Goal: Communication & Community: Answer question/provide support

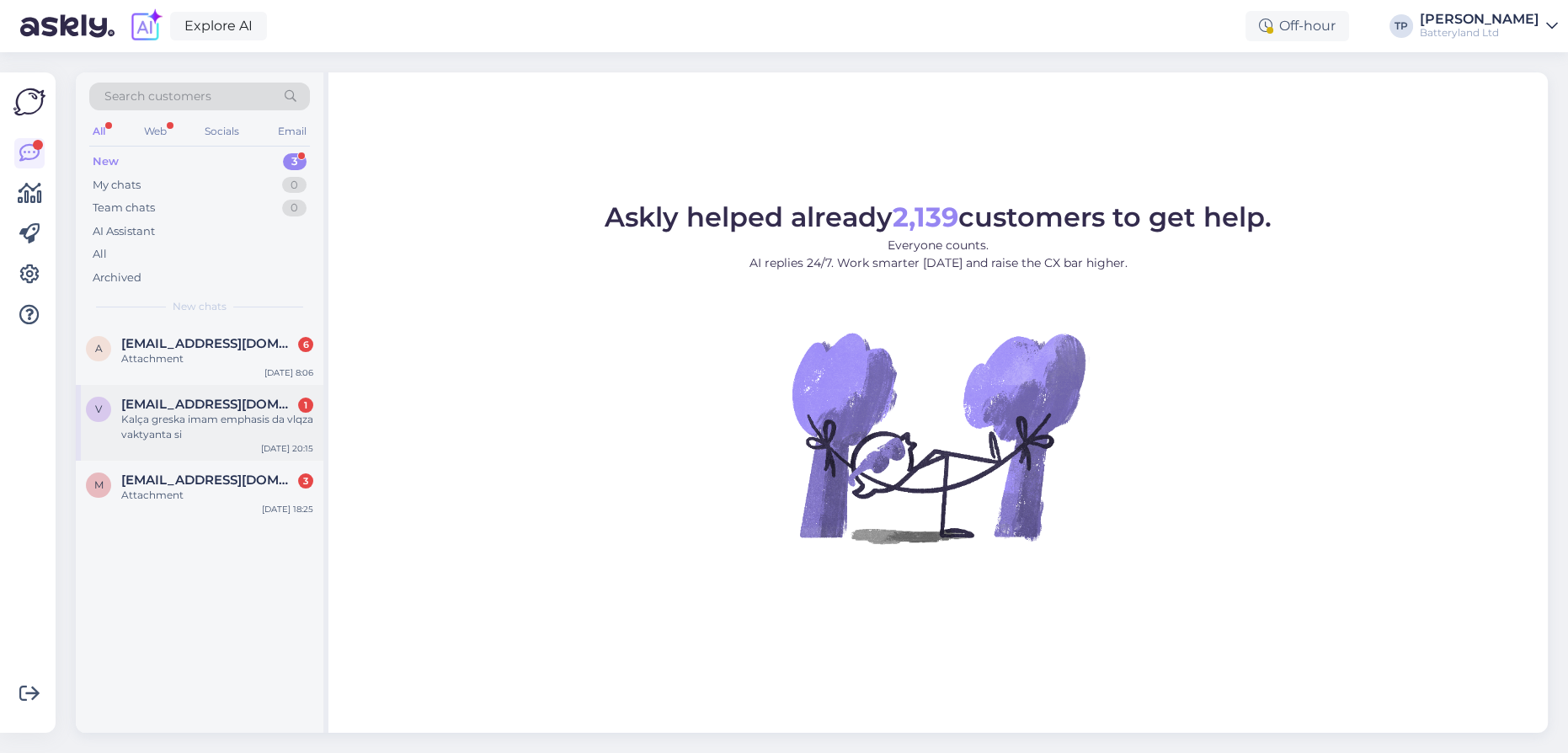
click at [247, 397] on span "[EMAIL_ADDRESS][DOMAIN_NAME]" at bounding box center [208, 404] width 175 height 16
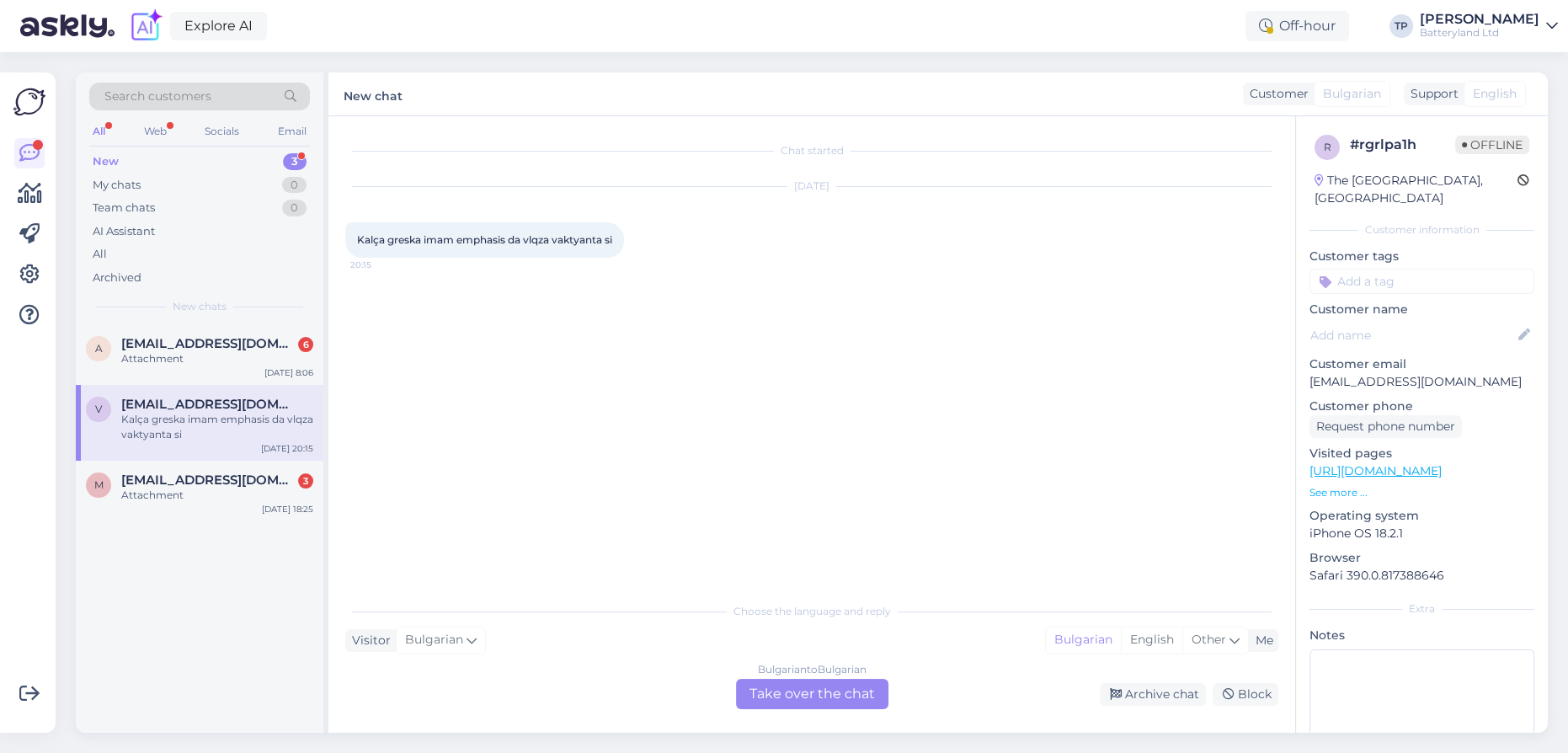
click at [792, 692] on div "Bulgarian to Bulgarian Take over the chat" at bounding box center [812, 693] width 152 height 30
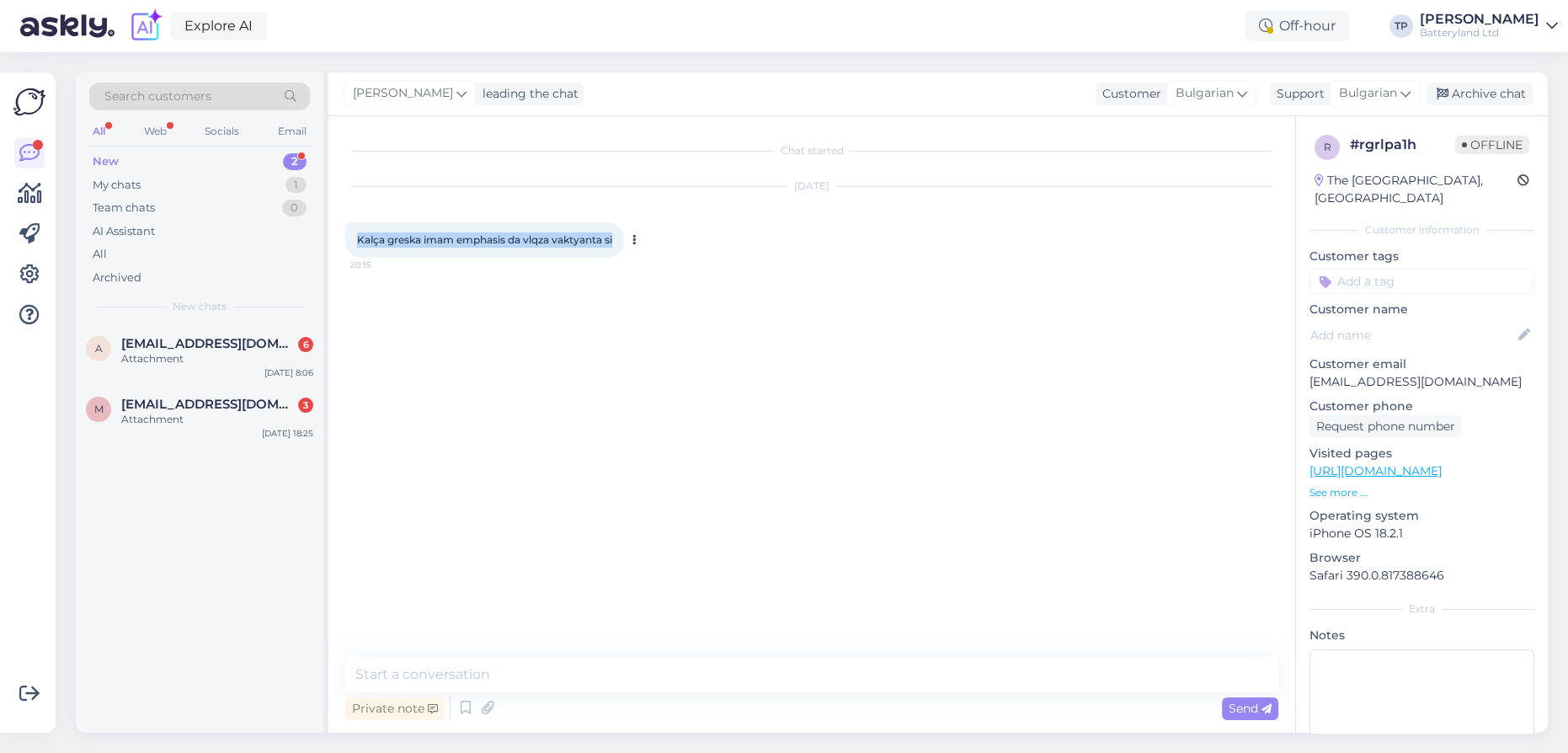
drag, startPoint x: 359, startPoint y: 240, endPoint x: 618, endPoint y: 244, distance: 259.0
click at [618, 244] on div "Kalça greska imam emphasis da vlqza vaktyanta si 20:15" at bounding box center [484, 240] width 278 height 35
copy span "Kalça greska imam emphasis da vlqza vaktyanta si"
click at [1366, 94] on span "Bulgarian" at bounding box center [1368, 93] width 58 height 19
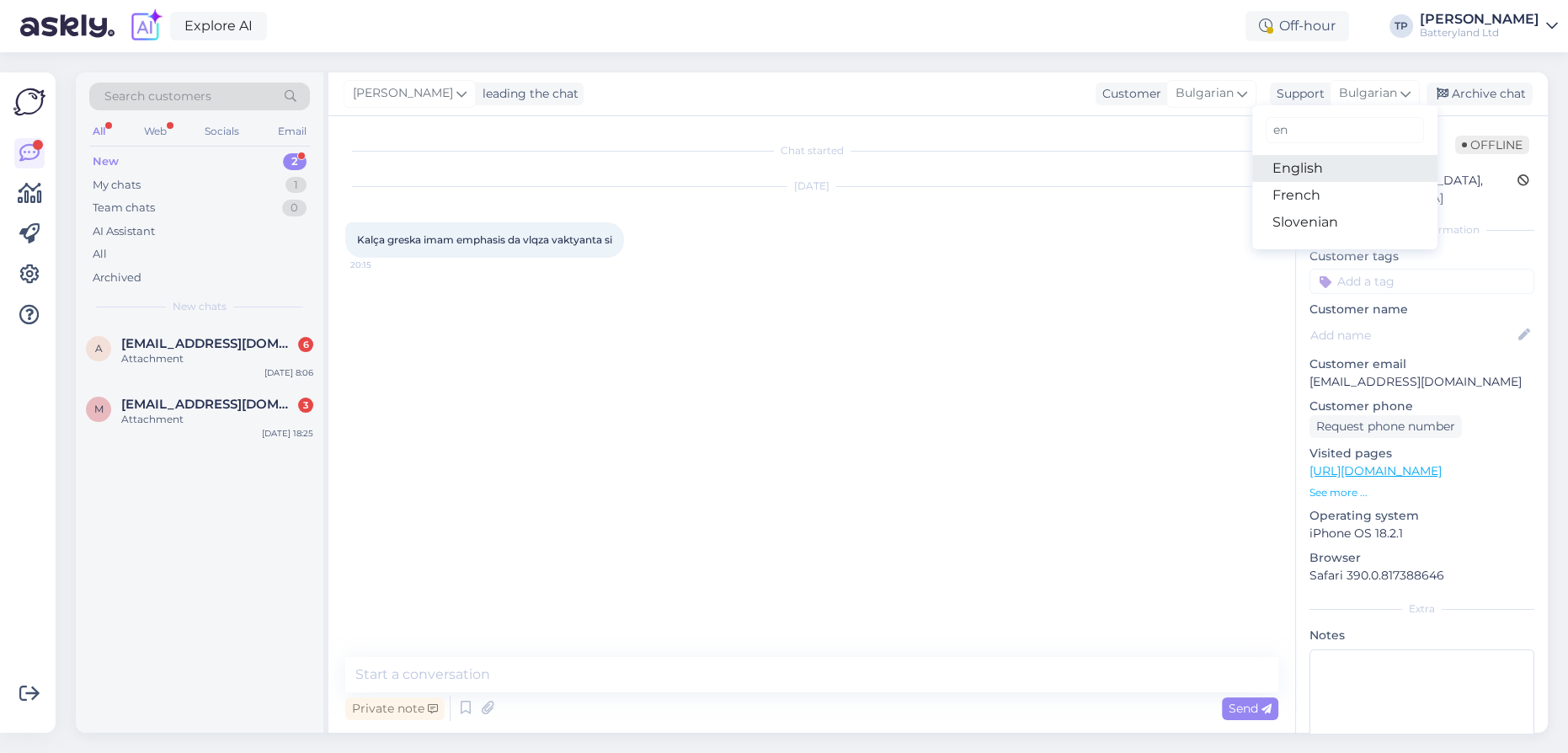
type input "en"
click at [1319, 162] on link "English" at bounding box center [1345, 169] width 186 height 27
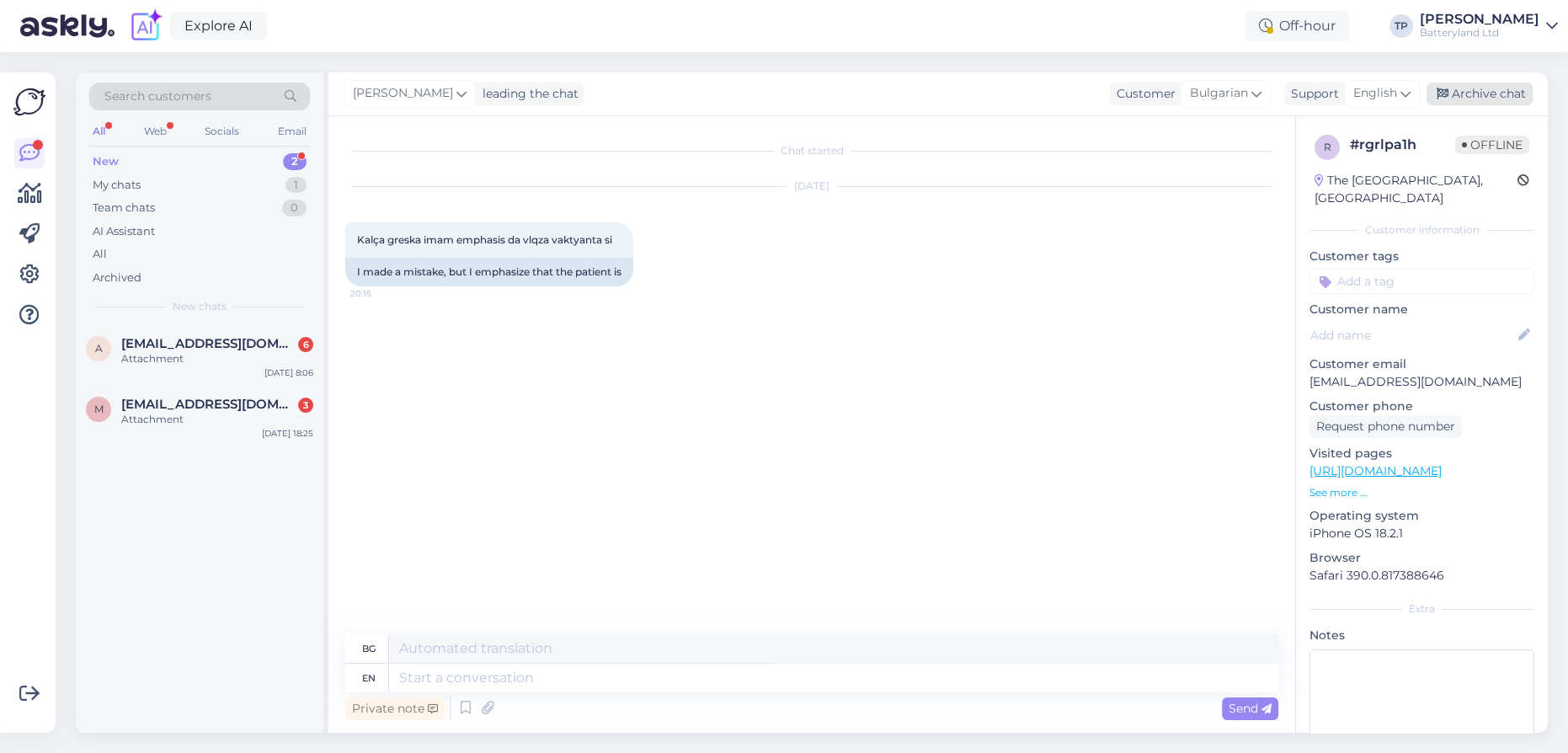
click at [1456, 96] on div "Archive chat" at bounding box center [1479, 93] width 106 height 22
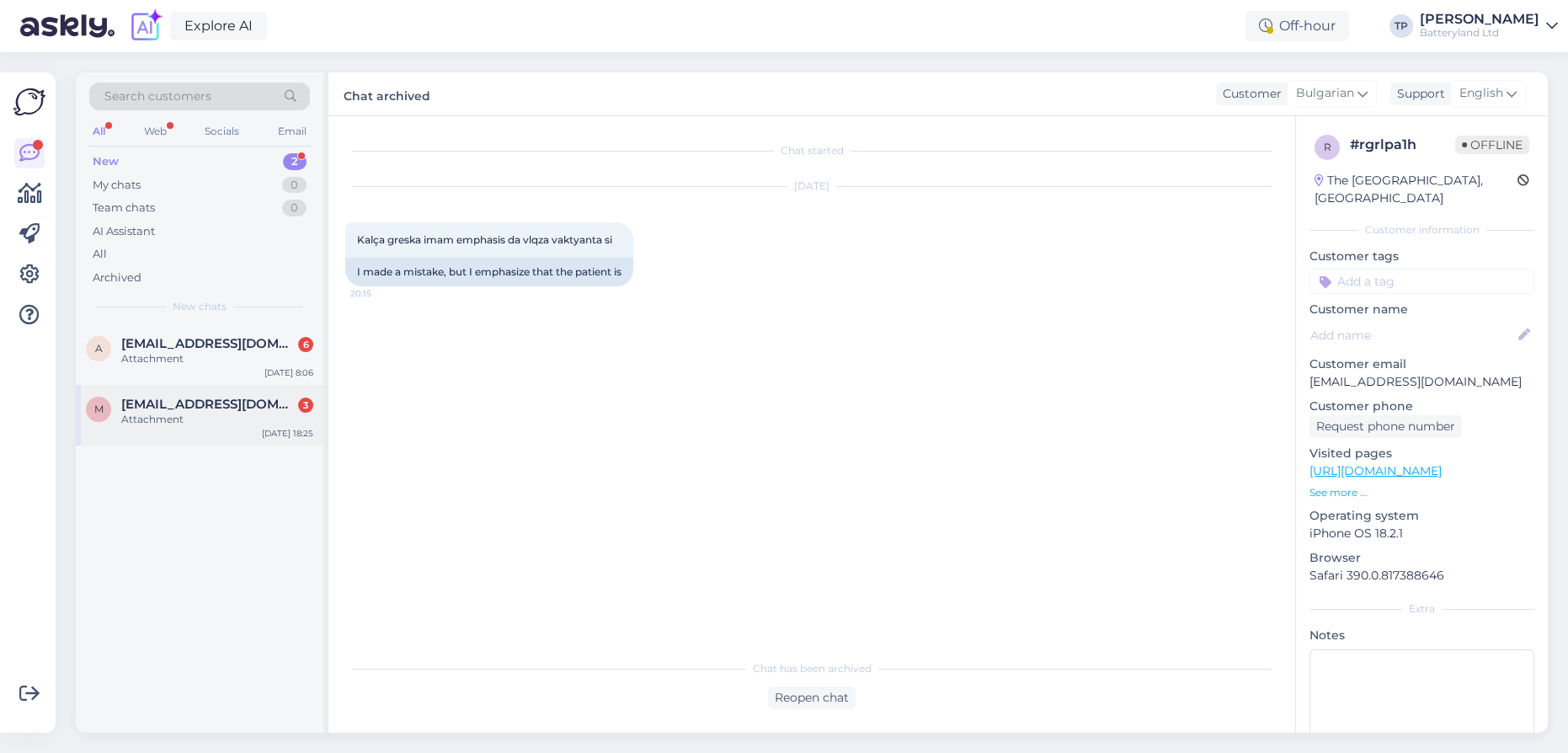
click at [223, 399] on span "[EMAIL_ADDRESS][DOMAIN_NAME]" at bounding box center [208, 404] width 175 height 16
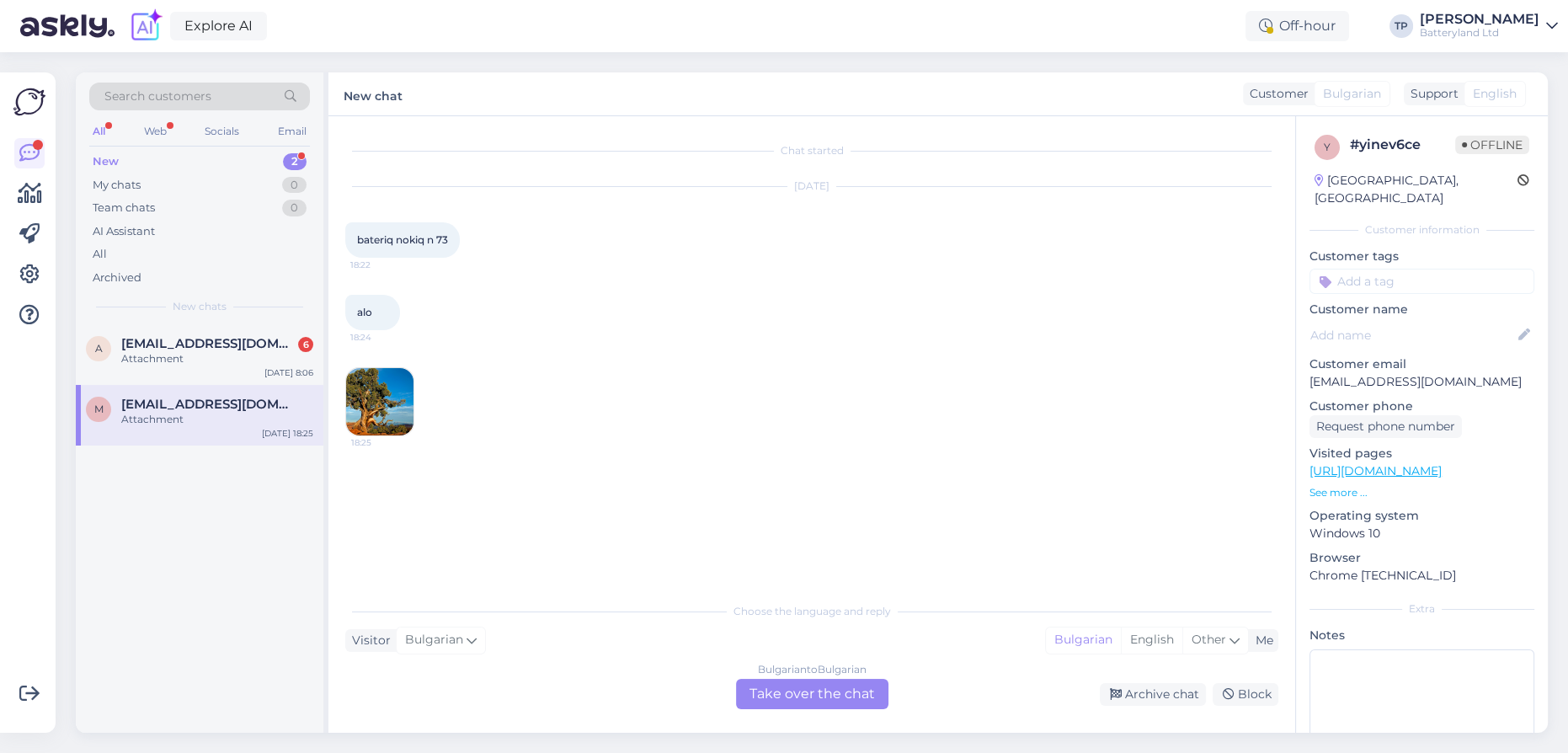
click at [368, 397] on img at bounding box center [379, 401] width 67 height 67
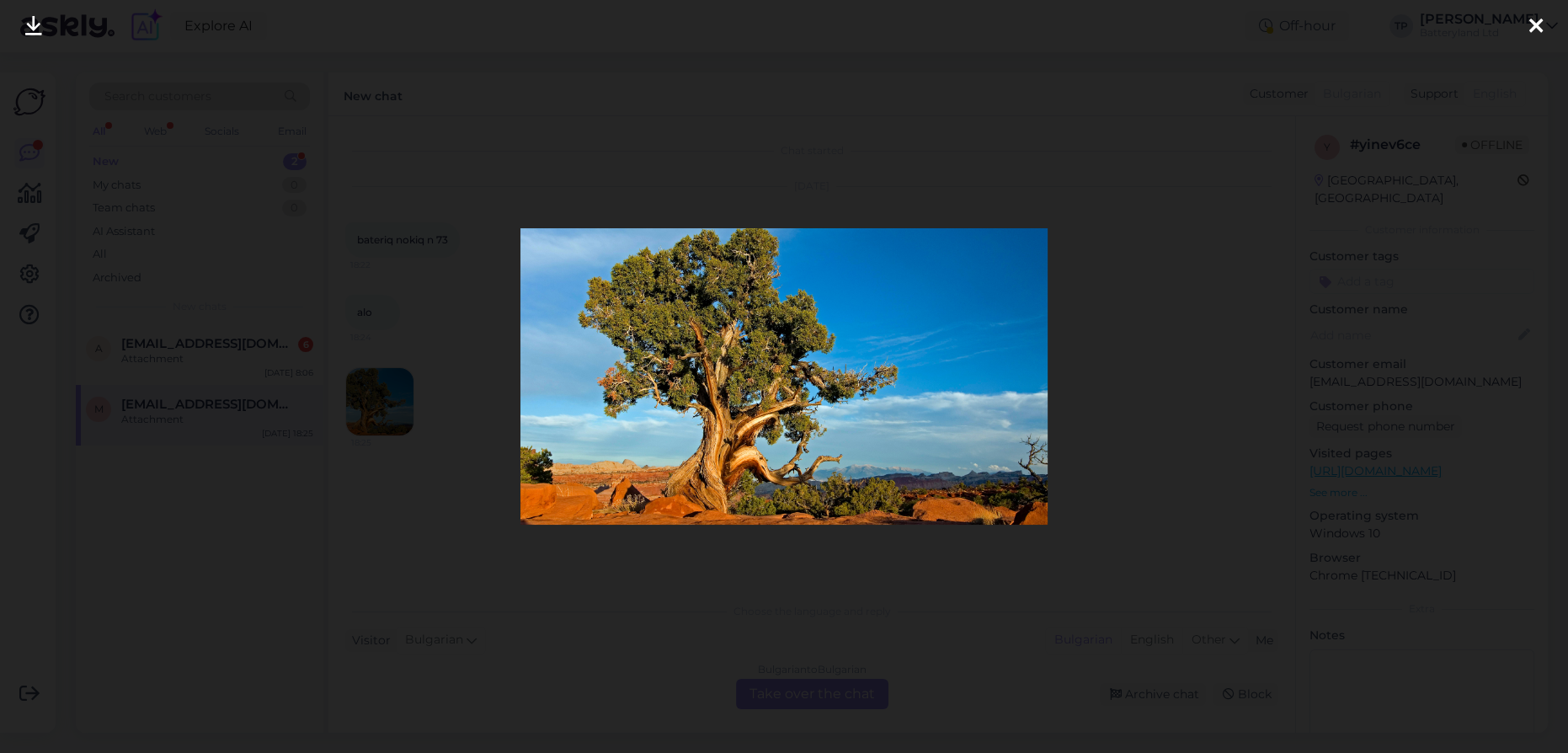
click at [368, 397] on div at bounding box center [784, 376] width 1568 height 753
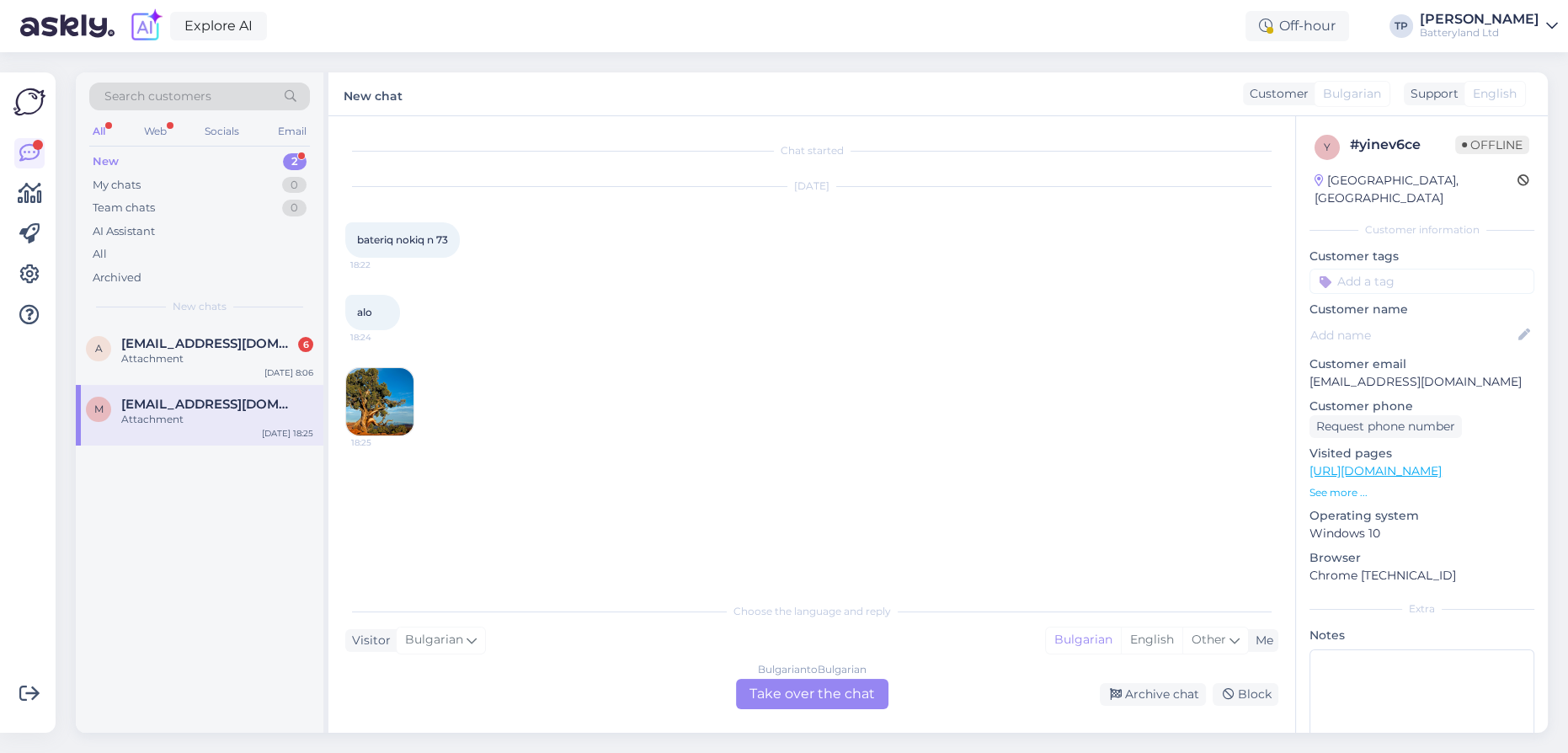
click at [817, 694] on div "Bulgarian to Bulgarian Take over the chat" at bounding box center [812, 693] width 152 height 30
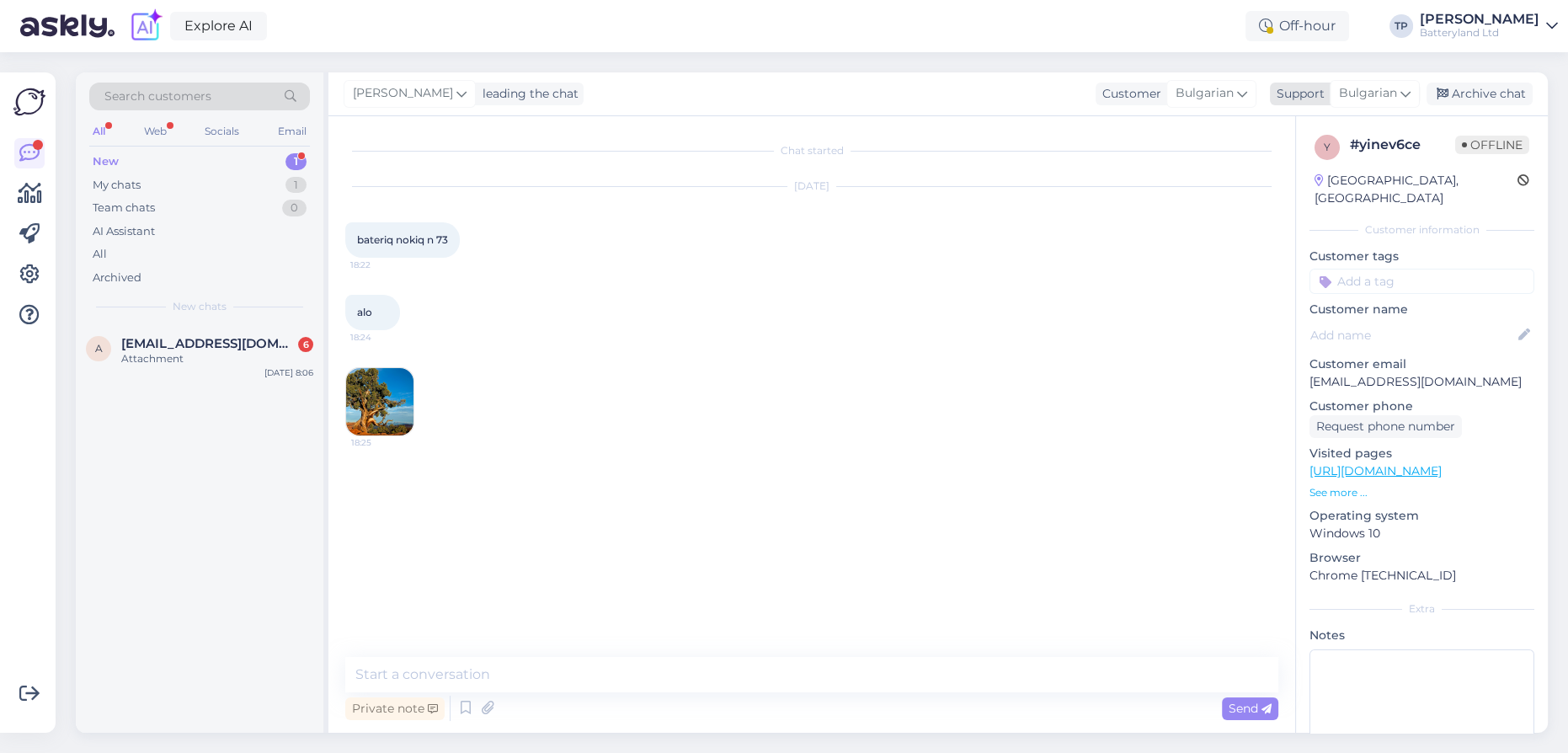
click at [1405, 101] on icon at bounding box center [1406, 93] width 10 height 19
click at [1293, 179] on link "English" at bounding box center [1345, 169] width 186 height 27
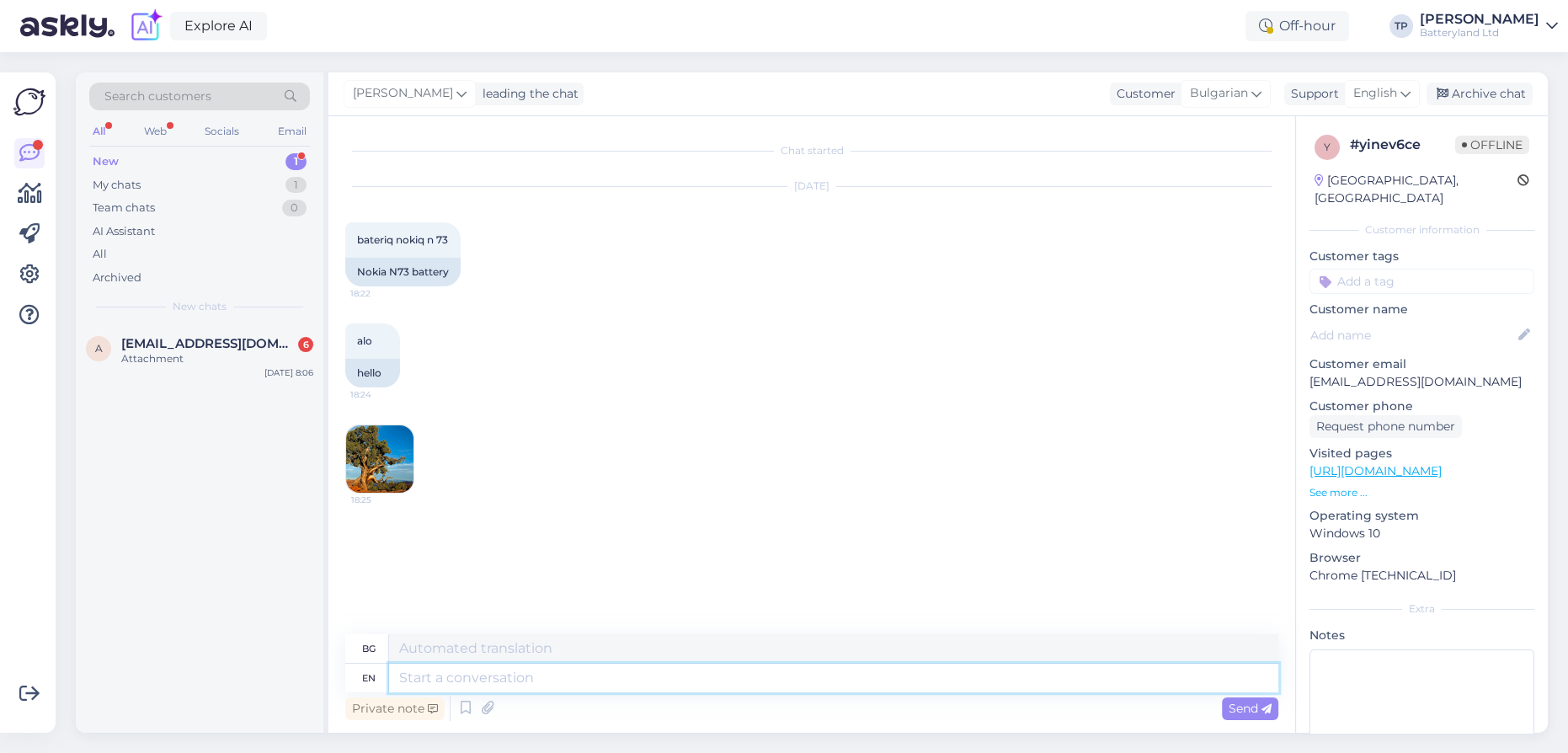
click at [491, 675] on textarea at bounding box center [833, 677] width 889 height 28
drag, startPoint x: 395, startPoint y: 237, endPoint x: 452, endPoint y: 233, distance: 57.1
click at [452, 233] on div "bateriq nokiq n 73 18:22" at bounding box center [403, 240] width 115 height 35
copy span "nokiq n 73"
click at [433, 674] on textarea at bounding box center [833, 677] width 889 height 28
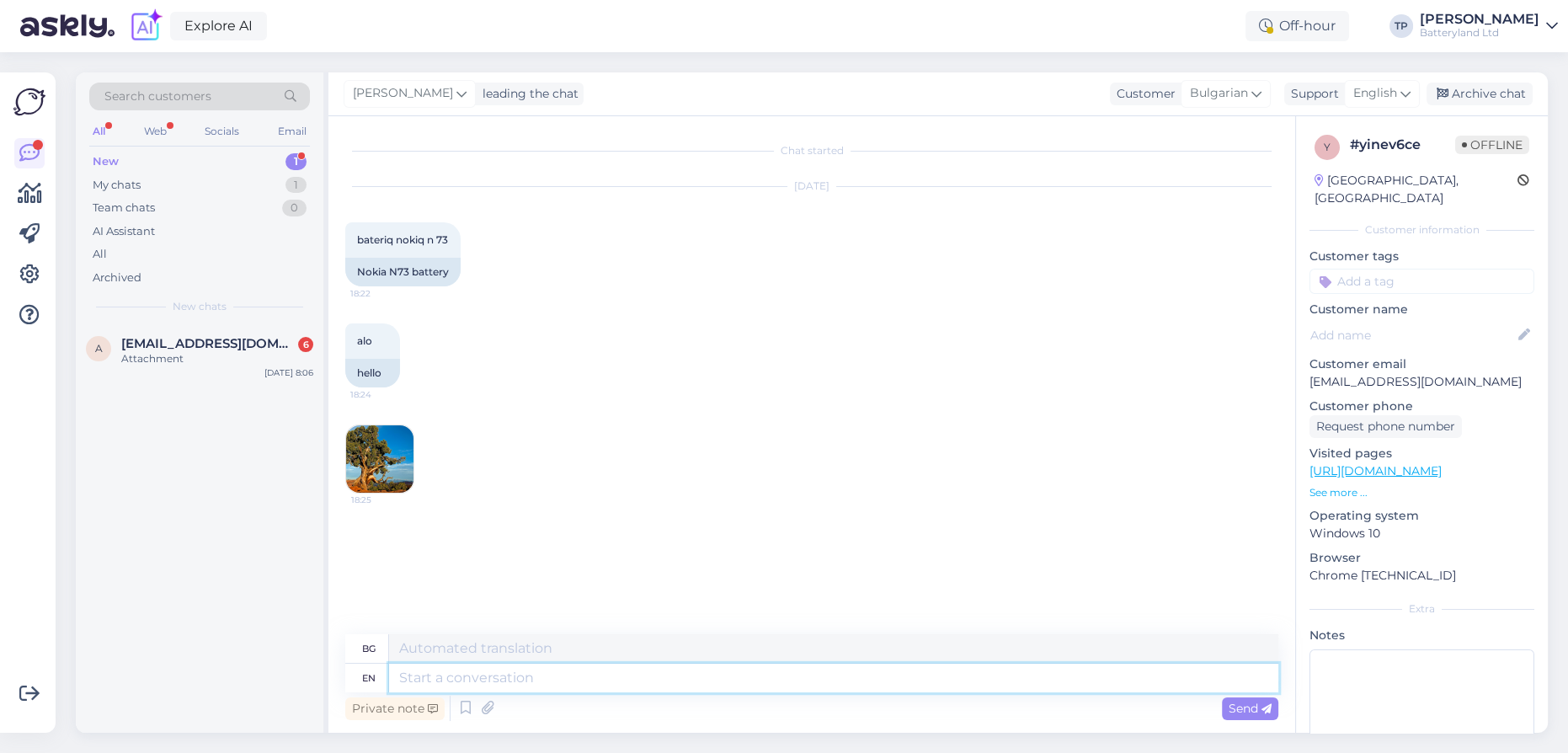
paste textarea "[URL][DOMAIN_NAME]"
type textarea "[URL][DOMAIN_NAME]"
click at [1239, 708] on span "Send" at bounding box center [1250, 708] width 43 height 16
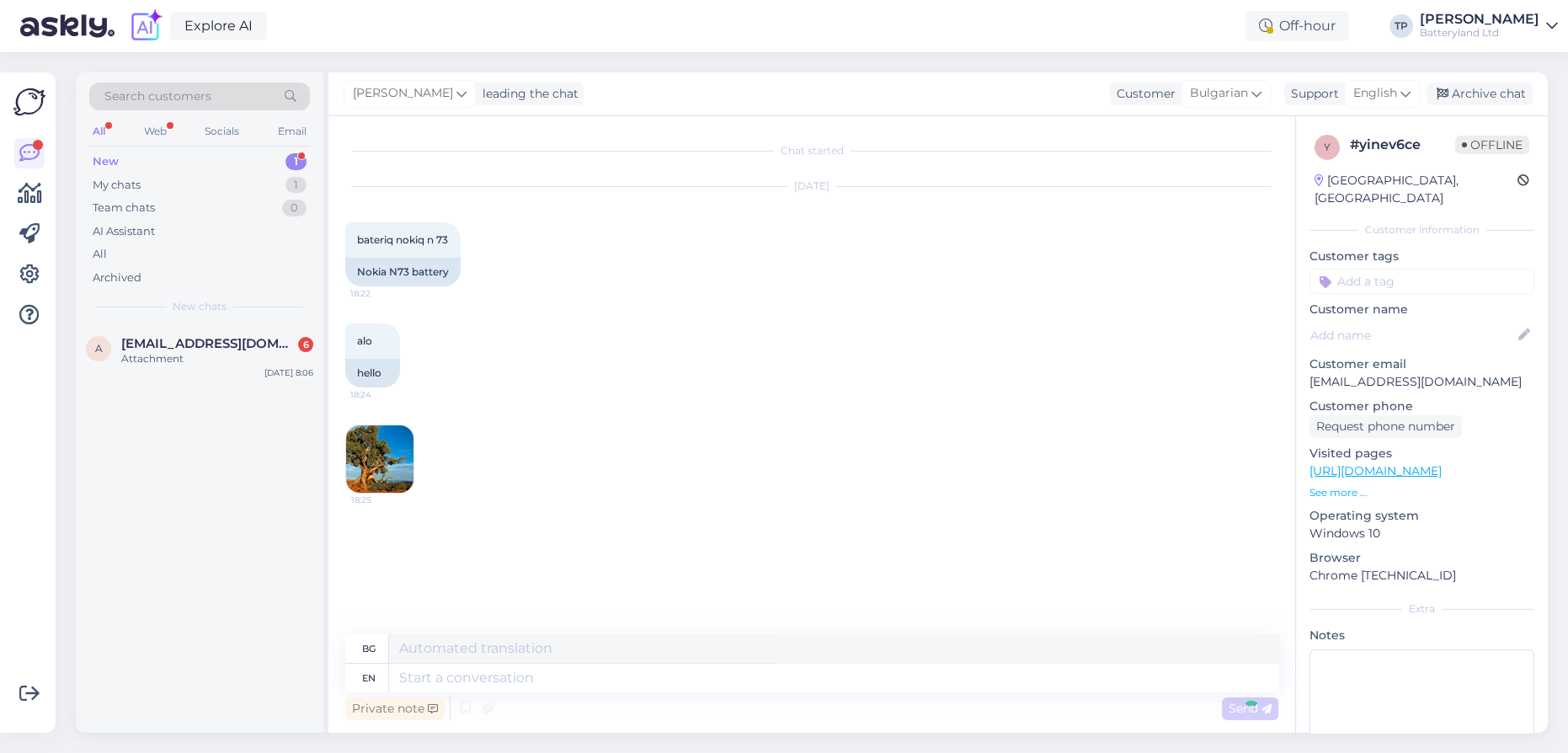
scroll to position [28, 0]
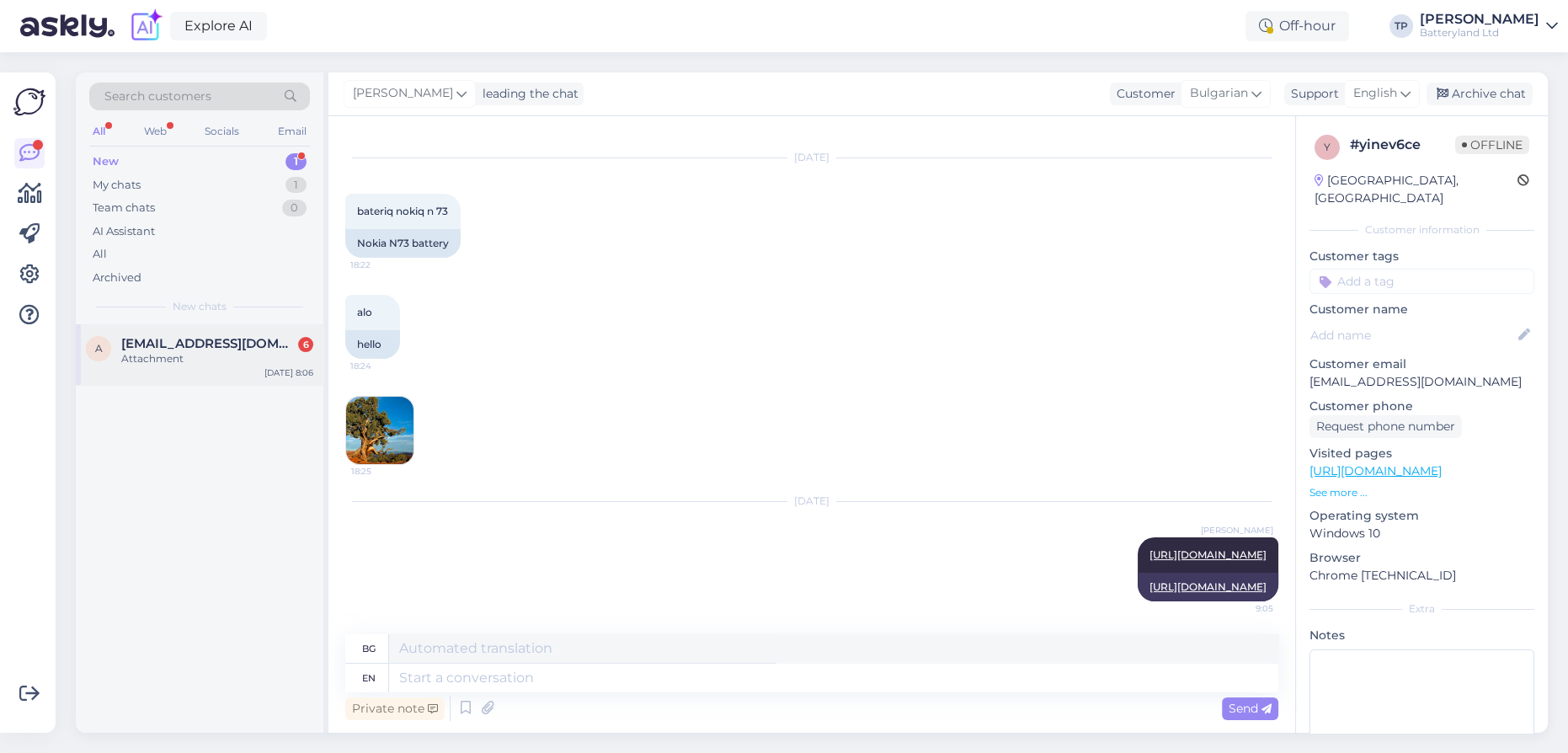
click at [236, 352] on div "[EMAIL_ADDRESS][DOMAIN_NAME] 6 Attachment" at bounding box center [217, 351] width 192 height 30
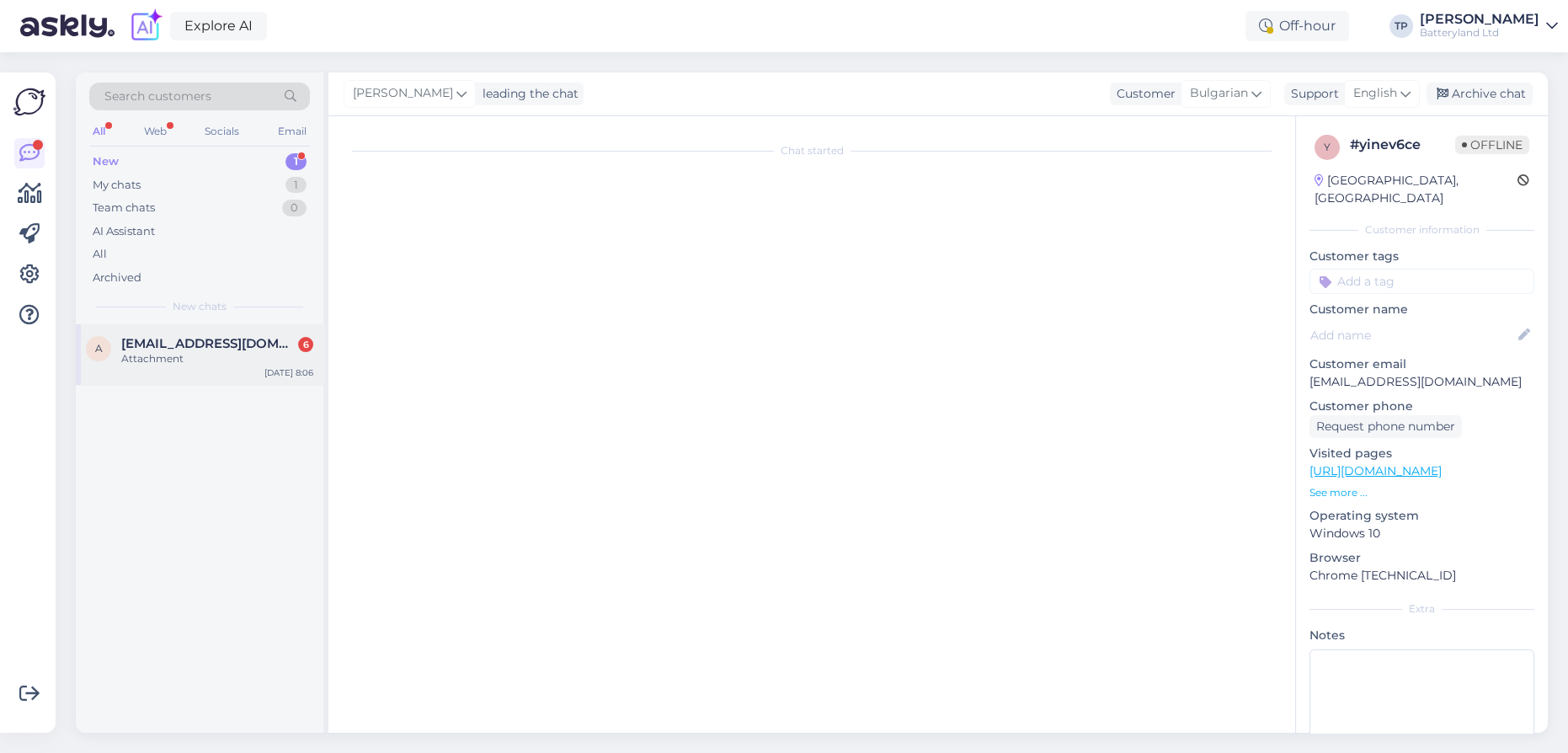
scroll to position [142, 0]
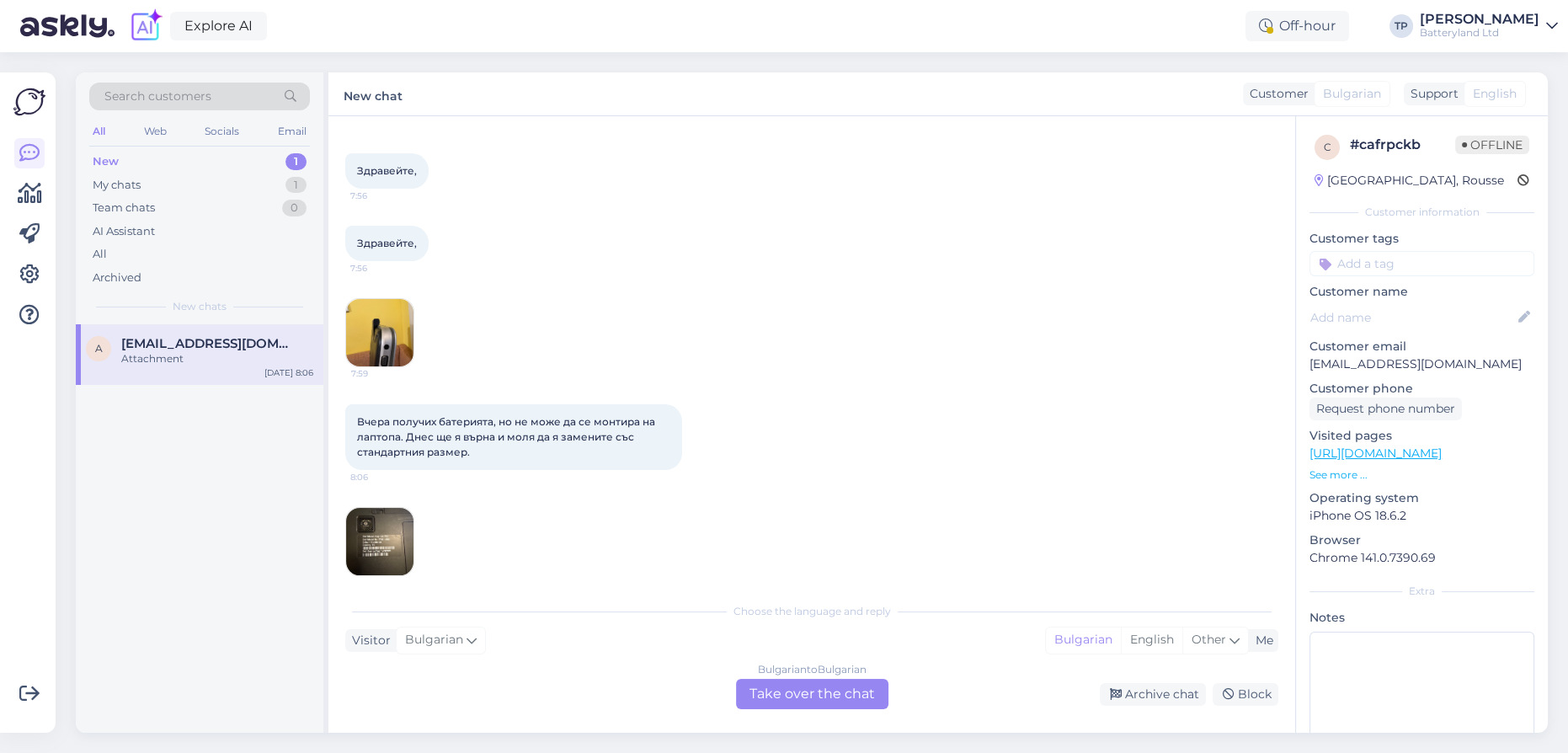
click at [380, 355] on img at bounding box center [379, 332] width 67 height 67
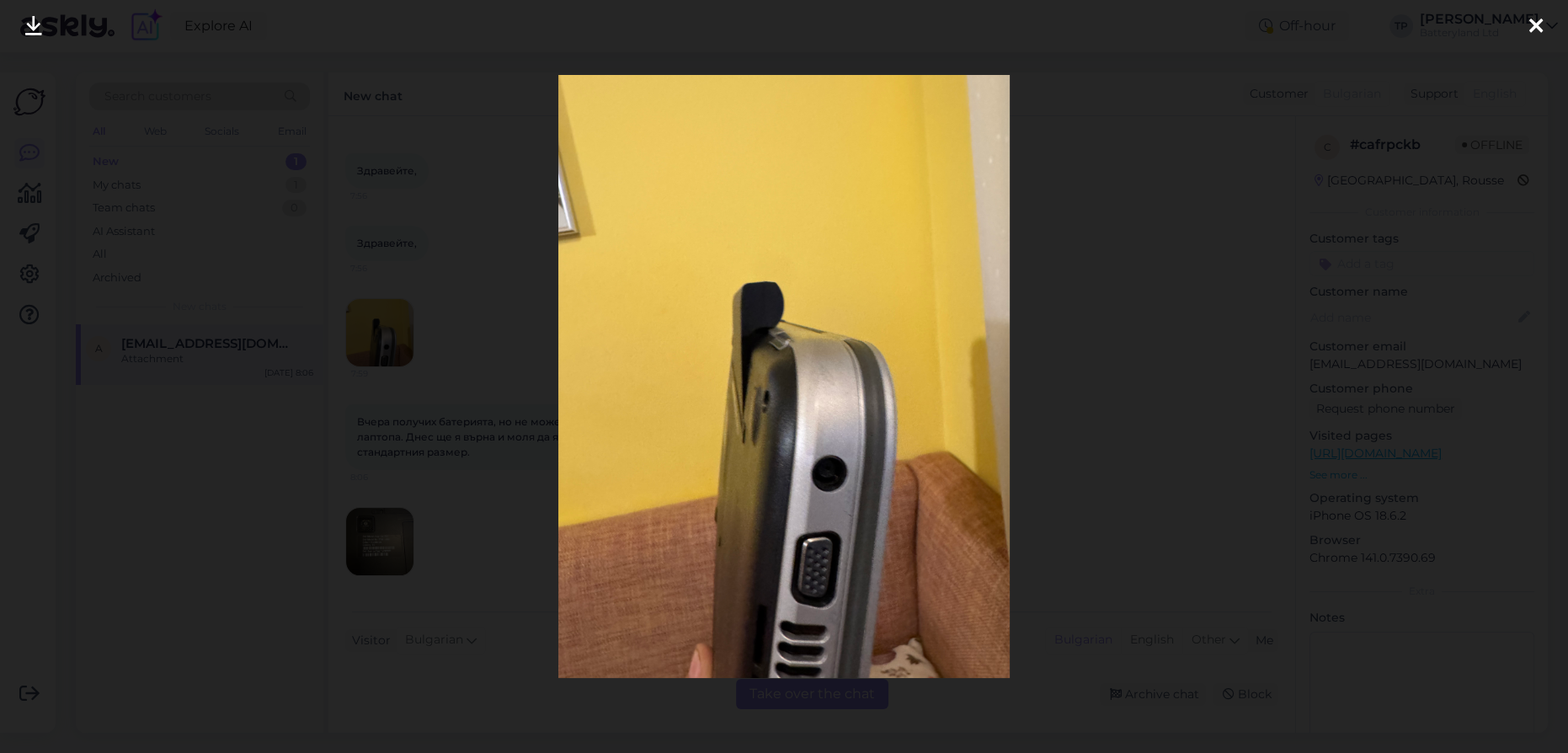
click at [1531, 30] on icon at bounding box center [1537, 26] width 14 height 21
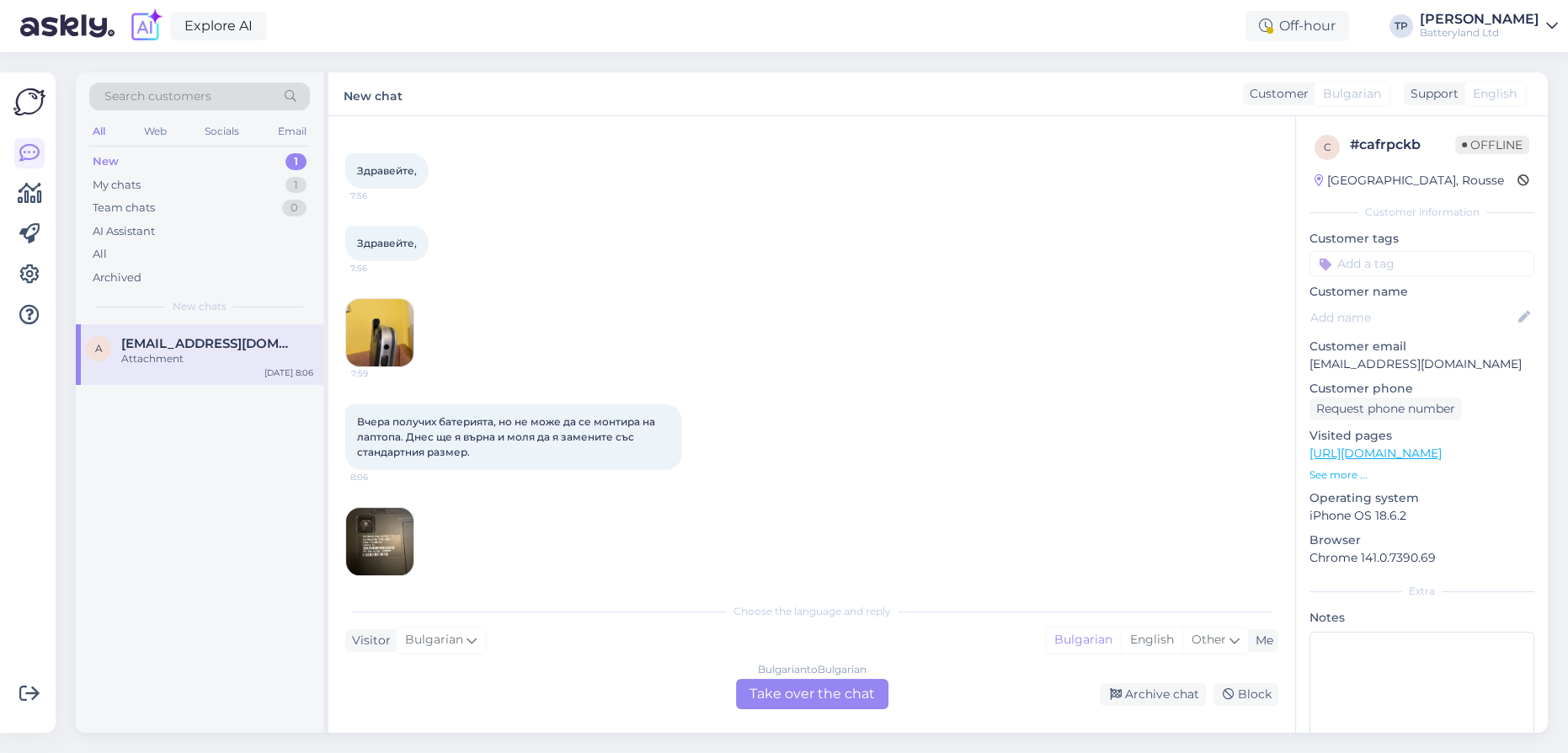
click at [382, 547] on img at bounding box center [379, 541] width 67 height 67
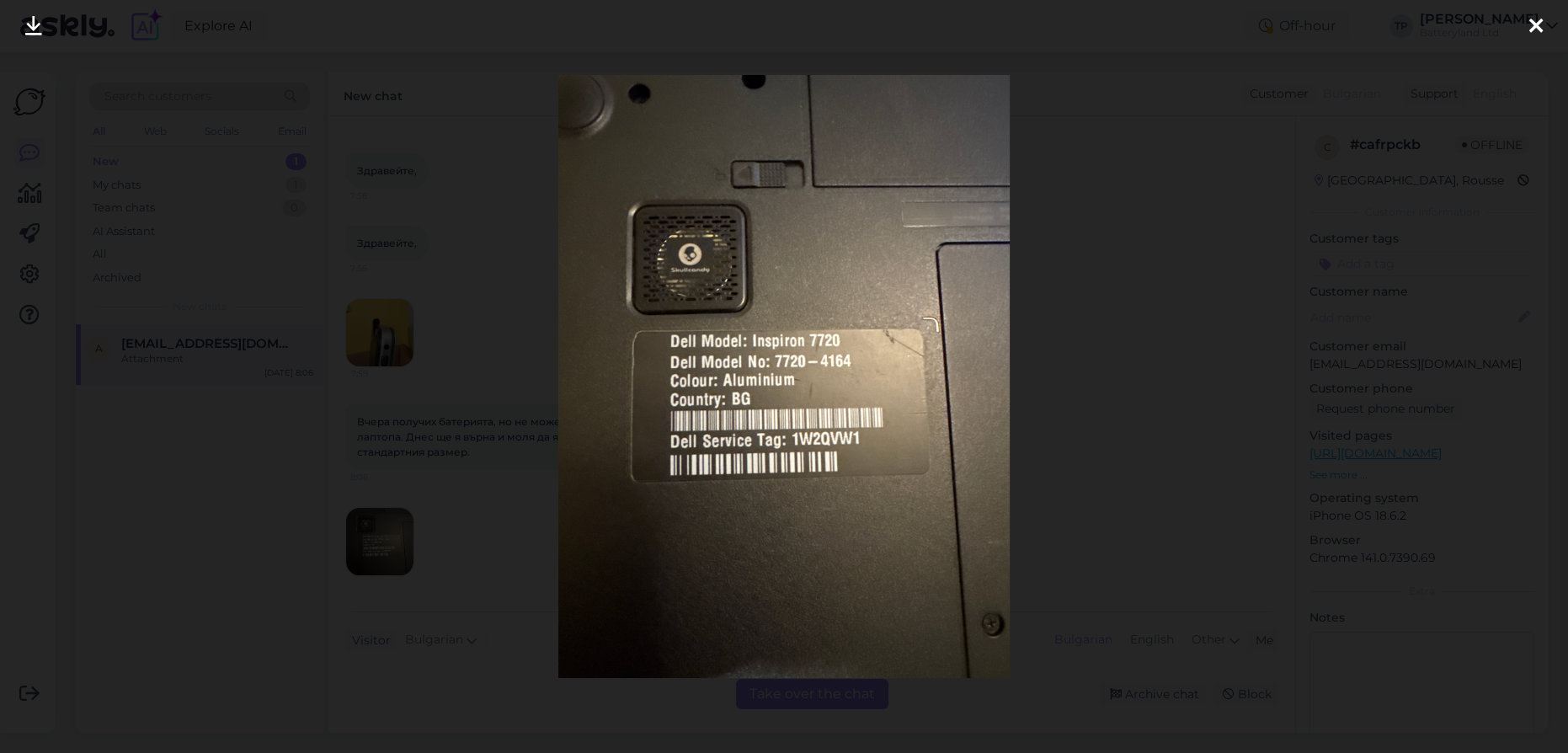
click at [268, 381] on div at bounding box center [784, 376] width 1568 height 753
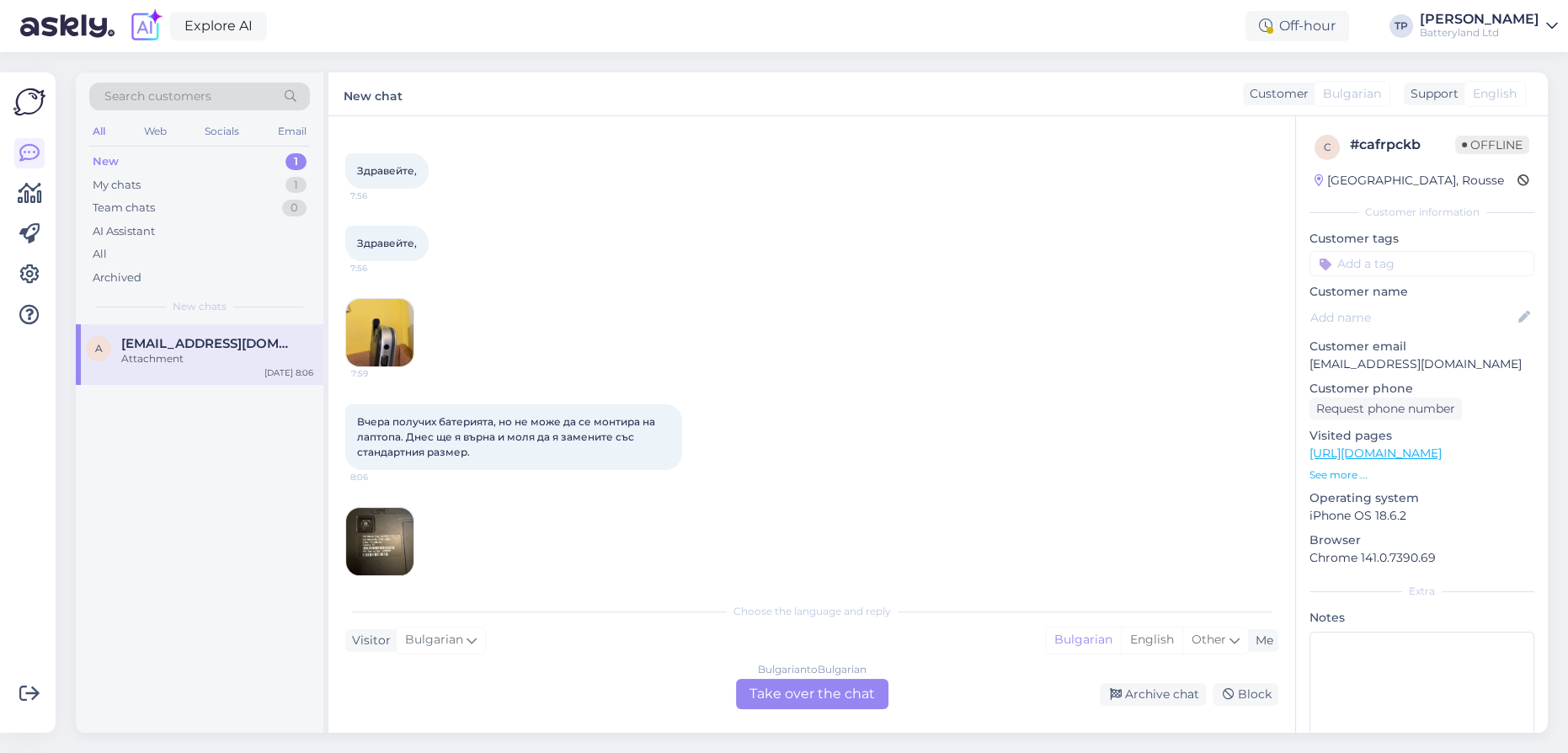
click at [805, 701] on div "Bulgarian to Bulgarian Take over the chat" at bounding box center [812, 693] width 152 height 30
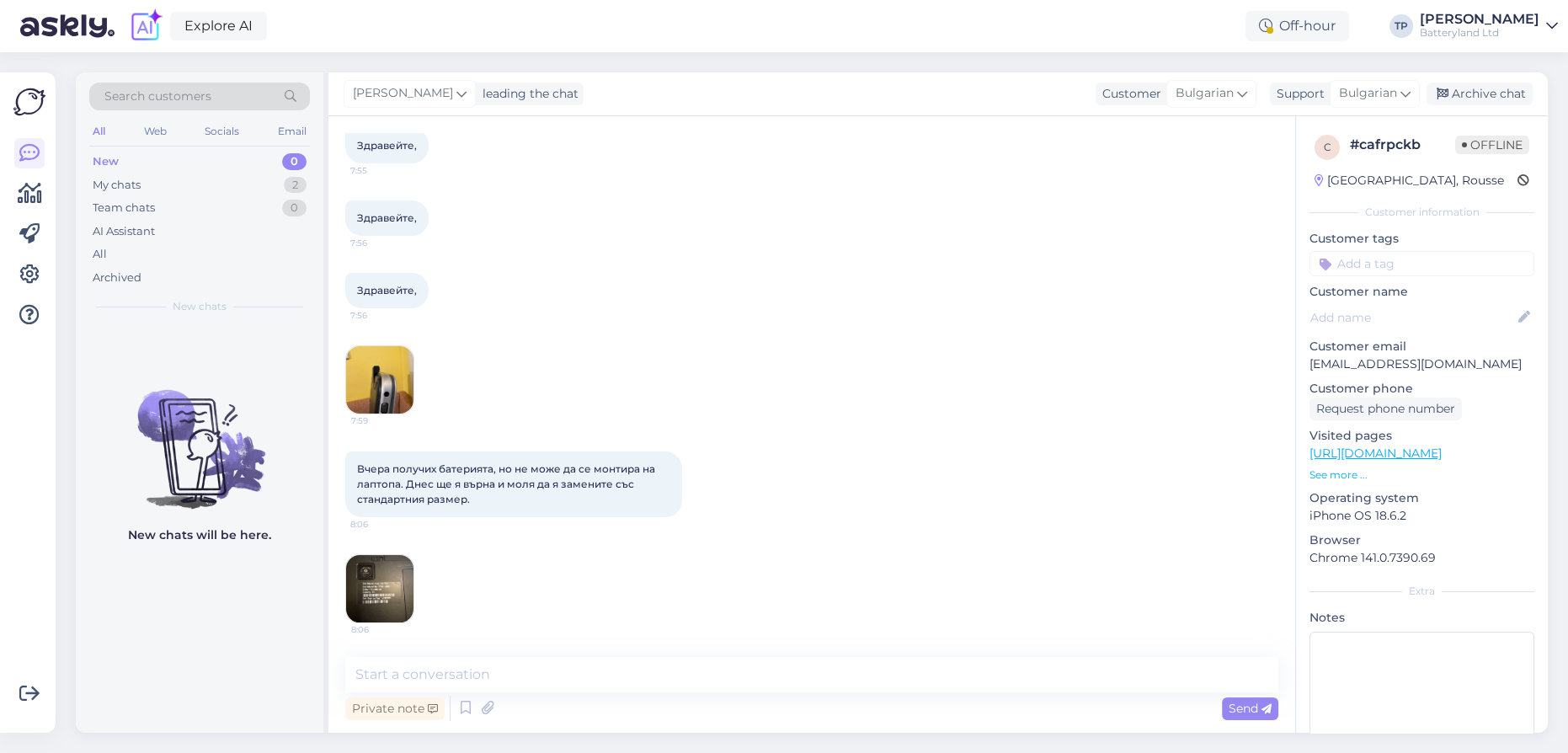
scroll to position [94, 0]
click at [548, 677] on textarea at bounding box center [811, 674] width 933 height 35
type textarea "Здравейте"
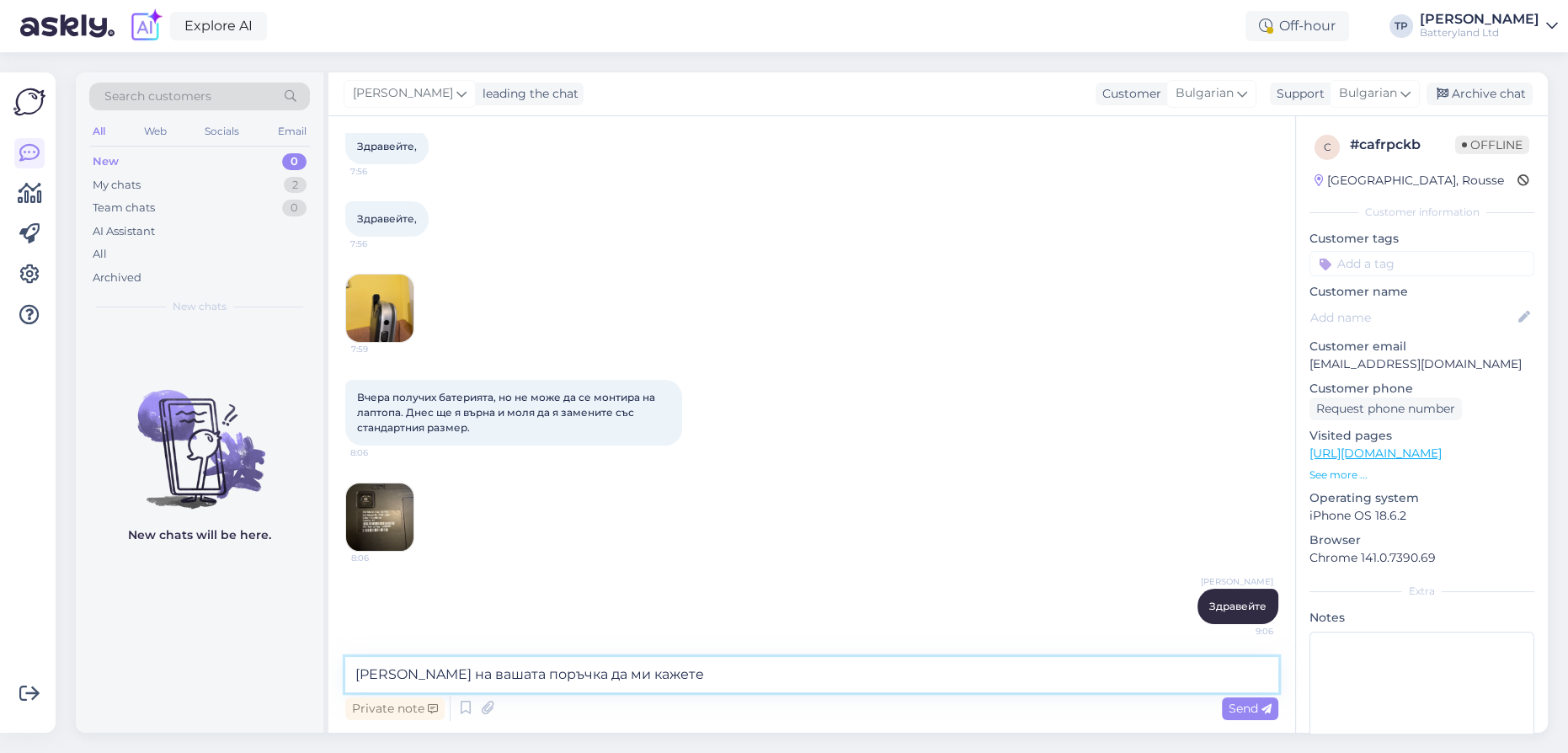
type textarea "[PERSON_NAME] на вашата поръчка да ми кажете?"
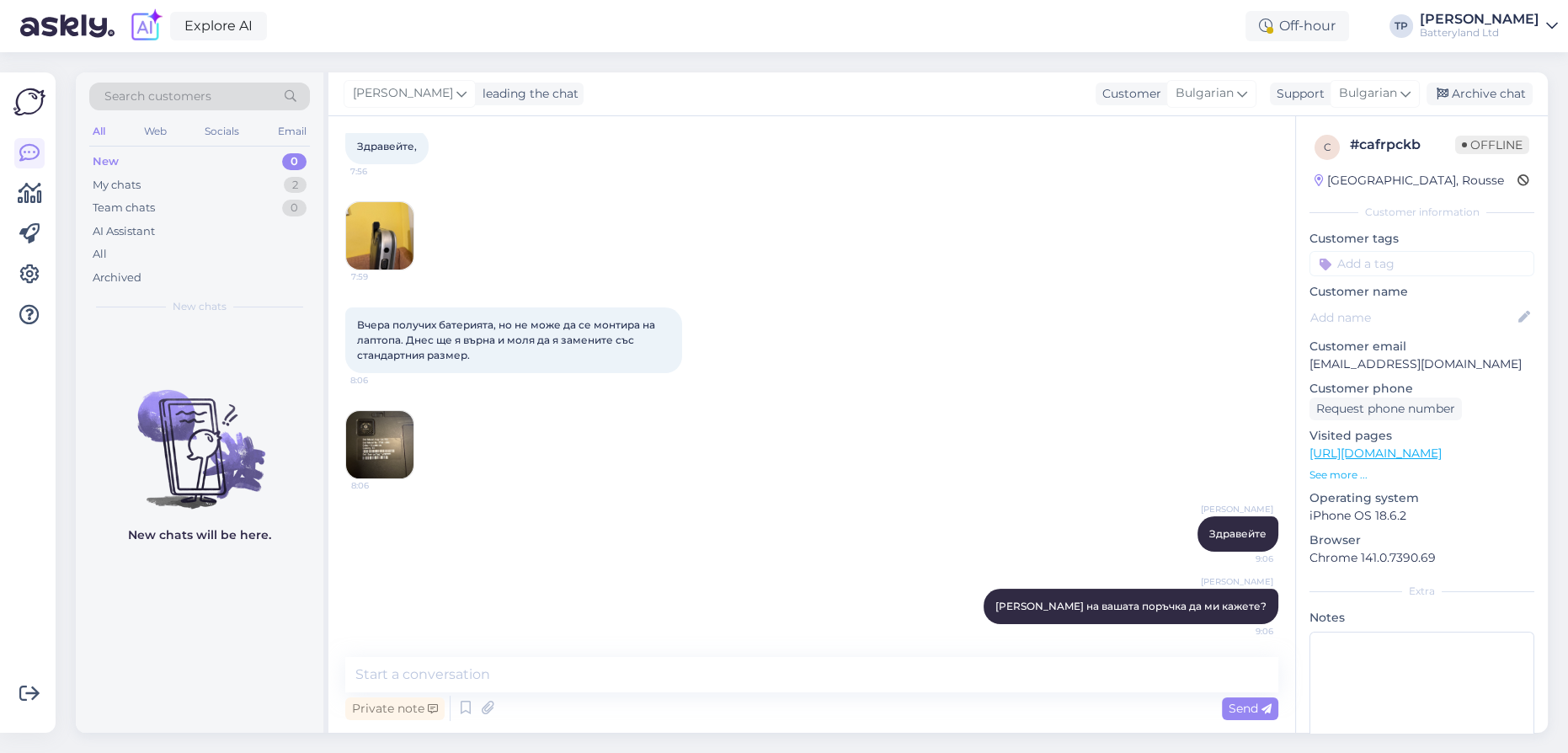
click at [375, 421] on img at bounding box center [379, 444] width 67 height 67
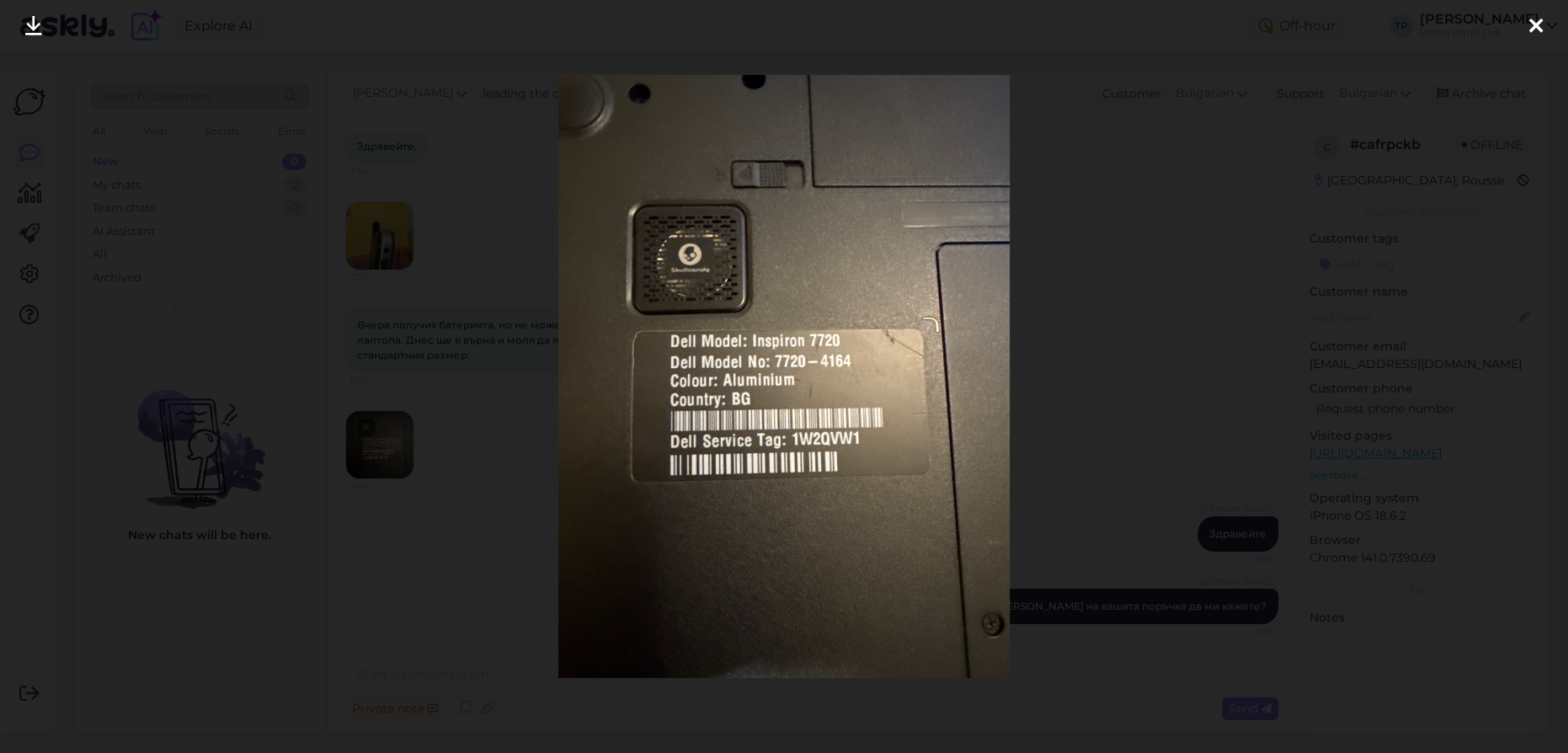
click at [339, 431] on div at bounding box center [784, 376] width 1568 height 753
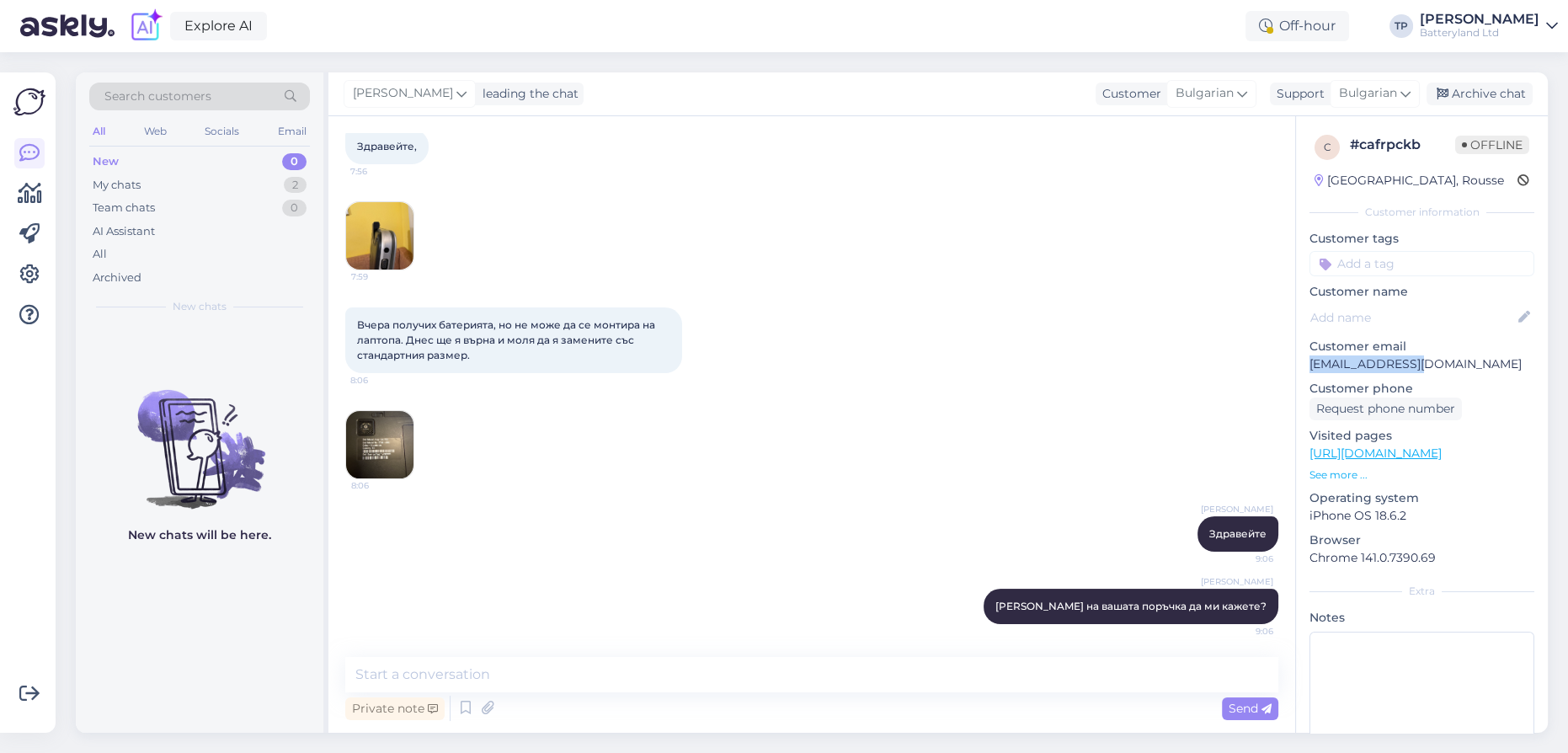
drag, startPoint x: 1428, startPoint y: 360, endPoint x: 1307, endPoint y: 365, distance: 121.1
click at [1307, 365] on div "c # cafrpckb Offline [GEOGRAPHIC_DATA], Rousse Customer information Customer ta…" at bounding box center [1422, 462] width 252 height 692
copy p "[EMAIL_ADDRESS][DOMAIN_NAME]"
click at [480, 681] on textarea at bounding box center [811, 674] width 933 height 35
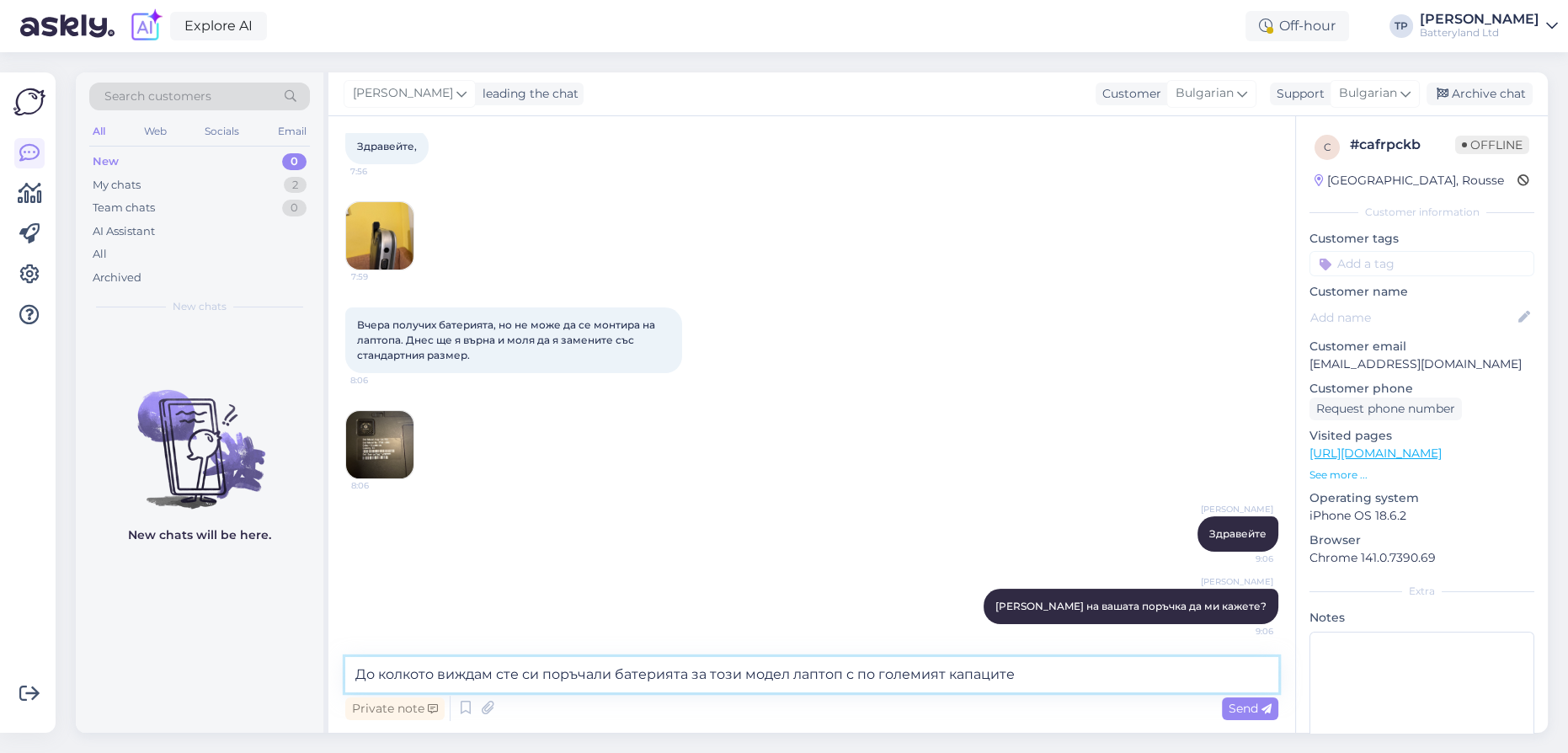
type textarea "До колкото виждам сте си поръчали батерията за този модел лаптоп с по големият …"
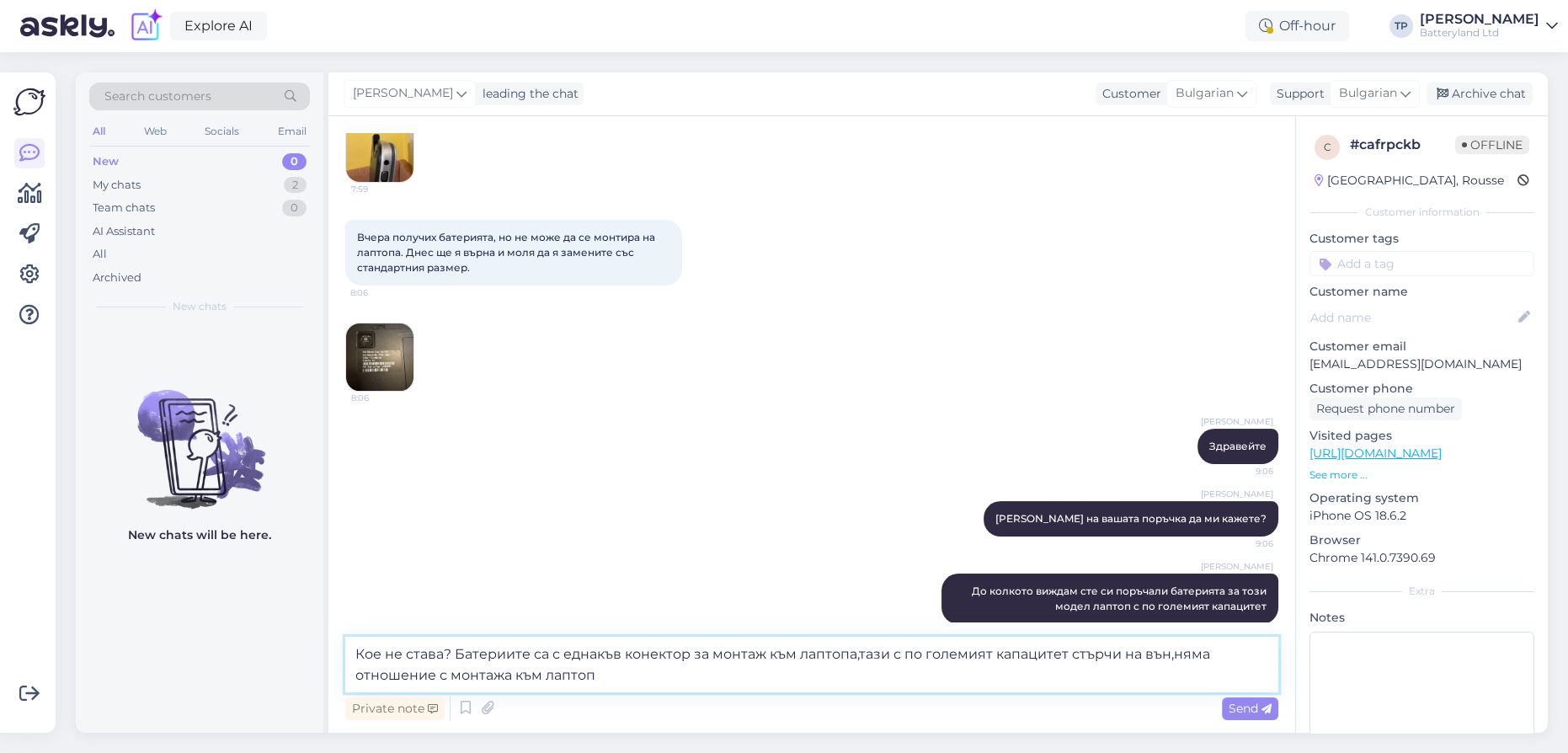
type textarea "Кое не става? Батериите са с еднакъв конектор за монтаж към лаптопа,тази с по г…"
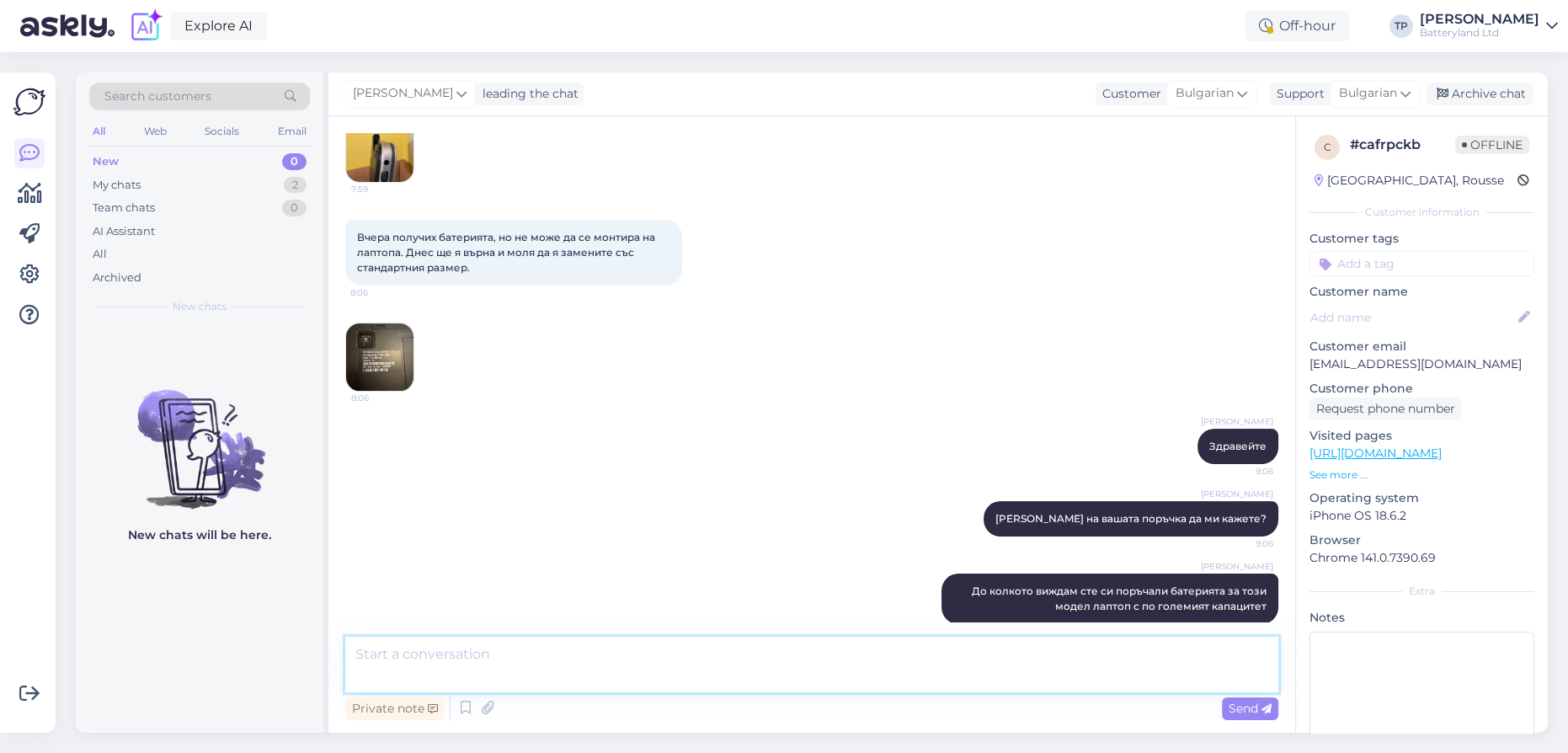
scroll to position [429, 0]
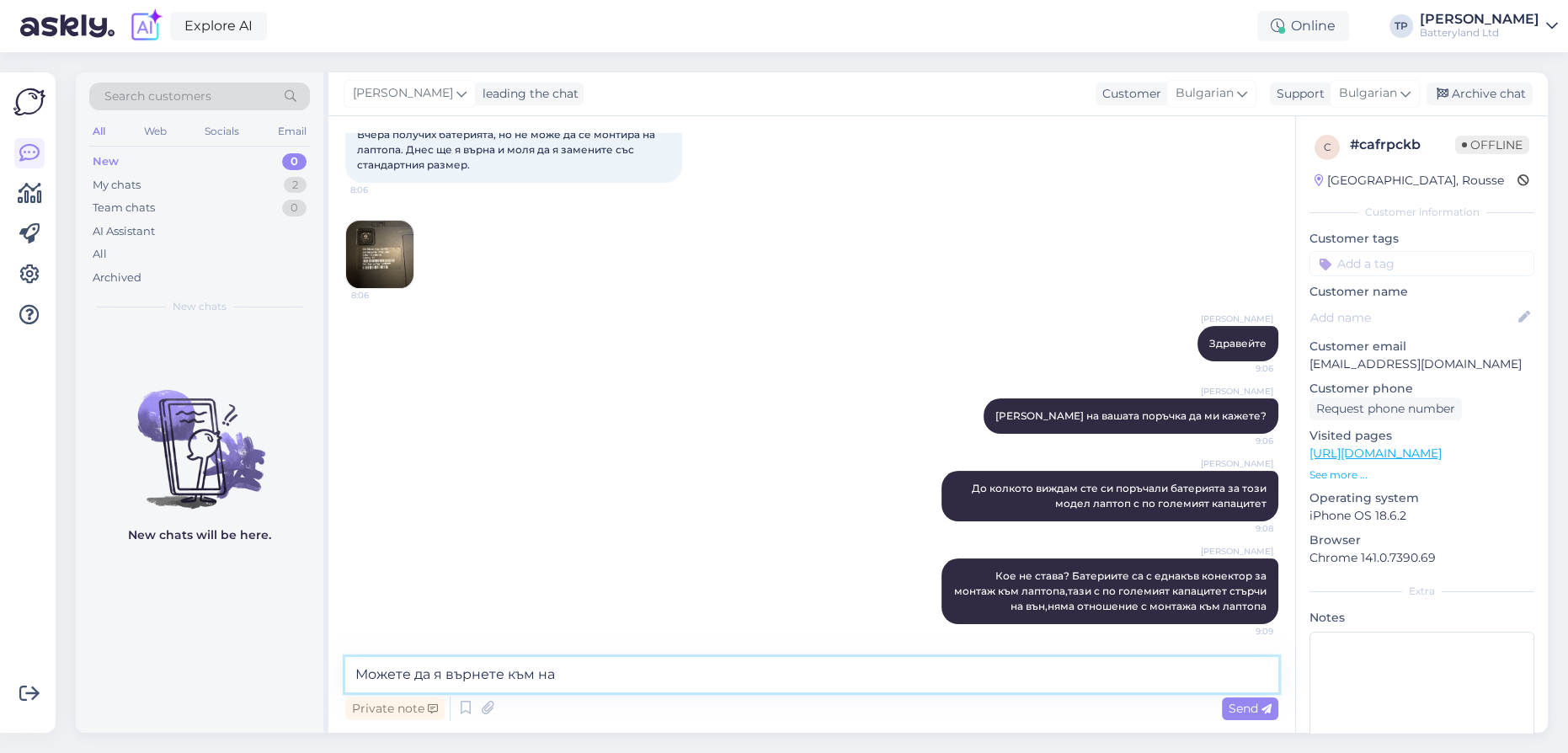
type textarea "Можете да я върнете към нас"
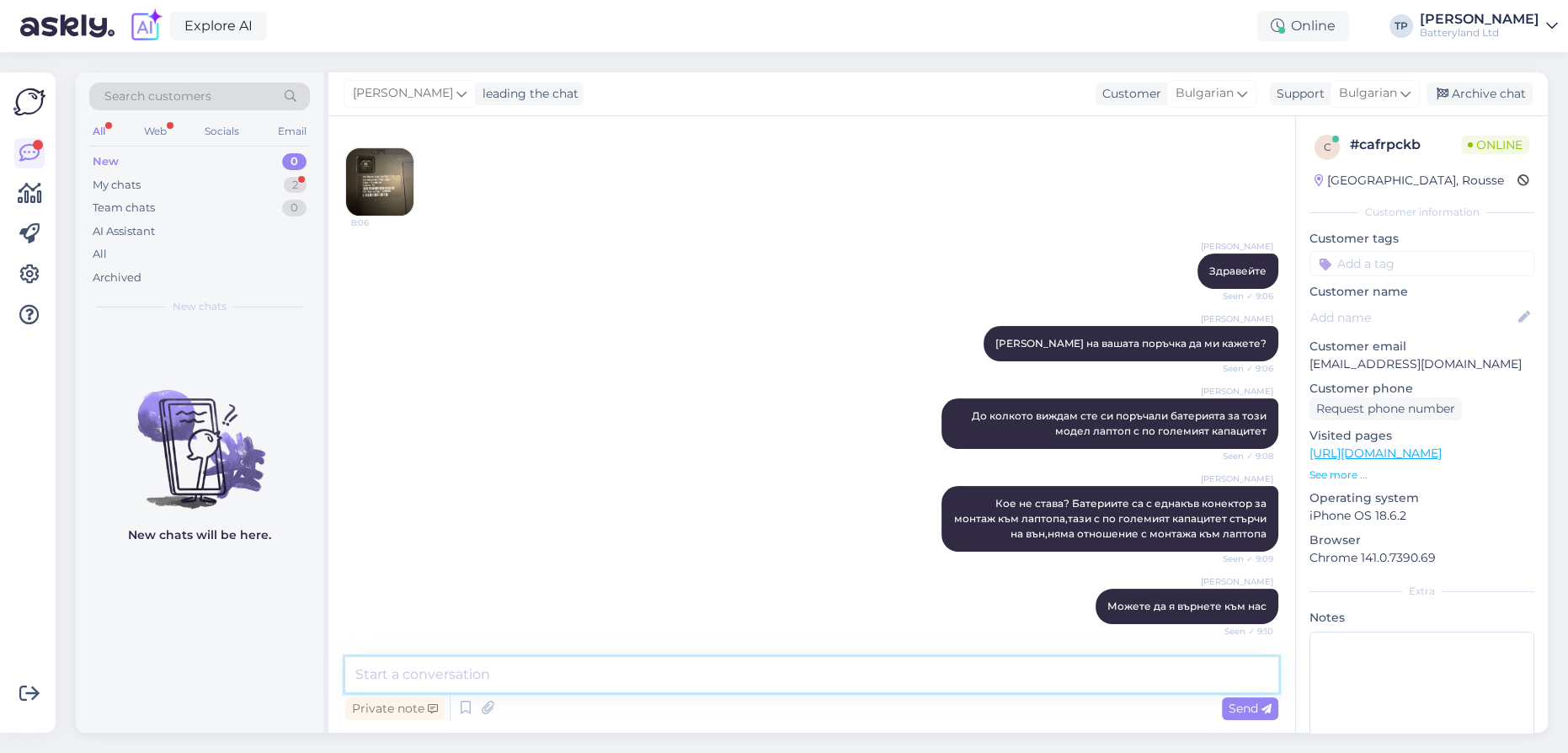
scroll to position [573, 0]
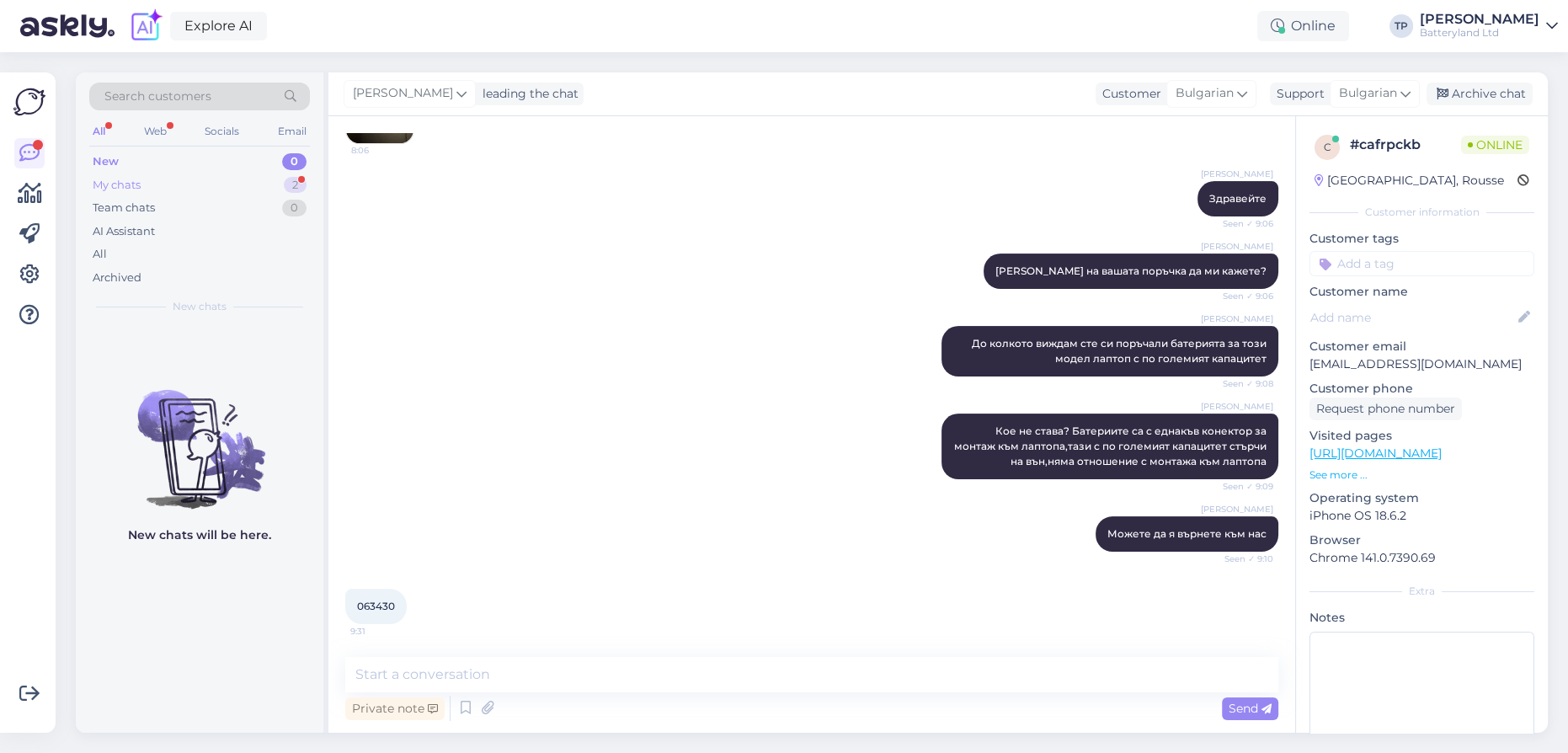
click at [244, 187] on div "My chats 2" at bounding box center [199, 186] width 221 height 23
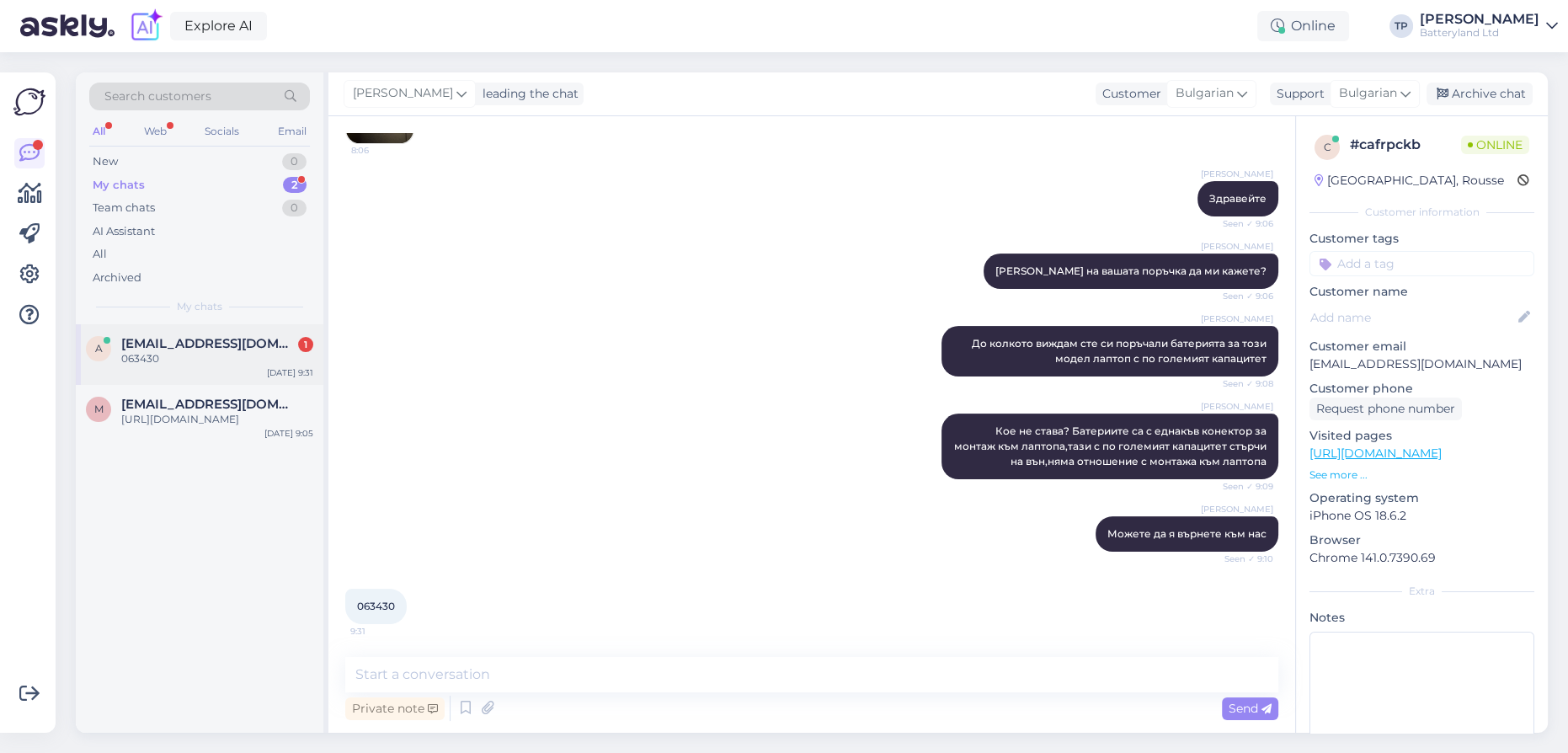
click at [251, 341] on div "[EMAIL_ADDRESS][DOMAIN_NAME] 1" at bounding box center [217, 344] width 192 height 16
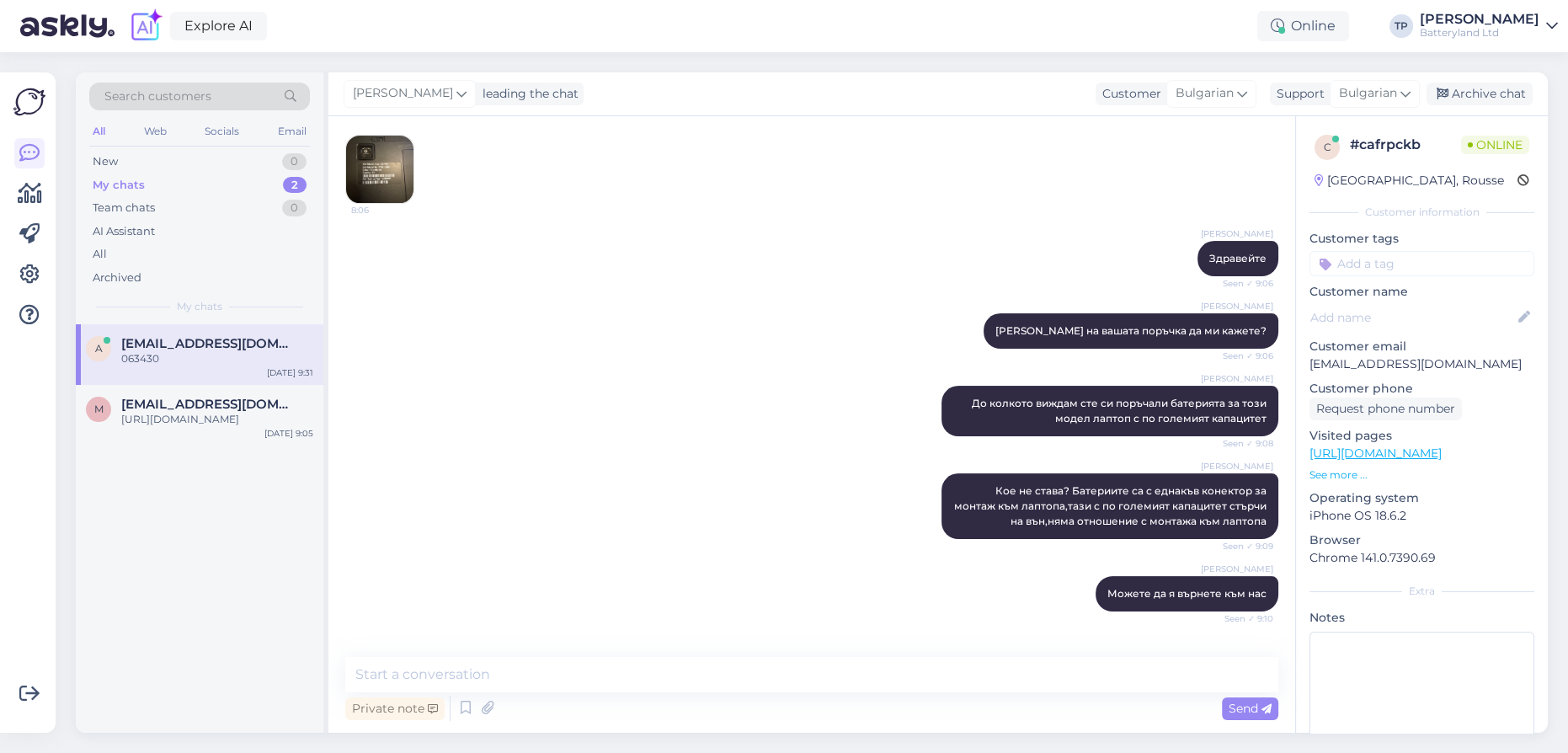
scroll to position [572, 0]
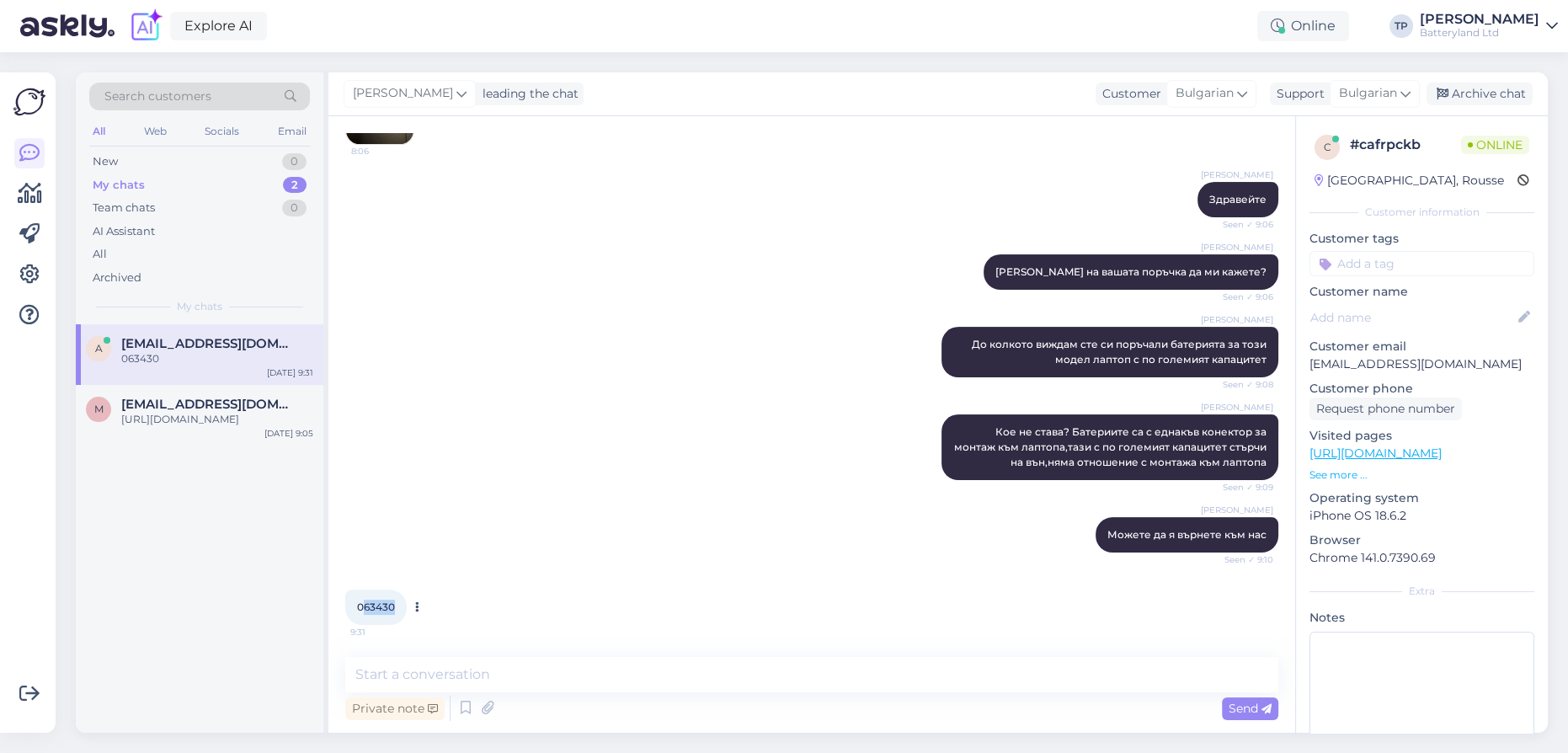
drag, startPoint x: 364, startPoint y: 606, endPoint x: 394, endPoint y: 608, distance: 30.1
click at [394, 608] on span "063430" at bounding box center [376, 607] width 38 height 13
click at [513, 671] on textarea at bounding box center [811, 674] width 933 height 35
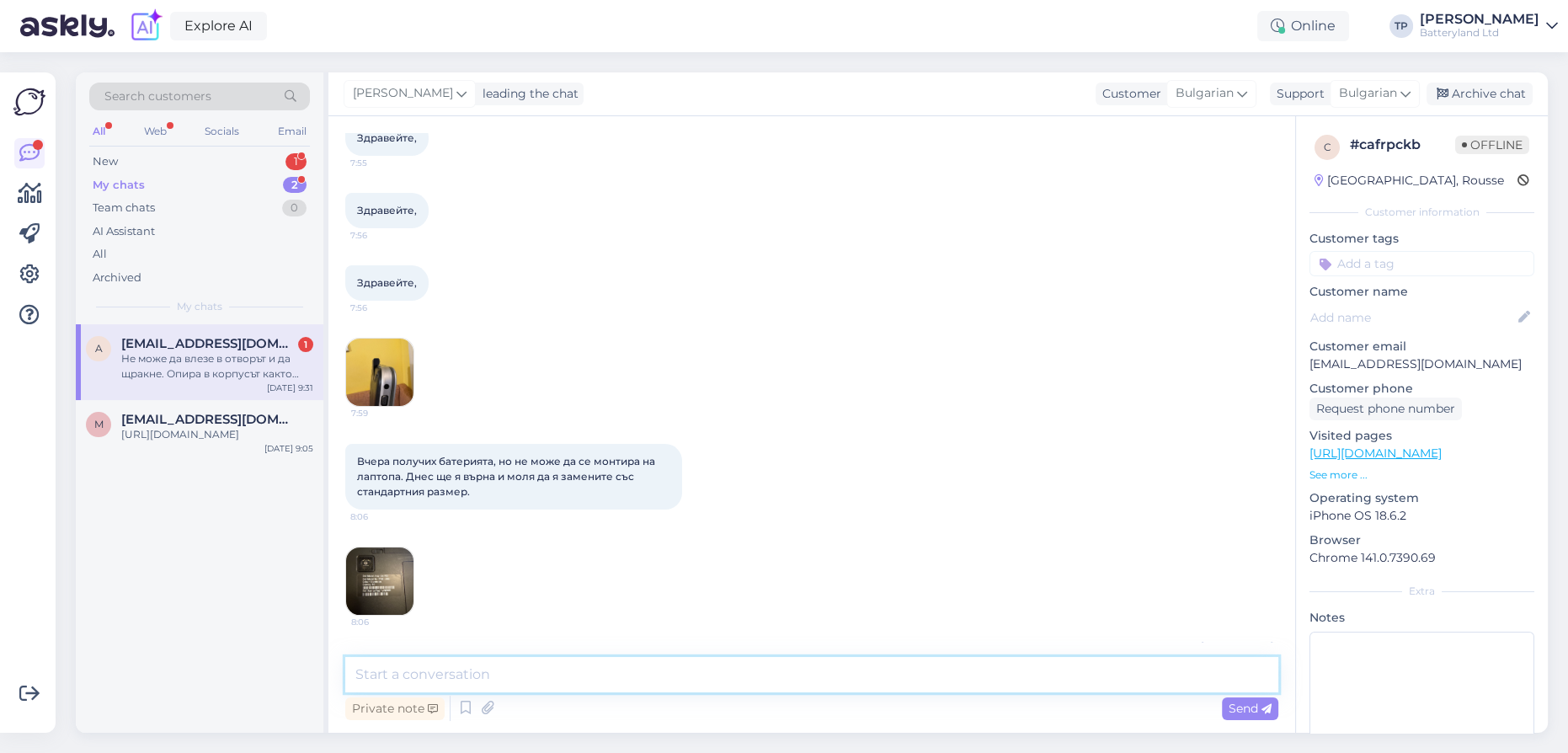
scroll to position [125, 0]
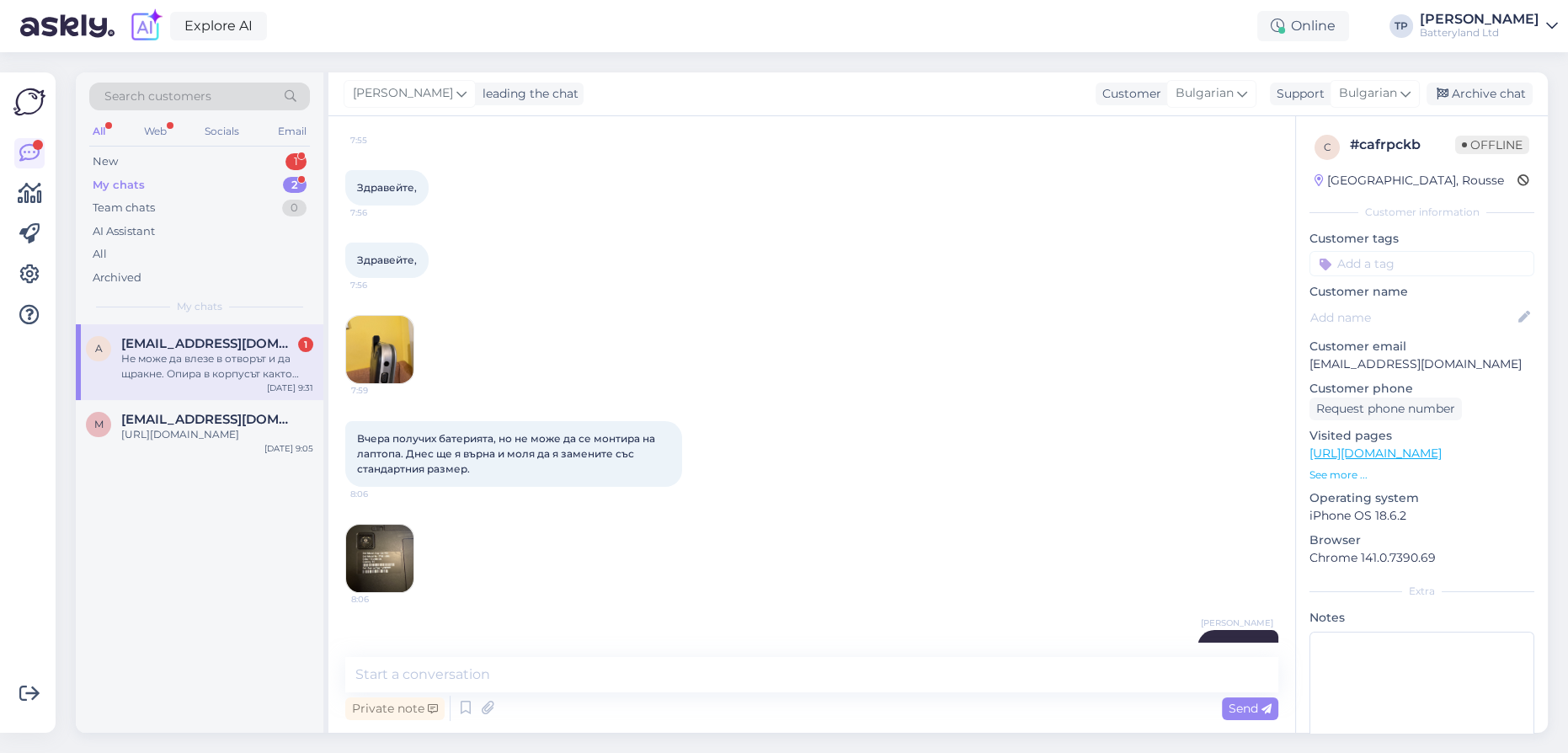
click at [388, 381] on img at bounding box center [379, 349] width 67 height 67
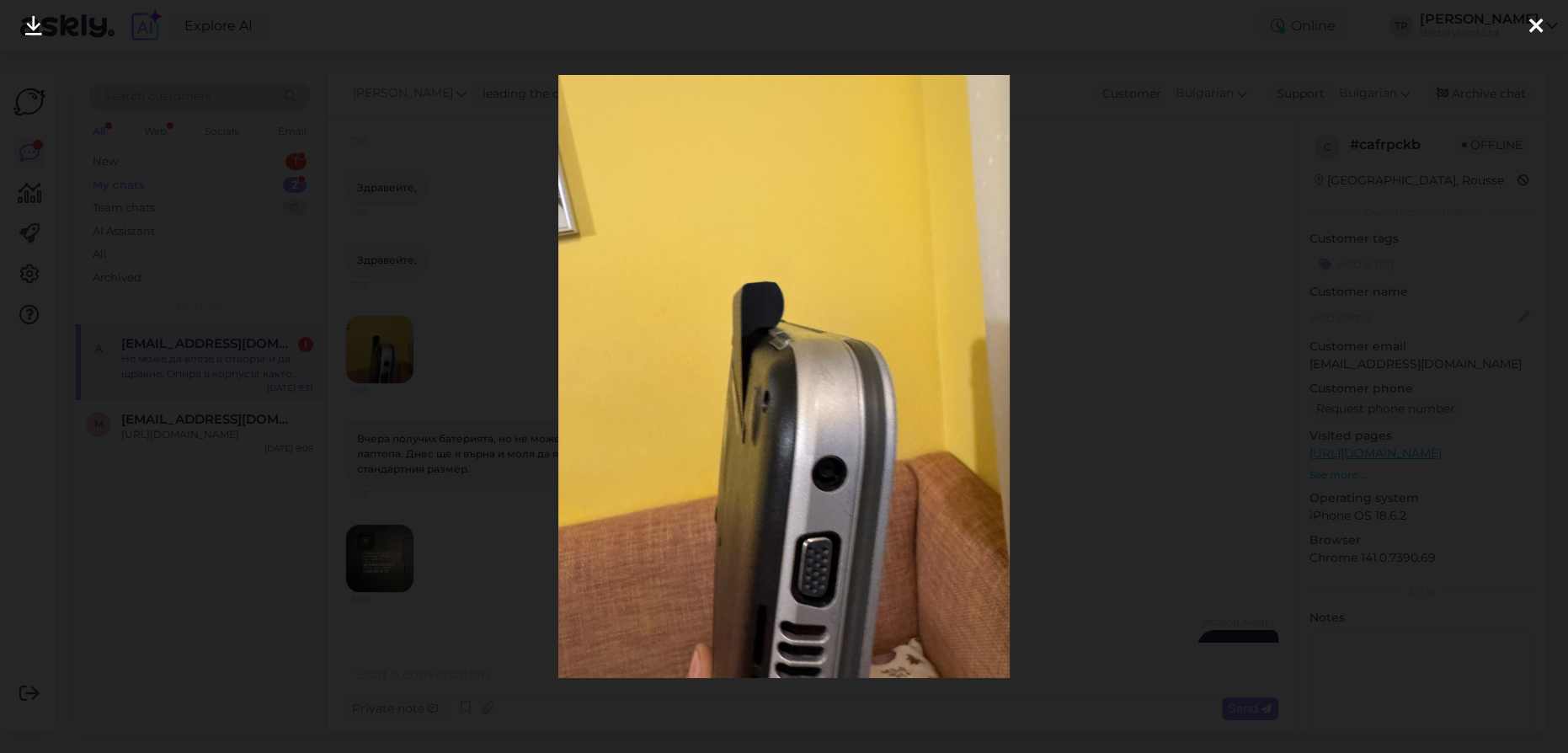
click at [1536, 21] on icon at bounding box center [1537, 26] width 14 height 21
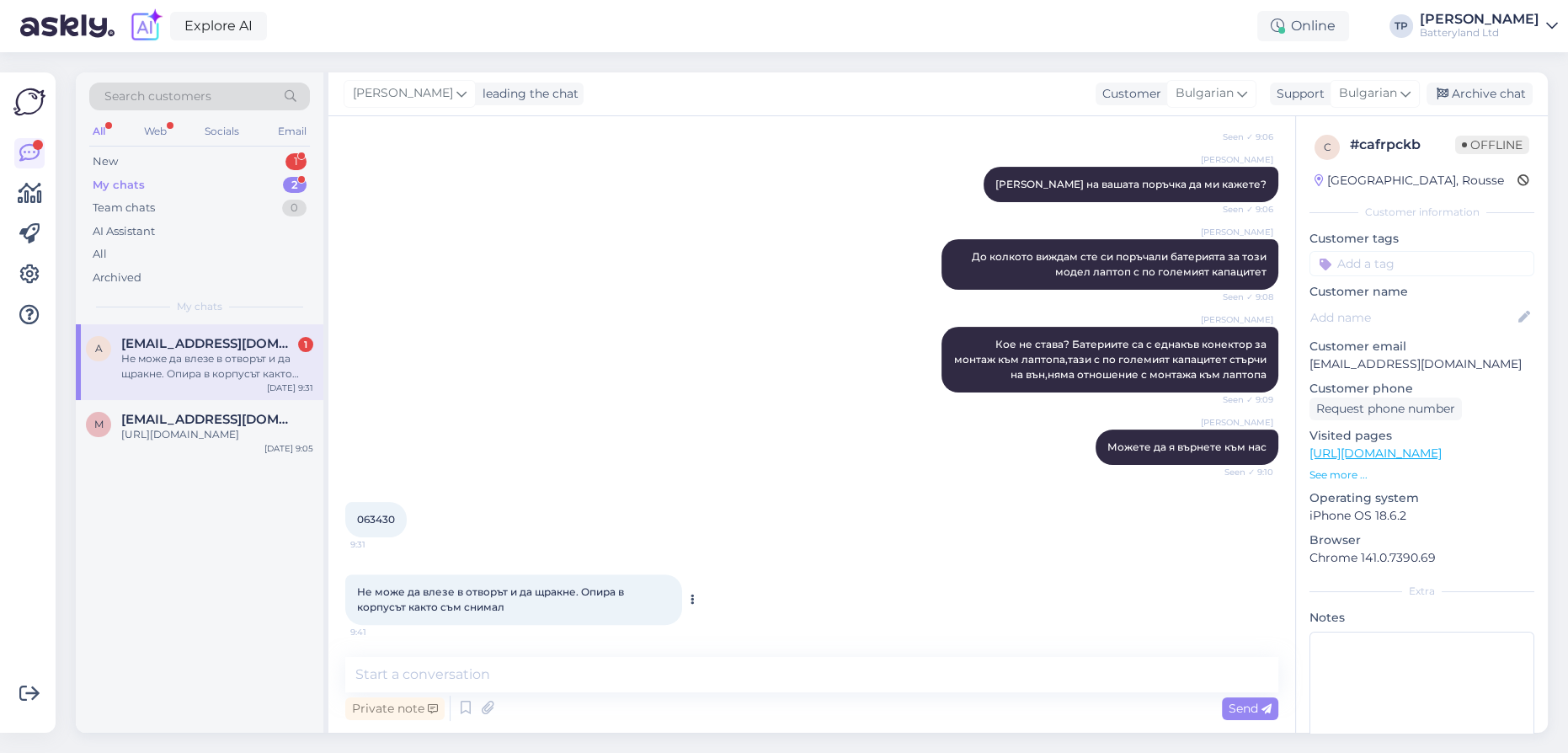
scroll to position [660, 0]
click at [489, 672] on textarea at bounding box center [811, 674] width 933 height 35
click at [468, 670] on textarea at bounding box center [811, 674] width 933 height 35
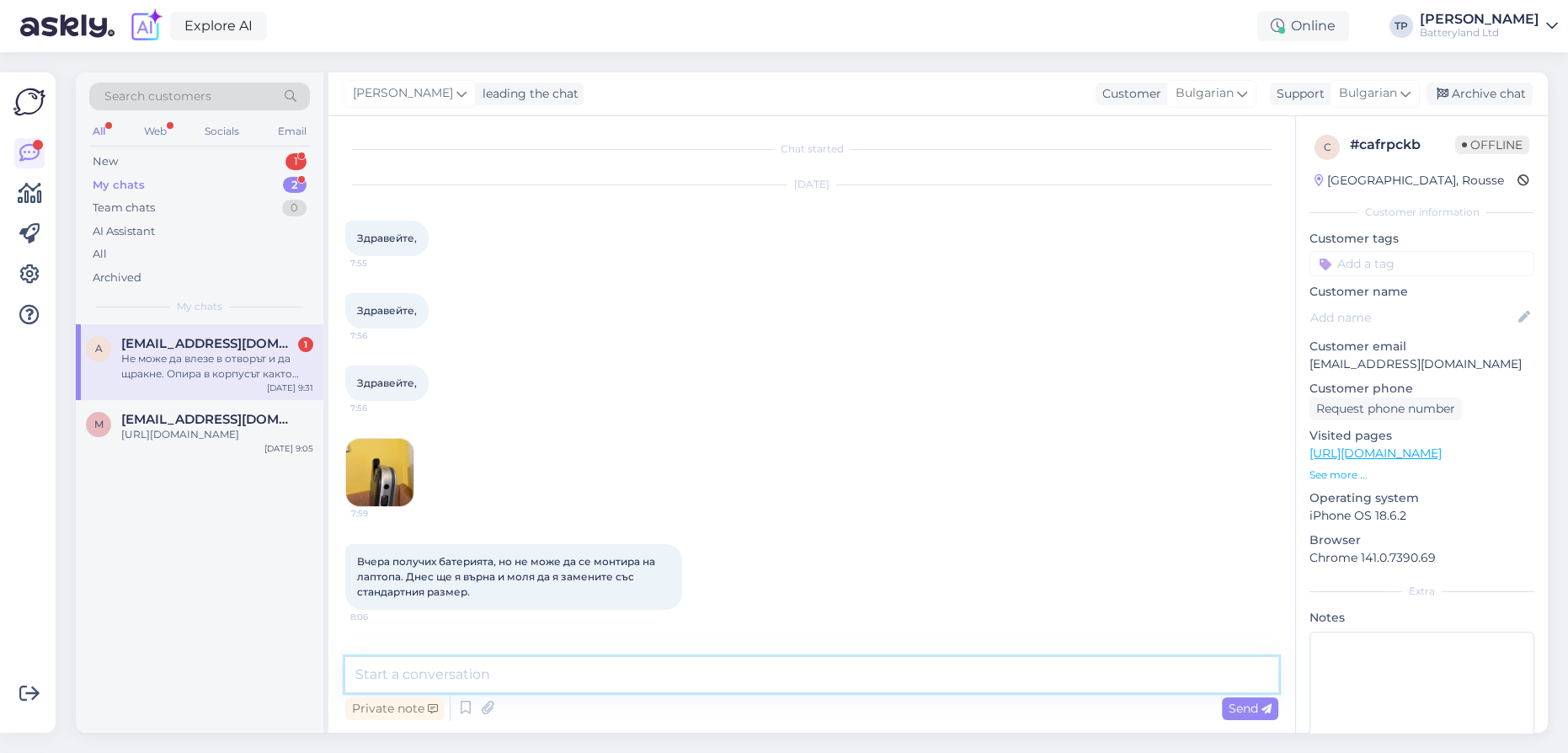
scroll to position [0, 0]
click at [380, 465] on img at bounding box center [379, 474] width 67 height 67
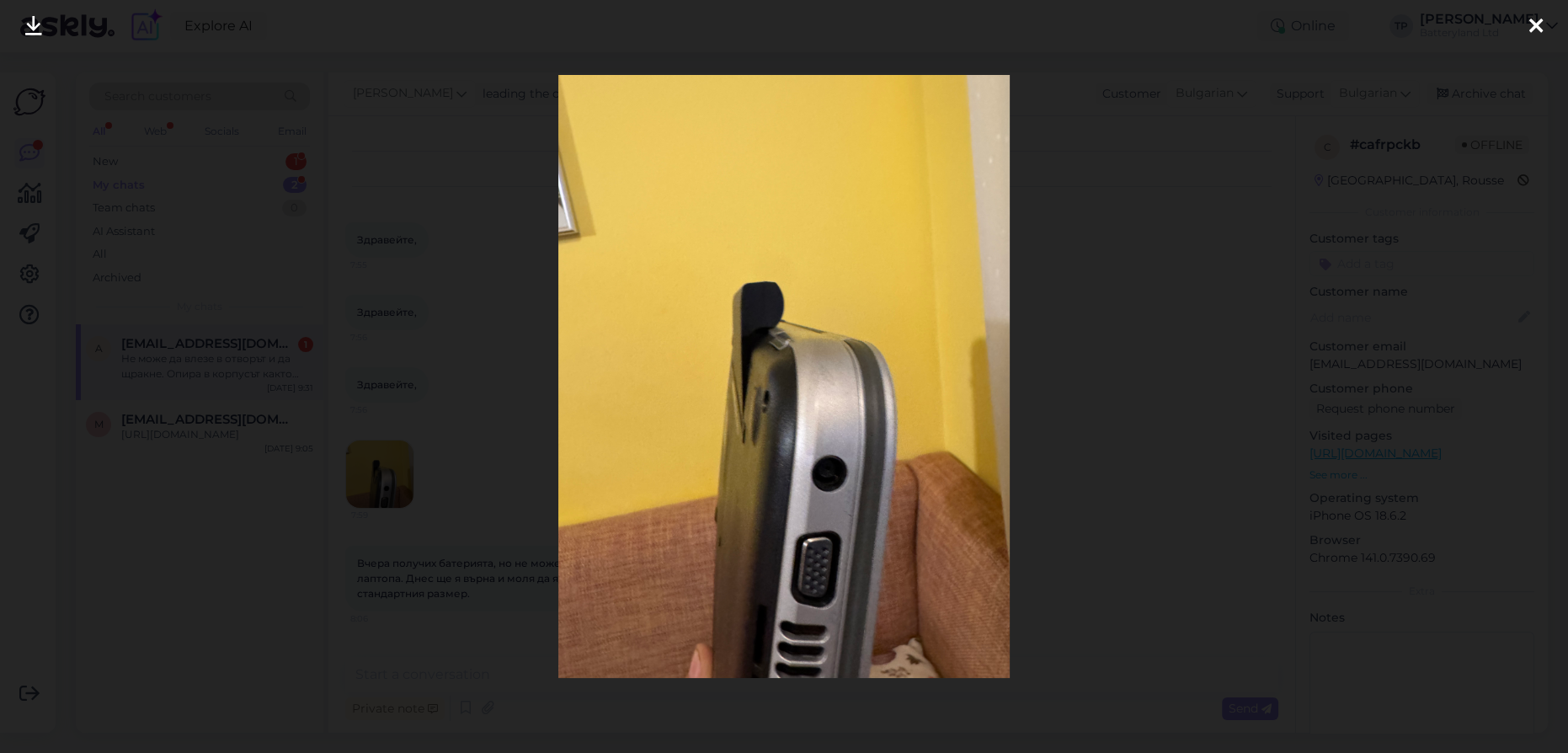
click at [1540, 22] on icon at bounding box center [1537, 26] width 14 height 21
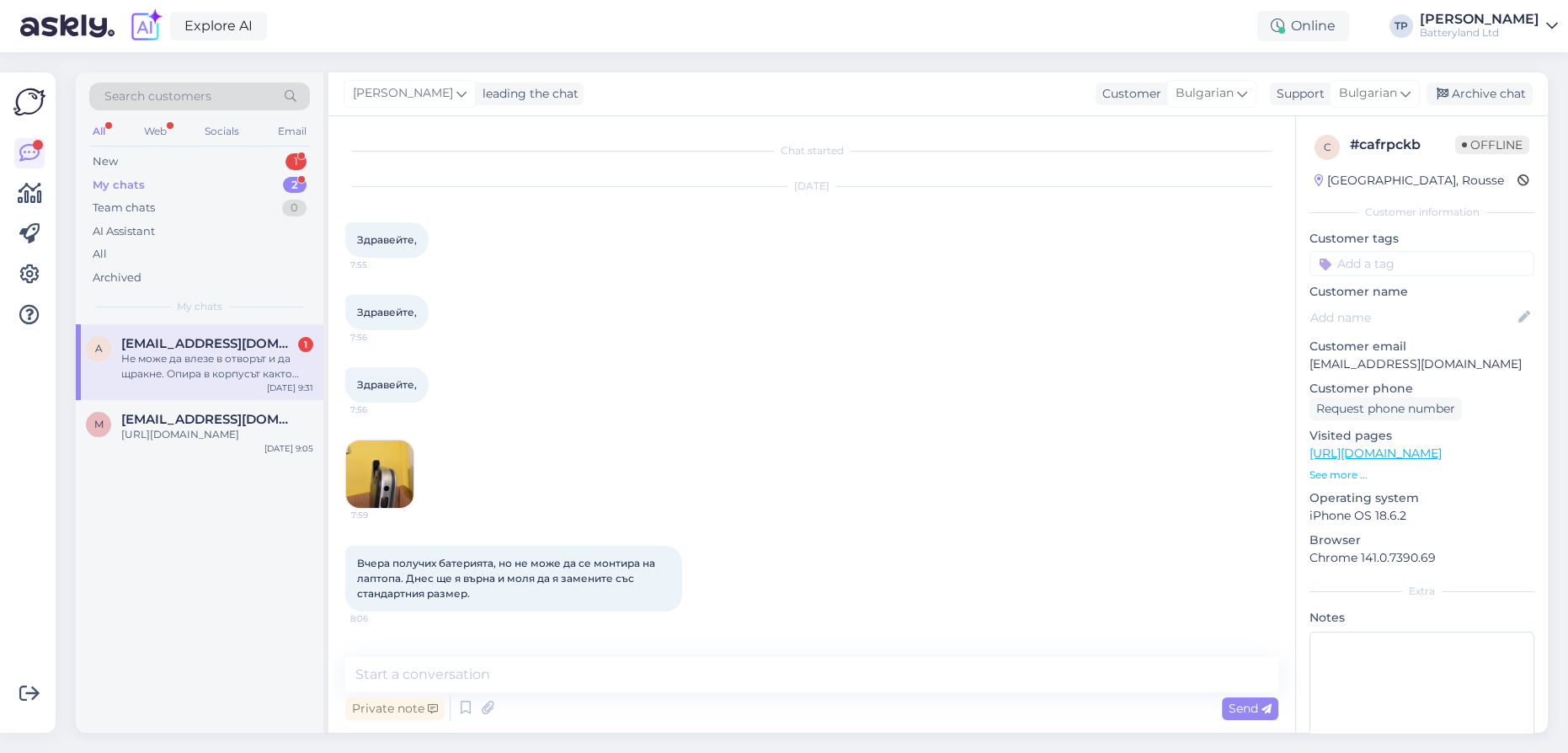
click at [261, 184] on div "My chats 2" at bounding box center [199, 186] width 221 height 23
click at [234, 349] on span "[EMAIL_ADDRESS][DOMAIN_NAME]" at bounding box center [208, 344] width 175 height 16
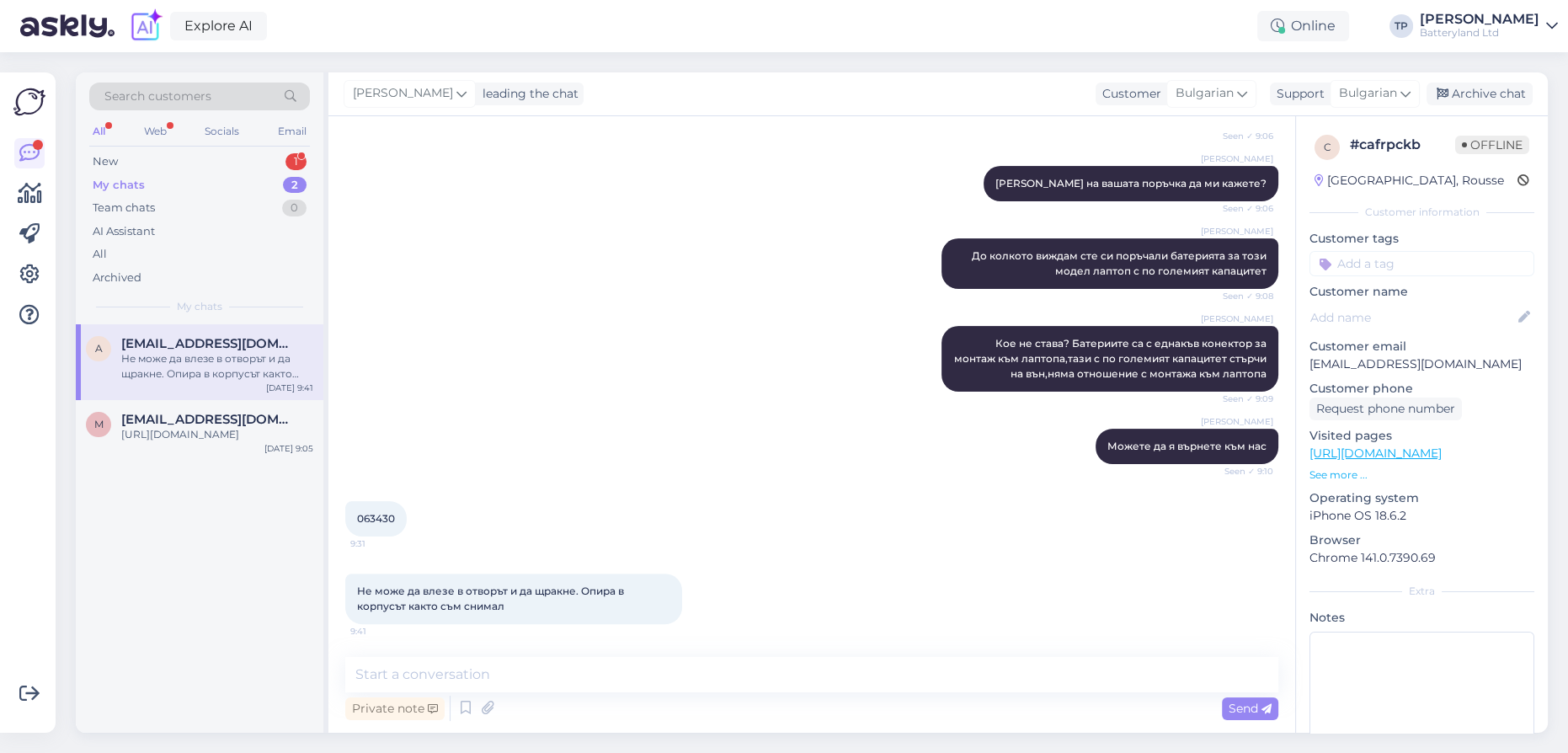
scroll to position [660, 0]
click at [491, 684] on textarea at bounding box center [811, 674] width 933 height 35
click at [154, 131] on div "Web" at bounding box center [155, 131] width 29 height 21
click at [202, 158] on div "New 1" at bounding box center [199, 161] width 221 height 23
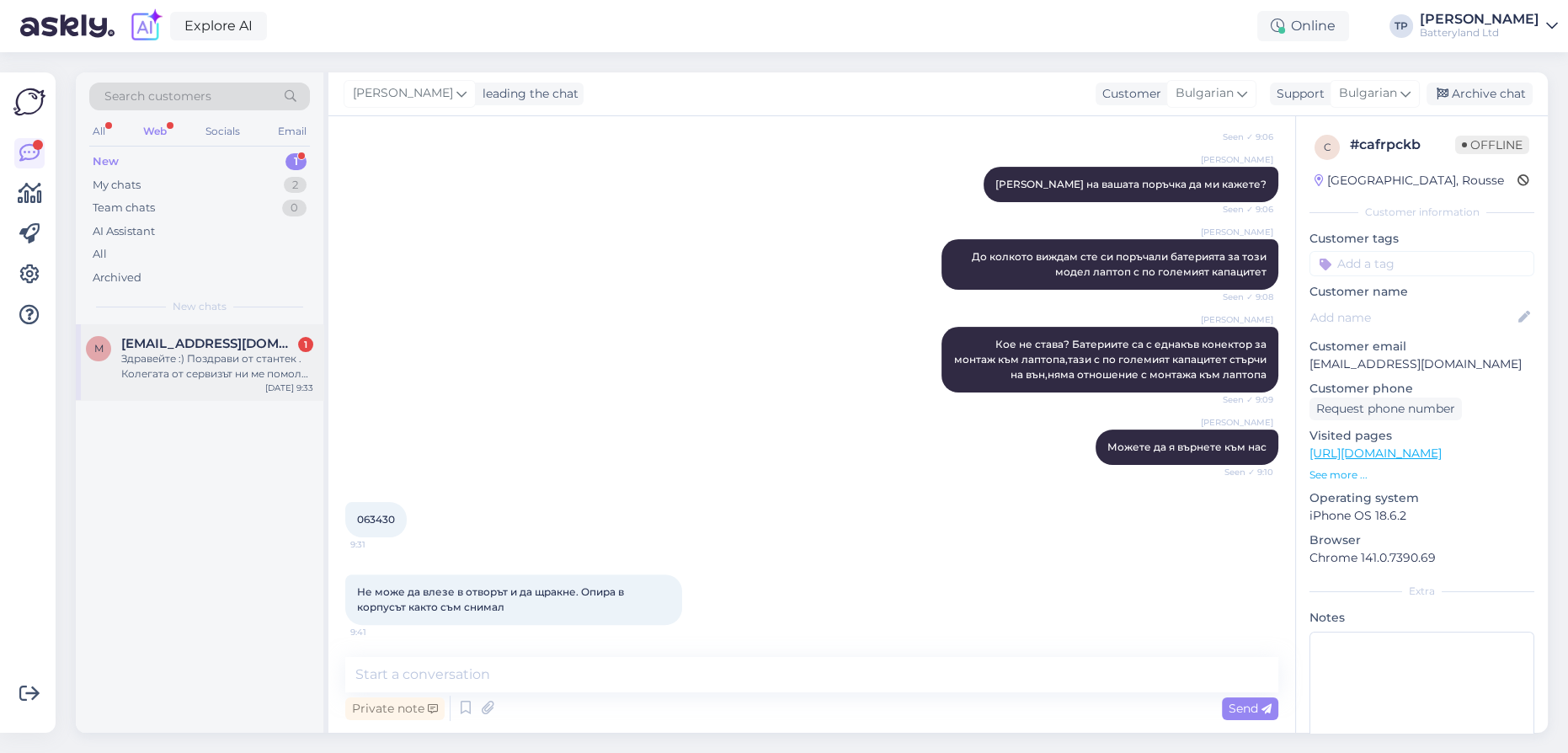
click at [220, 363] on div "m [EMAIL_ADDRESS][DOMAIN_NAME] 1 Здравейте :) Поздрави от стантек . Колегата от…" at bounding box center [199, 362] width 247 height 76
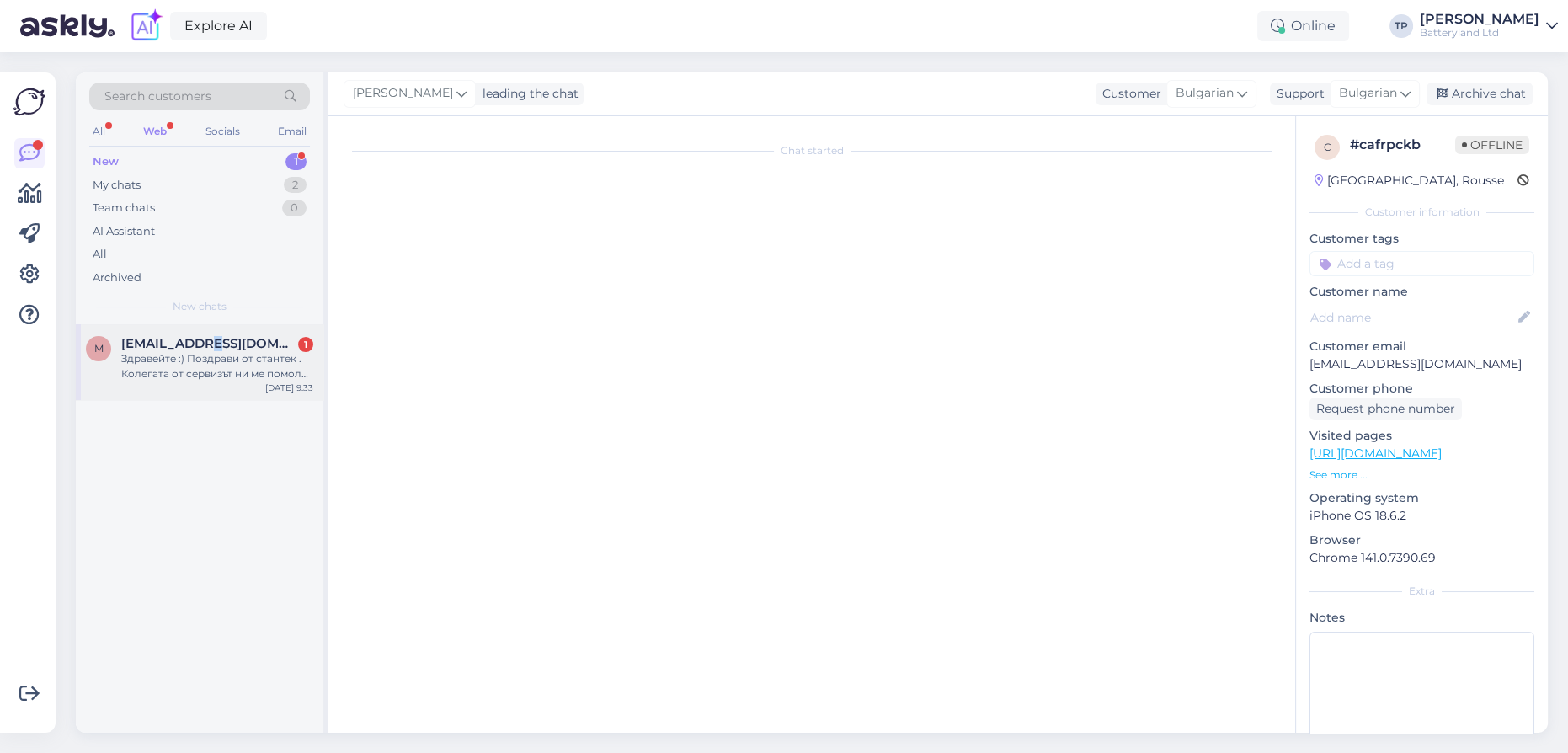
scroll to position [1417, 0]
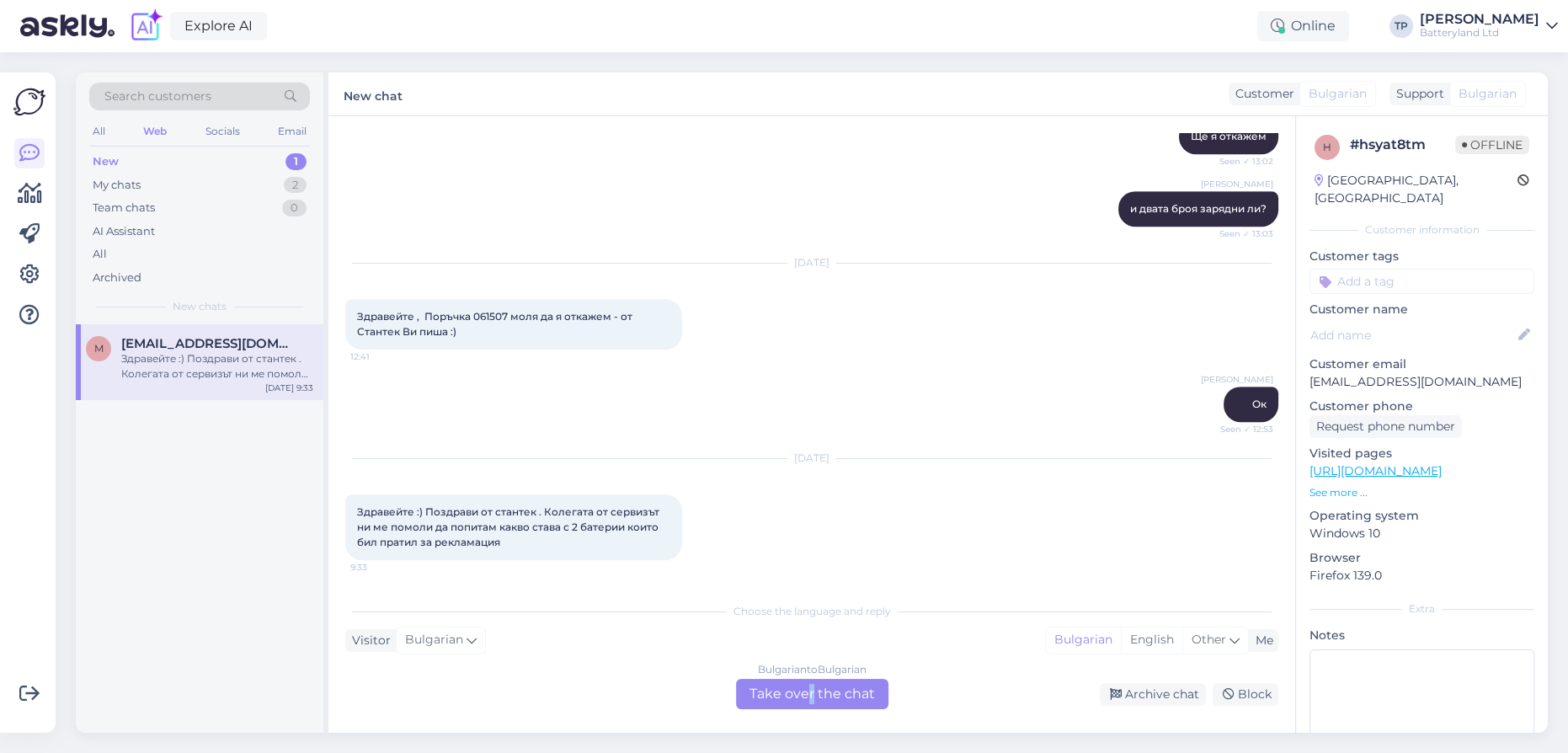
click at [813, 693] on div "Bulgarian to Bulgarian Take over the chat" at bounding box center [812, 693] width 152 height 30
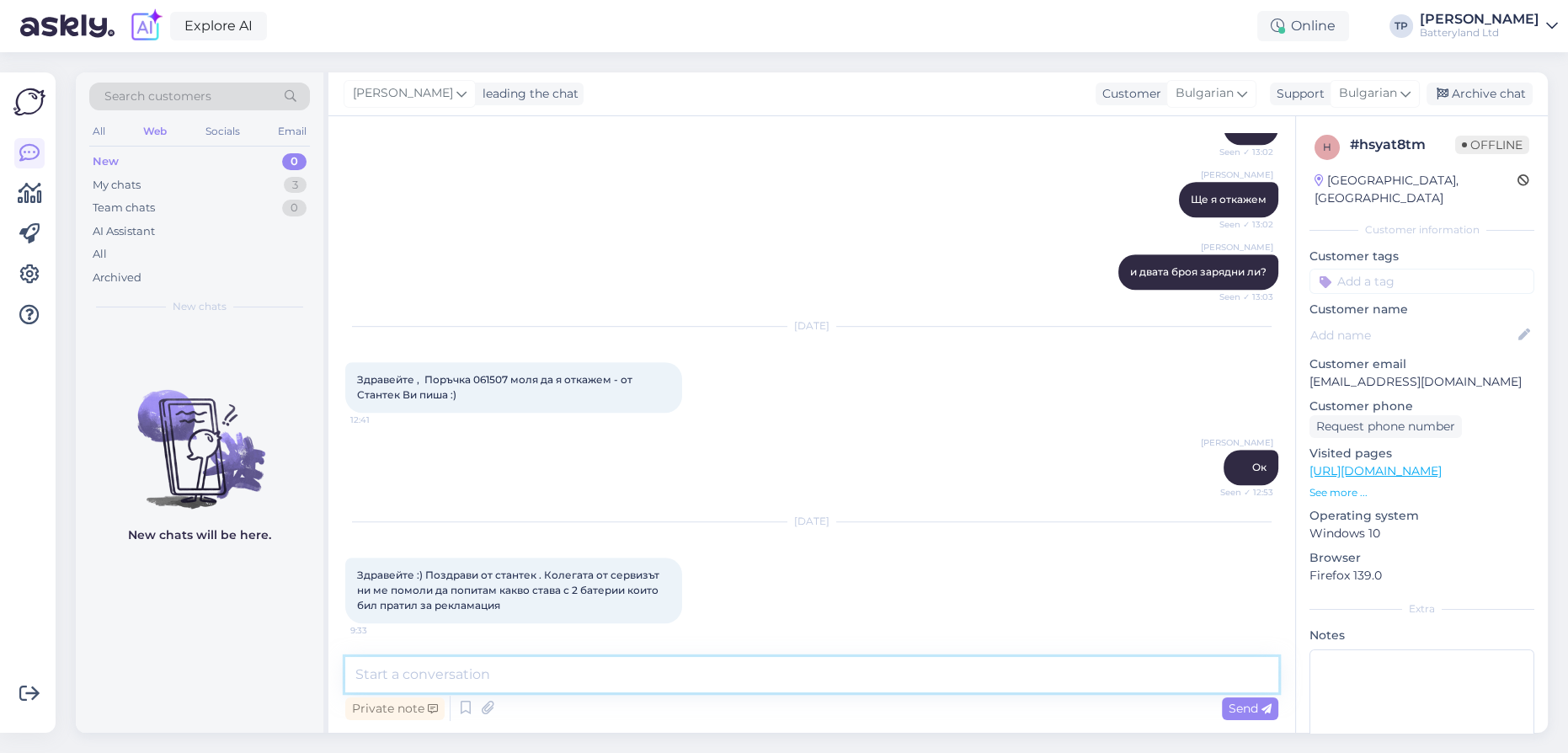
click at [810, 681] on textarea at bounding box center [811, 674] width 933 height 35
type textarea "Като [DEMOGRAPHIC_DATA] становище ще ви пишем"
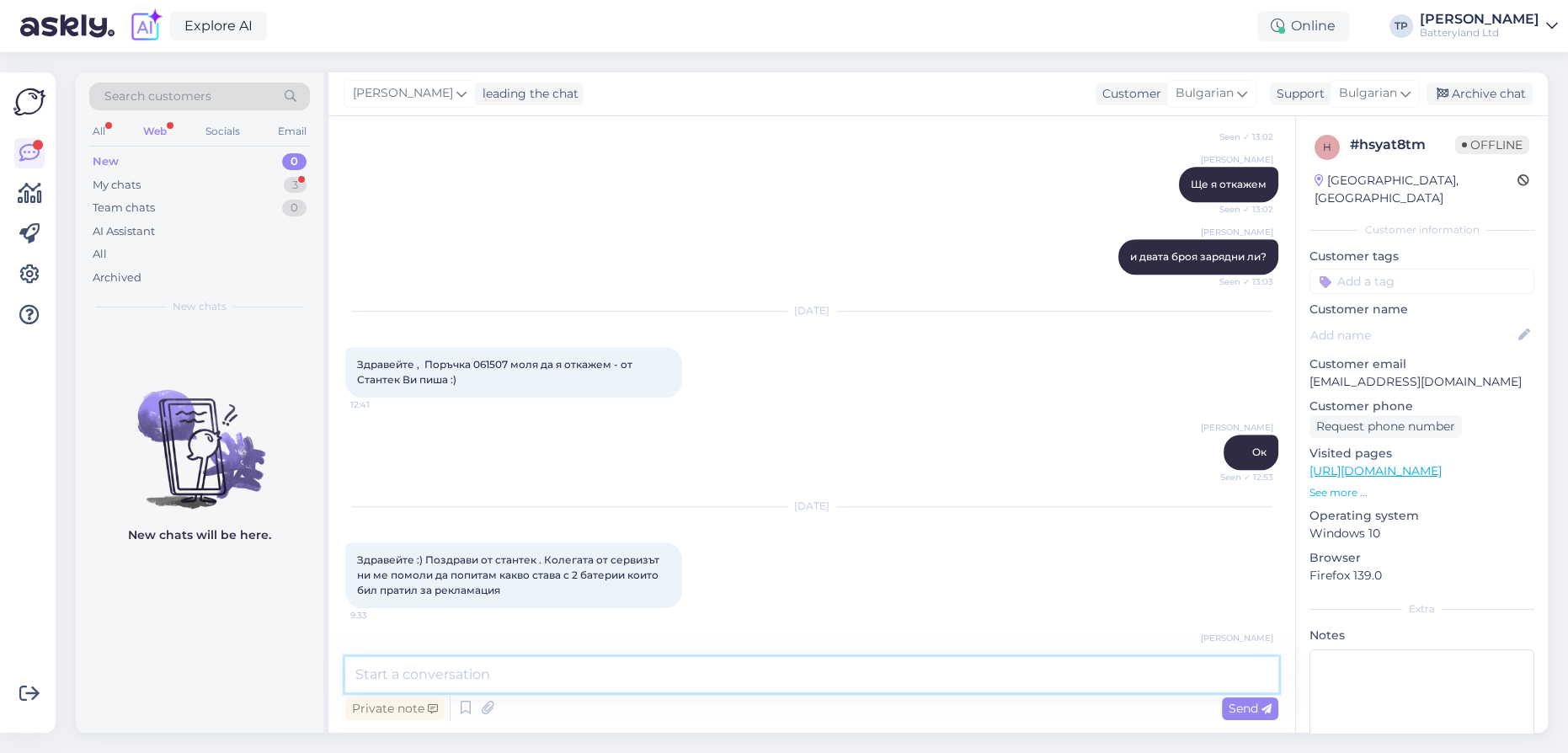
scroll to position [1426, 0]
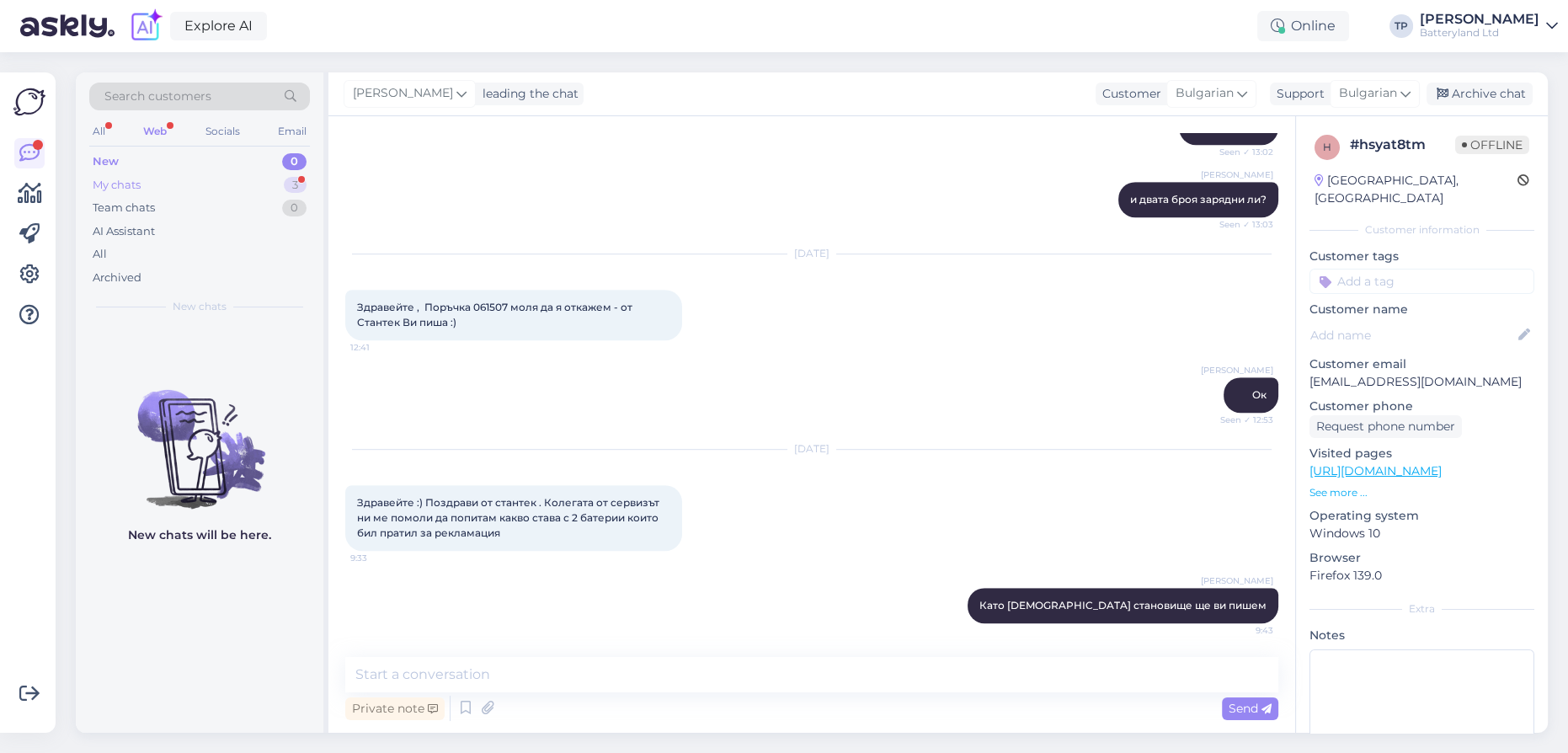
click at [270, 180] on div "My chats 3" at bounding box center [199, 186] width 221 height 23
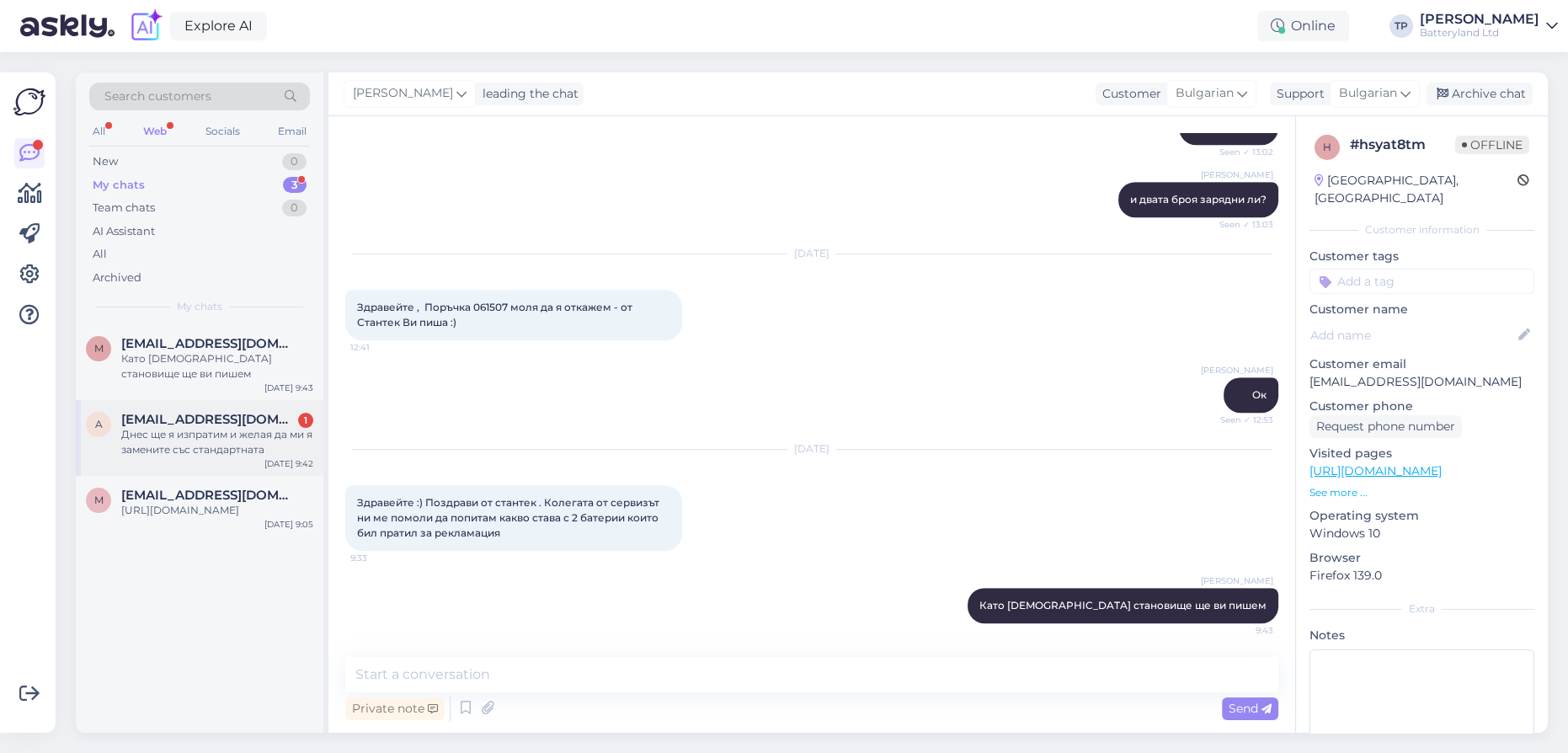
click at [244, 412] on div "[EMAIL_ADDRESS][DOMAIN_NAME] 1" at bounding box center [217, 420] width 192 height 16
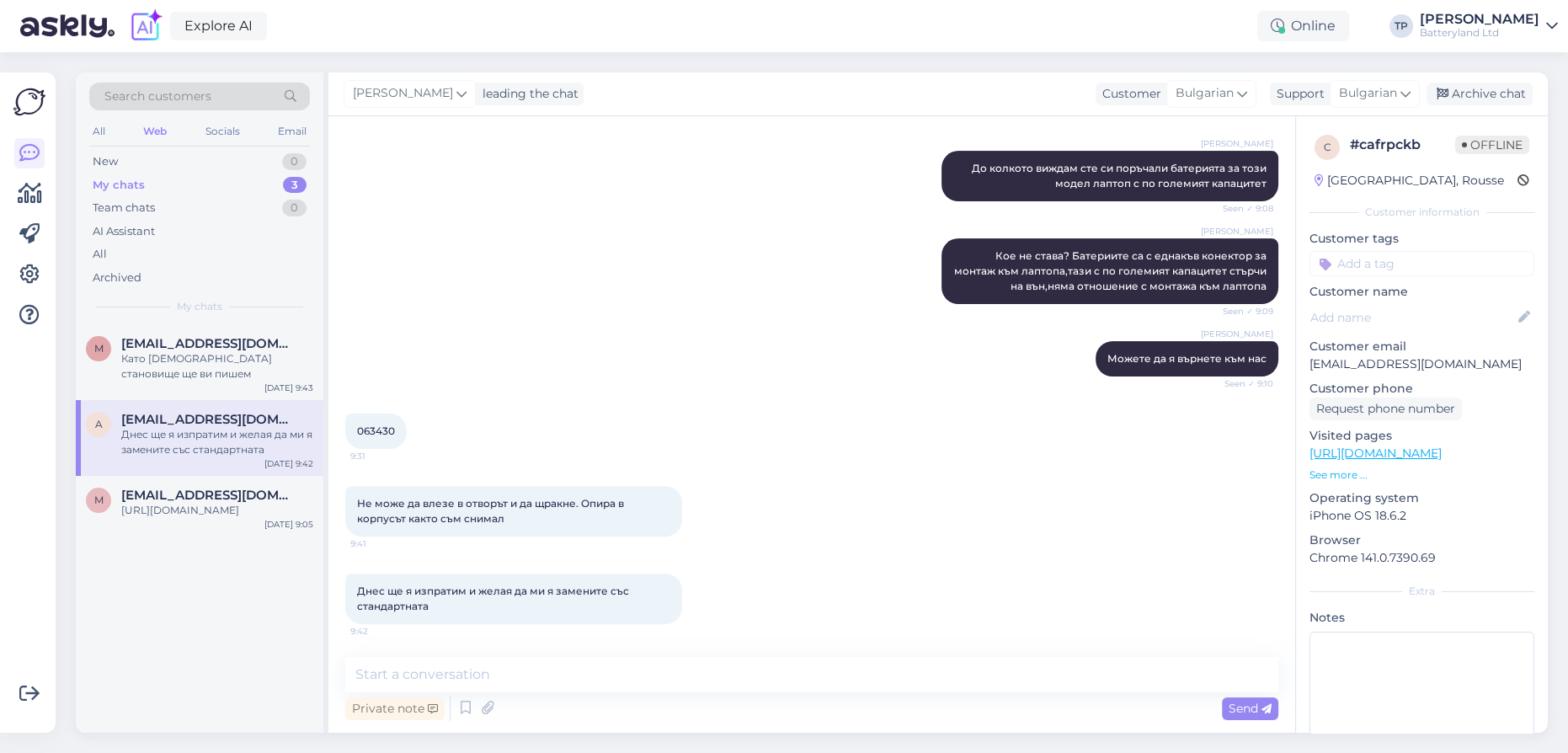
scroll to position [748, 0]
click at [518, 684] on textarea at bounding box center [811, 674] width 933 height 35
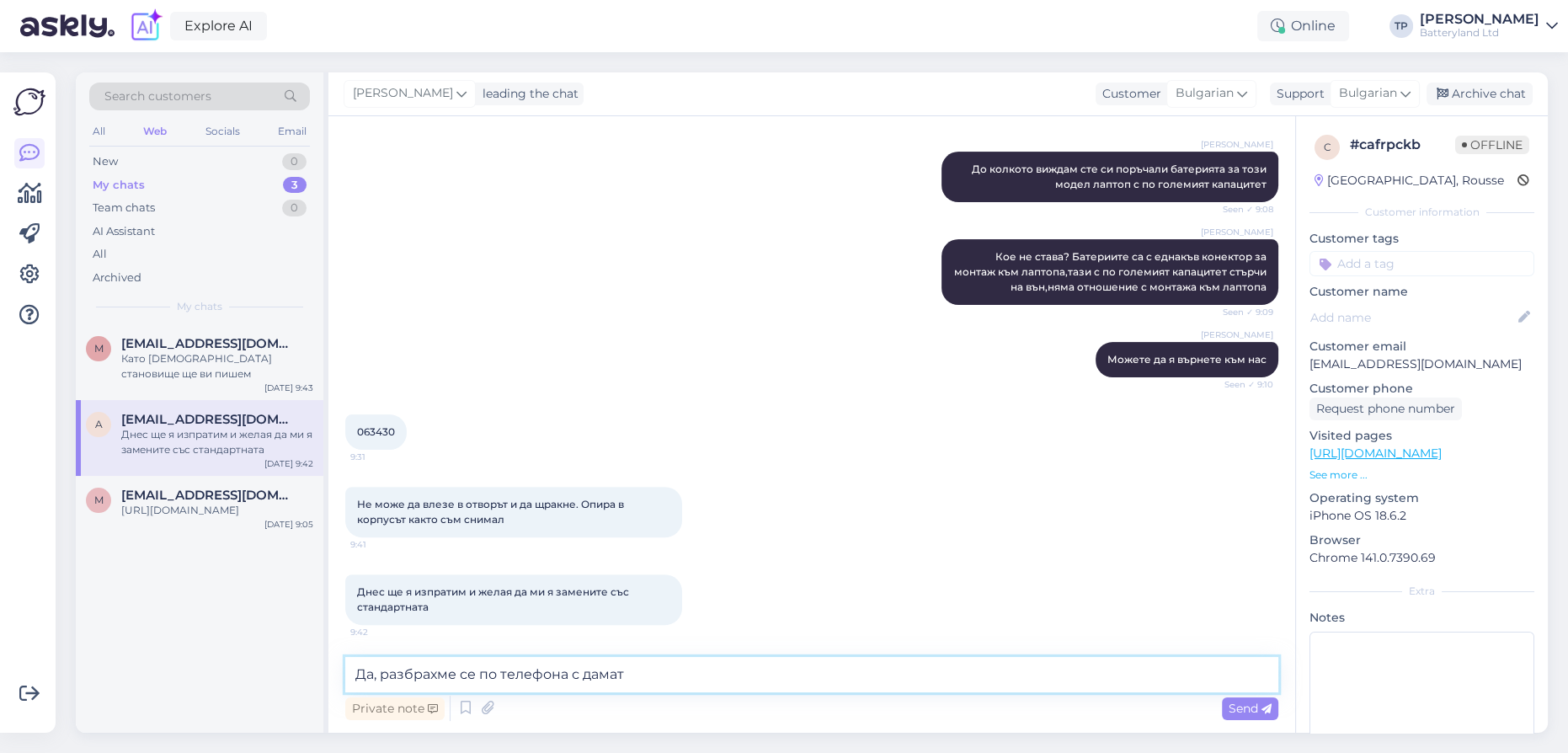
type textarea "Да, разбрахме се по телефона с дамата"
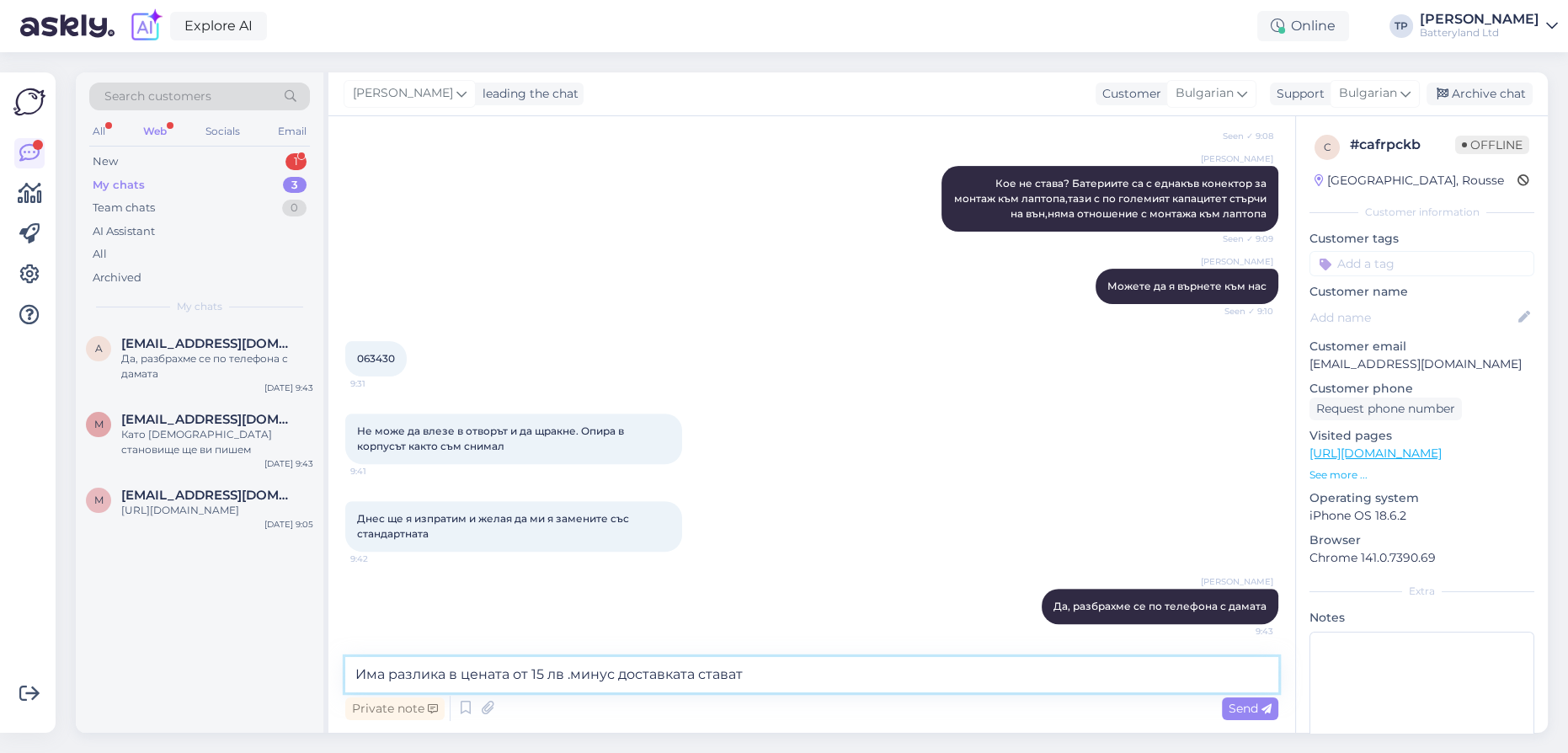
click at [1139, 682] on textarea "Има разлика в цената от 15 лв .минус доставката стават" at bounding box center [811, 674] width 933 height 35
type textarea "Има разлика в цената от 15 лв .минус доставката стават 9.30 лв разлика за връща…"
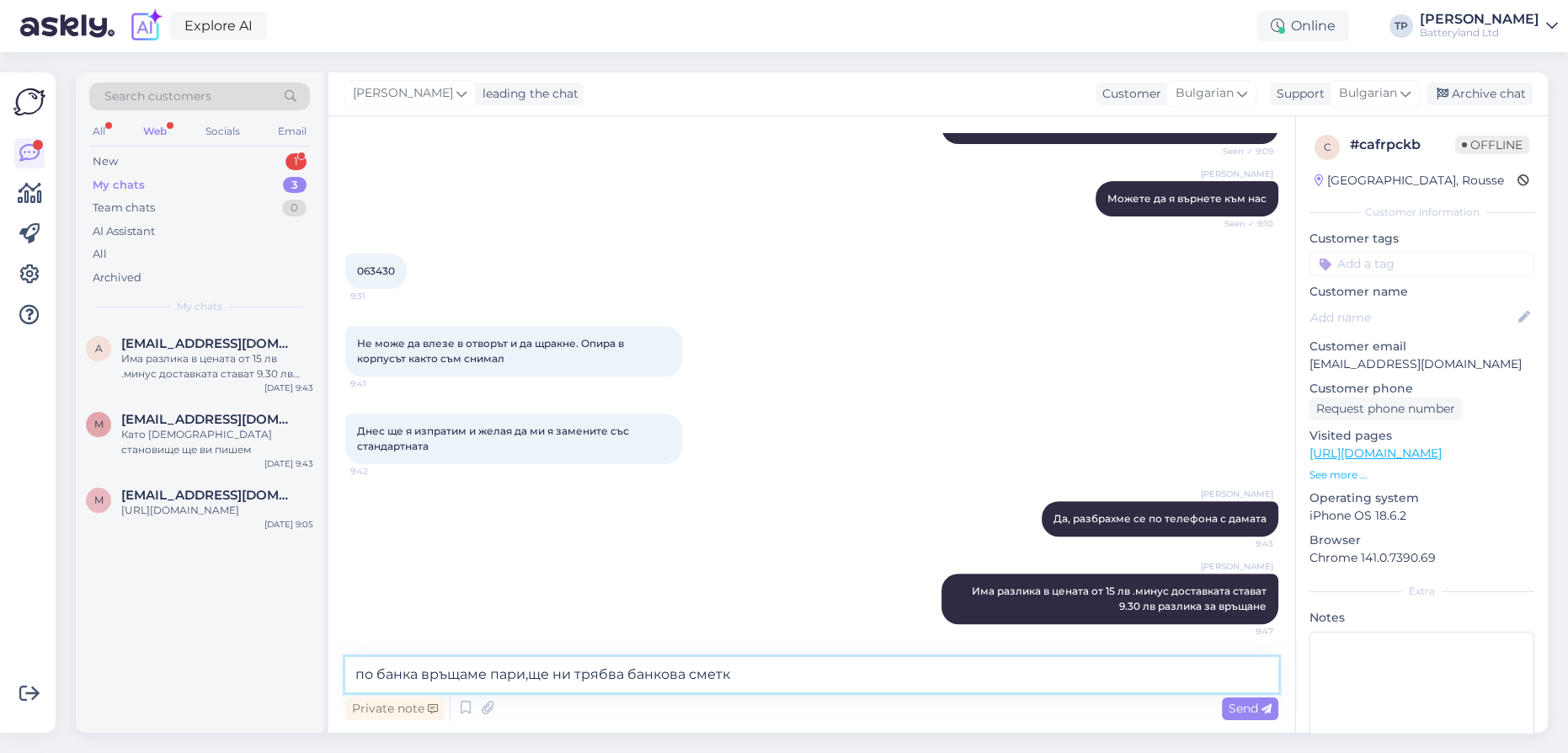
type textarea "по банка връщаме пари,ще ни трябва банкова сметка"
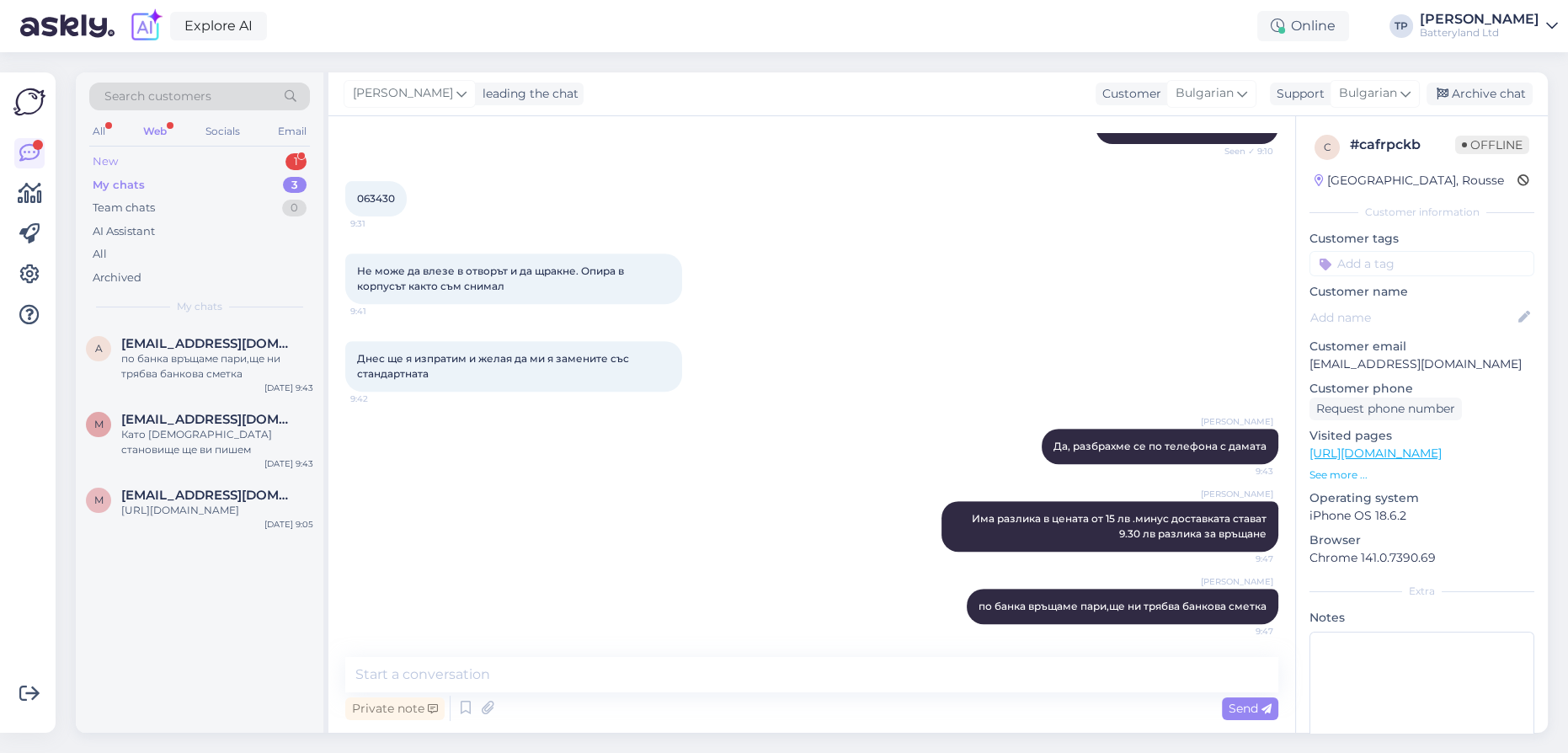
click at [277, 161] on div "New 1" at bounding box center [199, 161] width 221 height 23
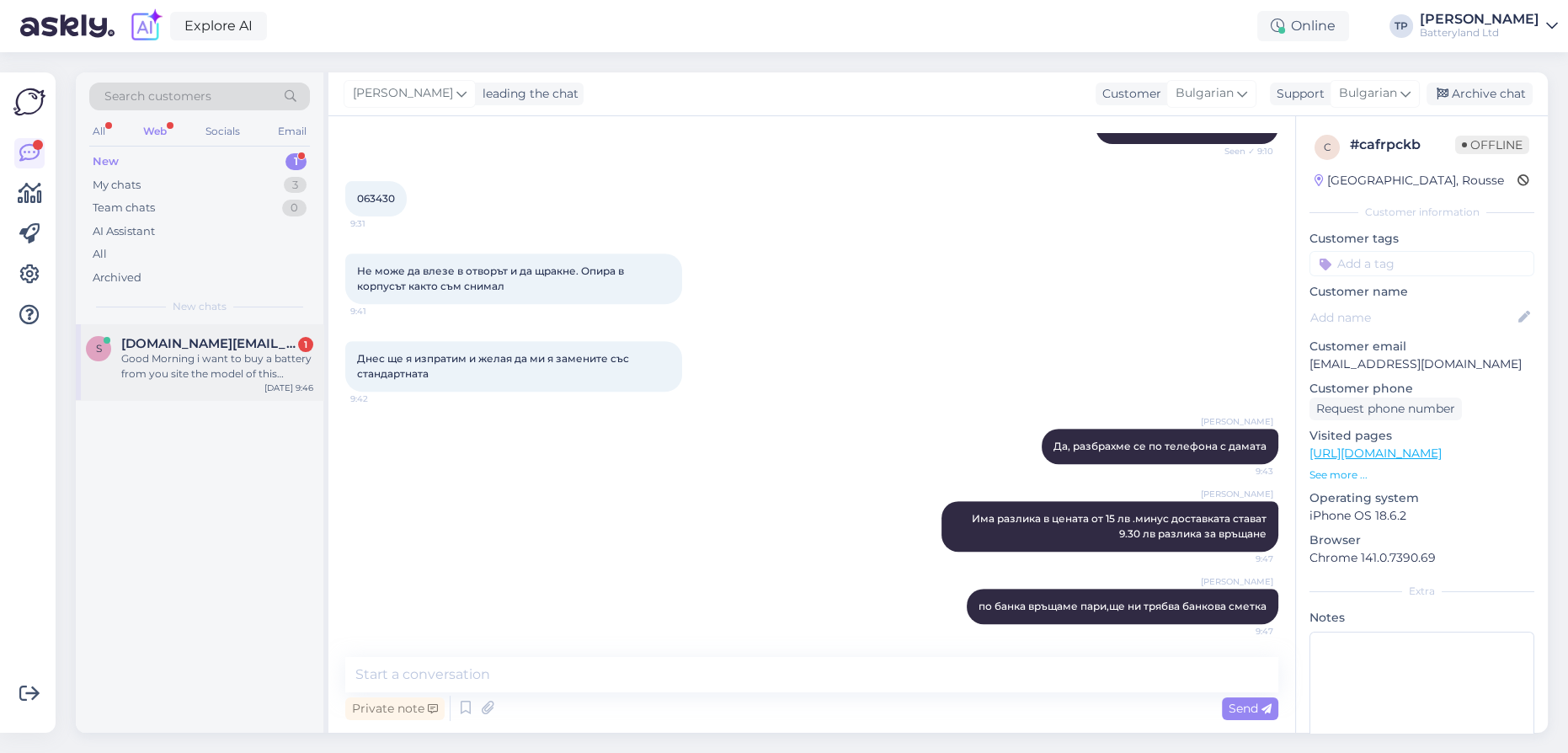
click at [282, 349] on div "[DOMAIN_NAME][EMAIL_ADDRESS][DOMAIN_NAME] 1" at bounding box center [217, 344] width 192 height 16
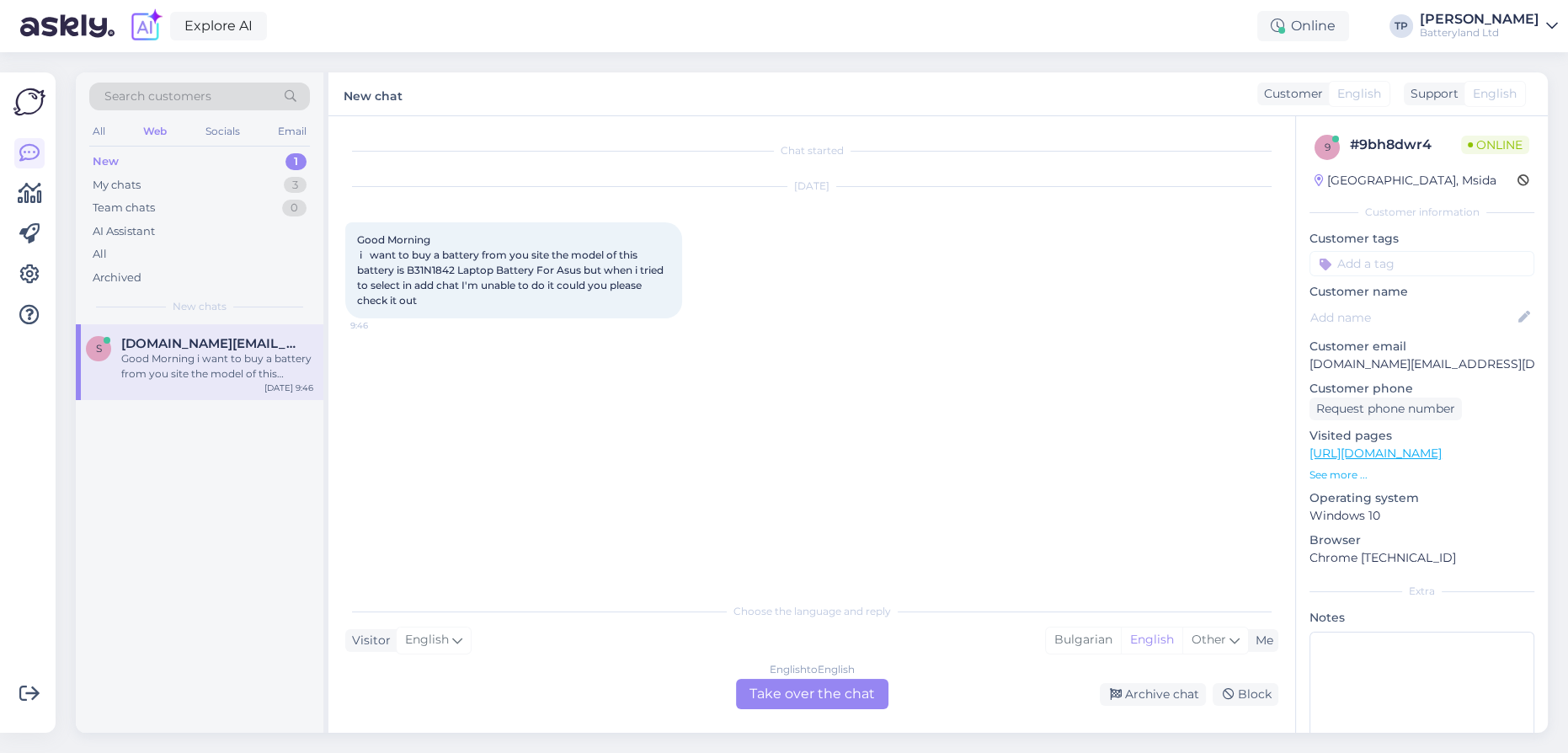
scroll to position [0, 0]
click at [773, 688] on div "English to English Take over the chat" at bounding box center [812, 693] width 152 height 30
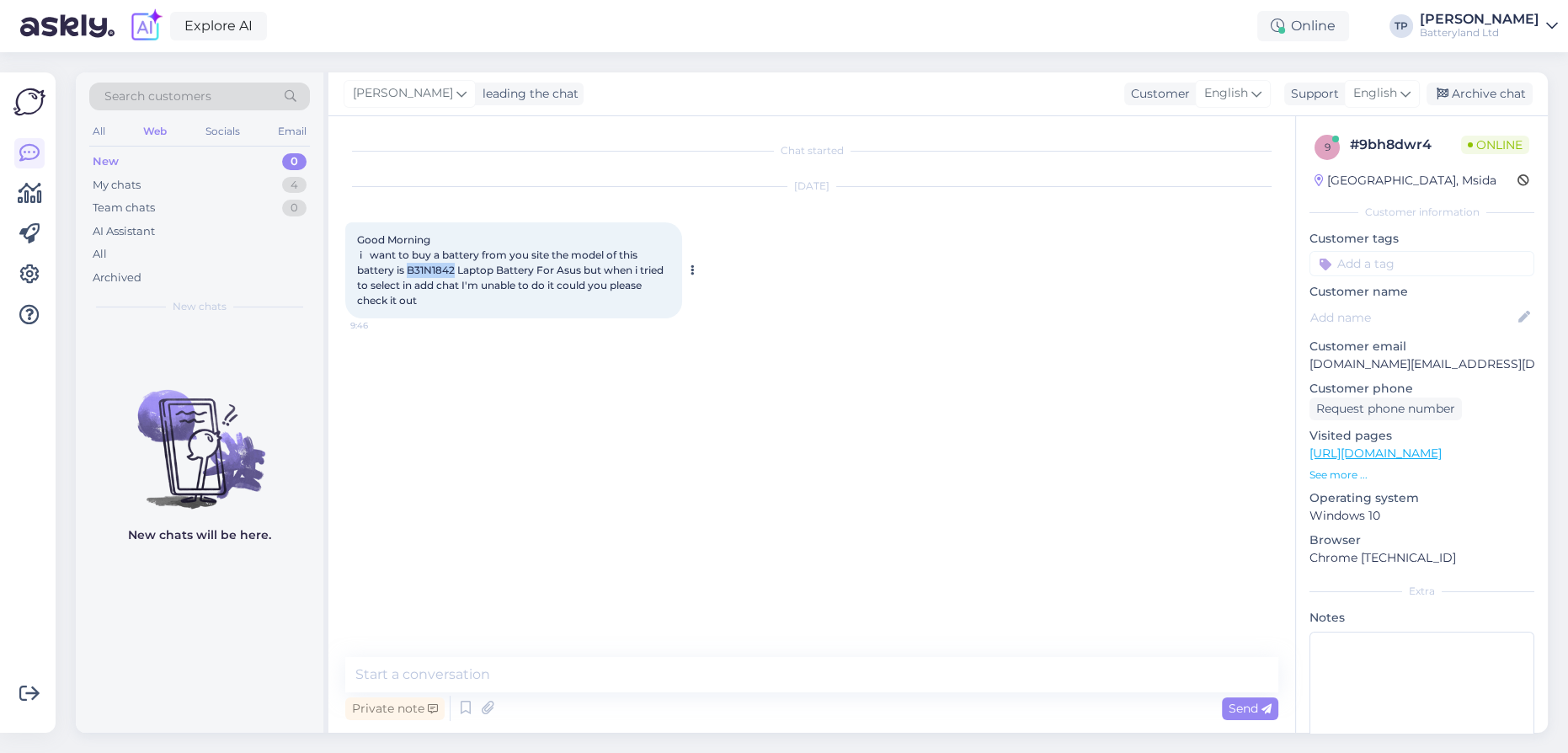
drag, startPoint x: 407, startPoint y: 269, endPoint x: 455, endPoint y: 266, distance: 48.1
click at [455, 266] on span "Good Morning i want to buy a battery from you site the model of this battery is…" at bounding box center [512, 270] width 309 height 73
copy span "B31N1842"
click at [472, 680] on textarea at bounding box center [811, 674] width 933 height 35
type textarea "Х"
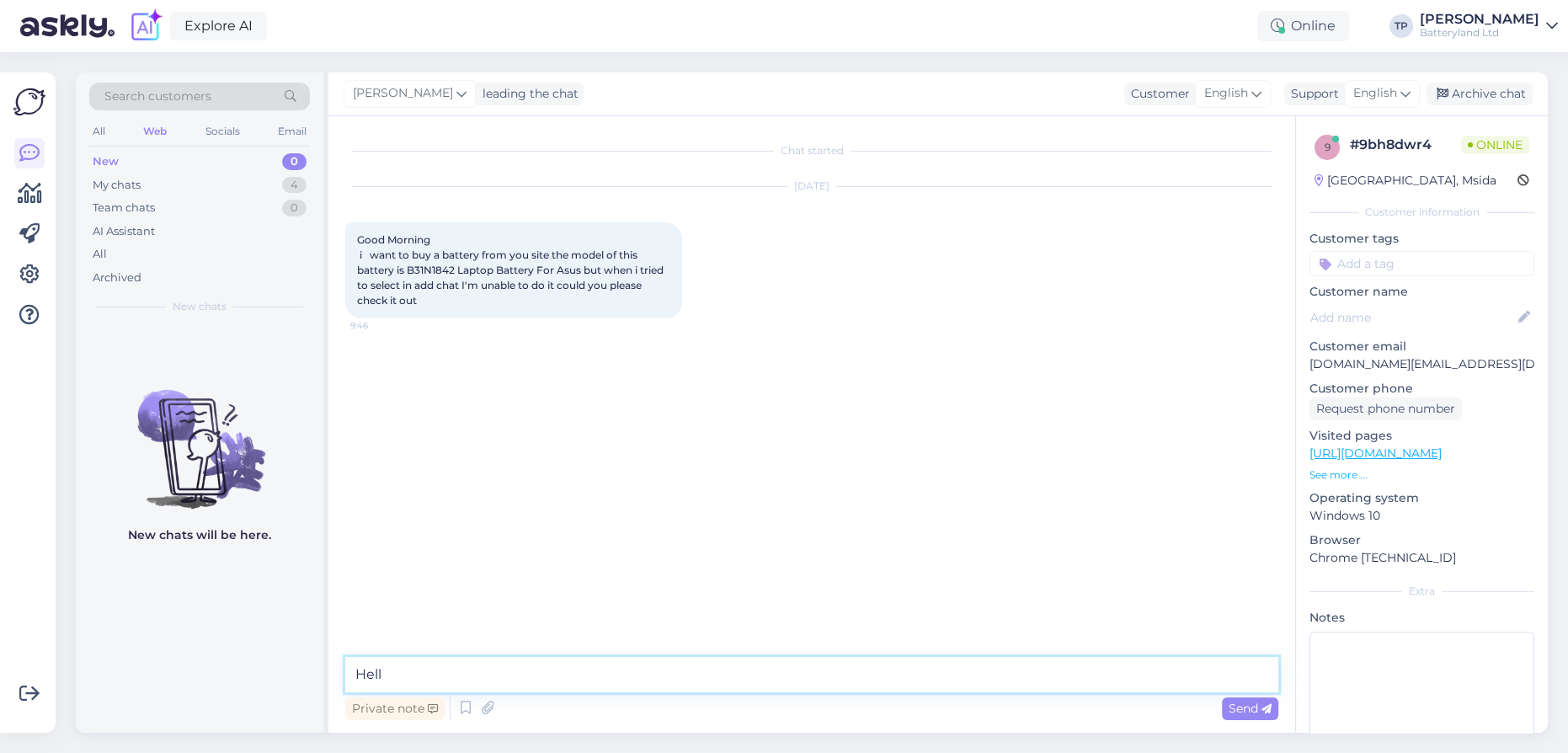
type textarea "Hello"
type textarea "Y can't order it because this battery is out of stock"
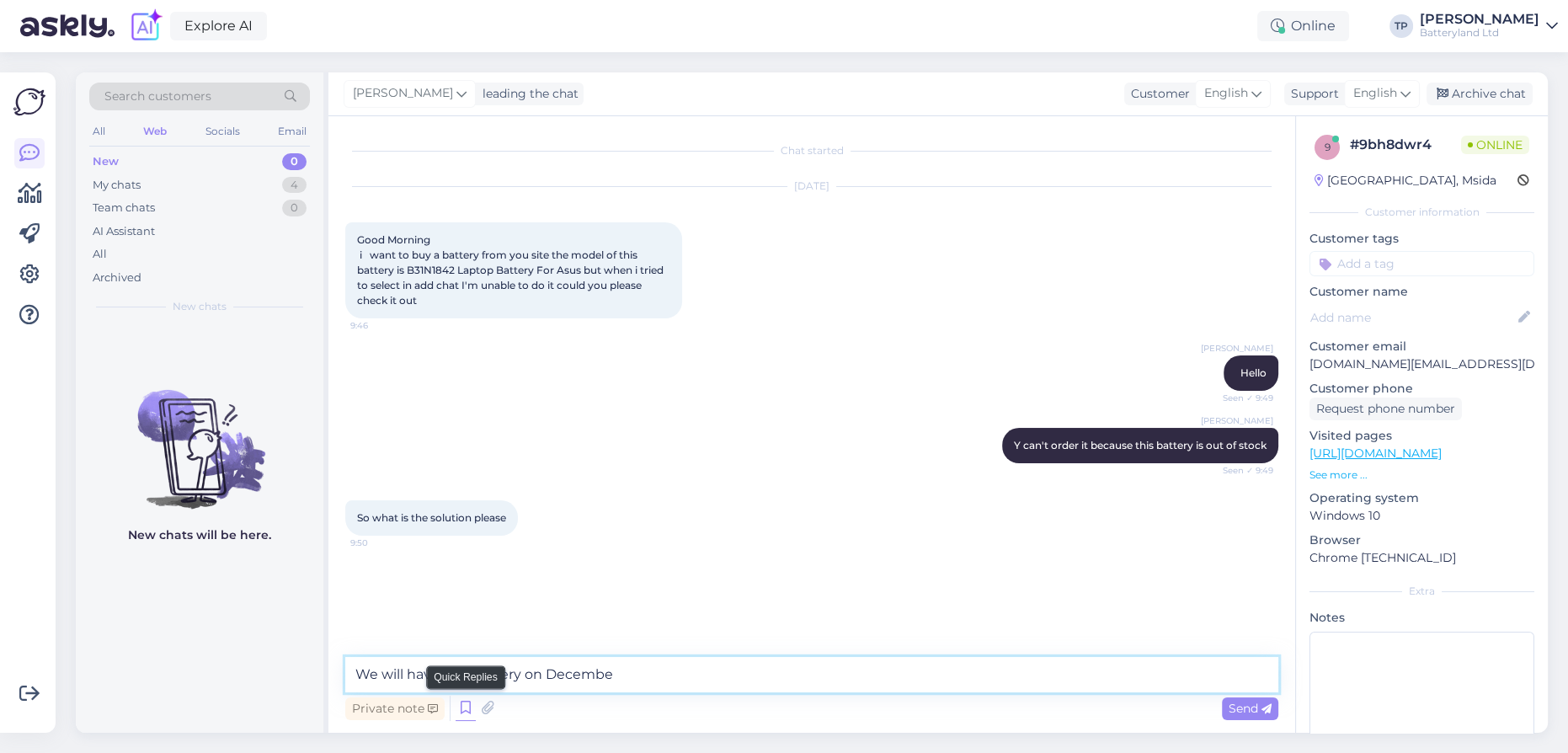
type textarea "We will have this battery on December"
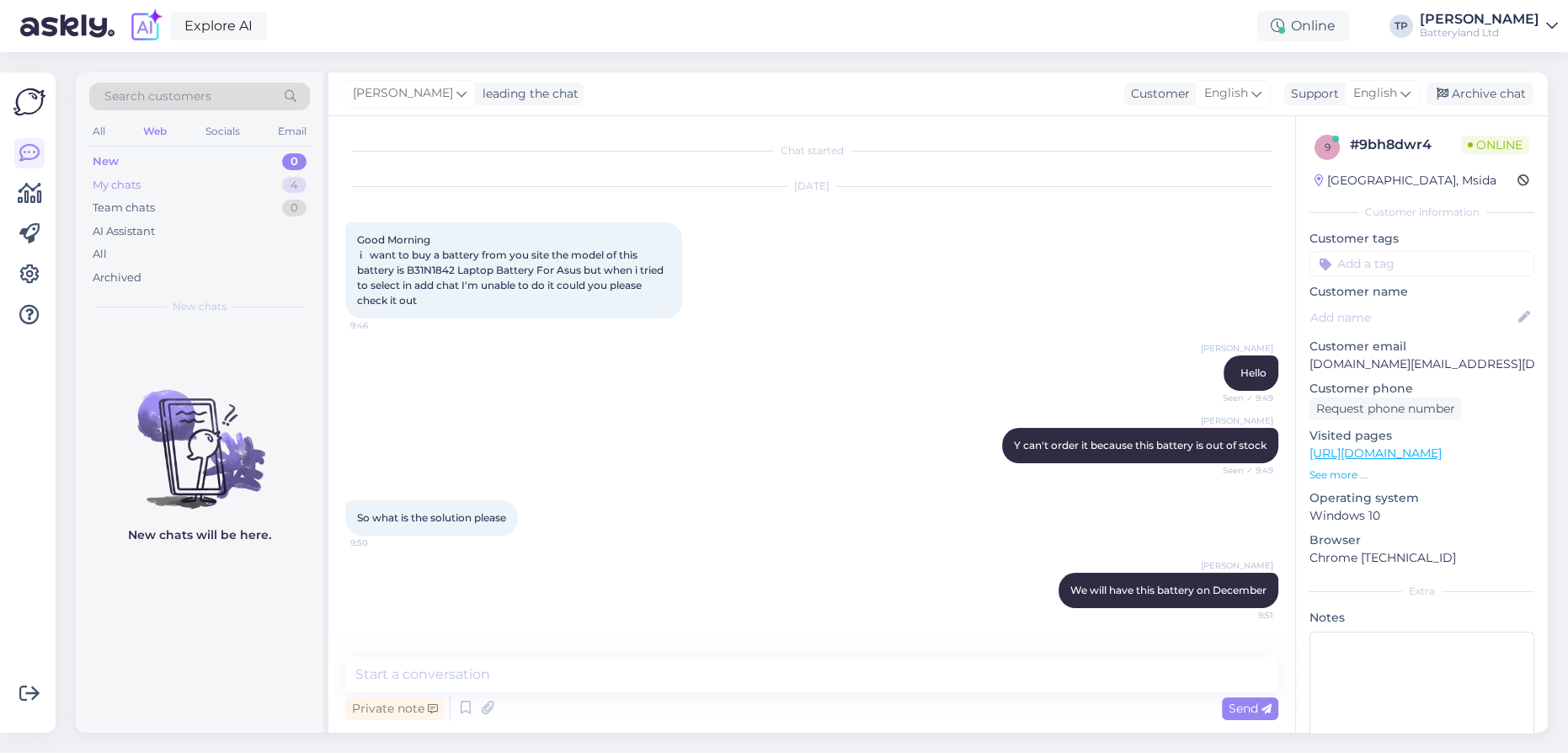
click at [276, 183] on div "My chats 4" at bounding box center [199, 186] width 221 height 23
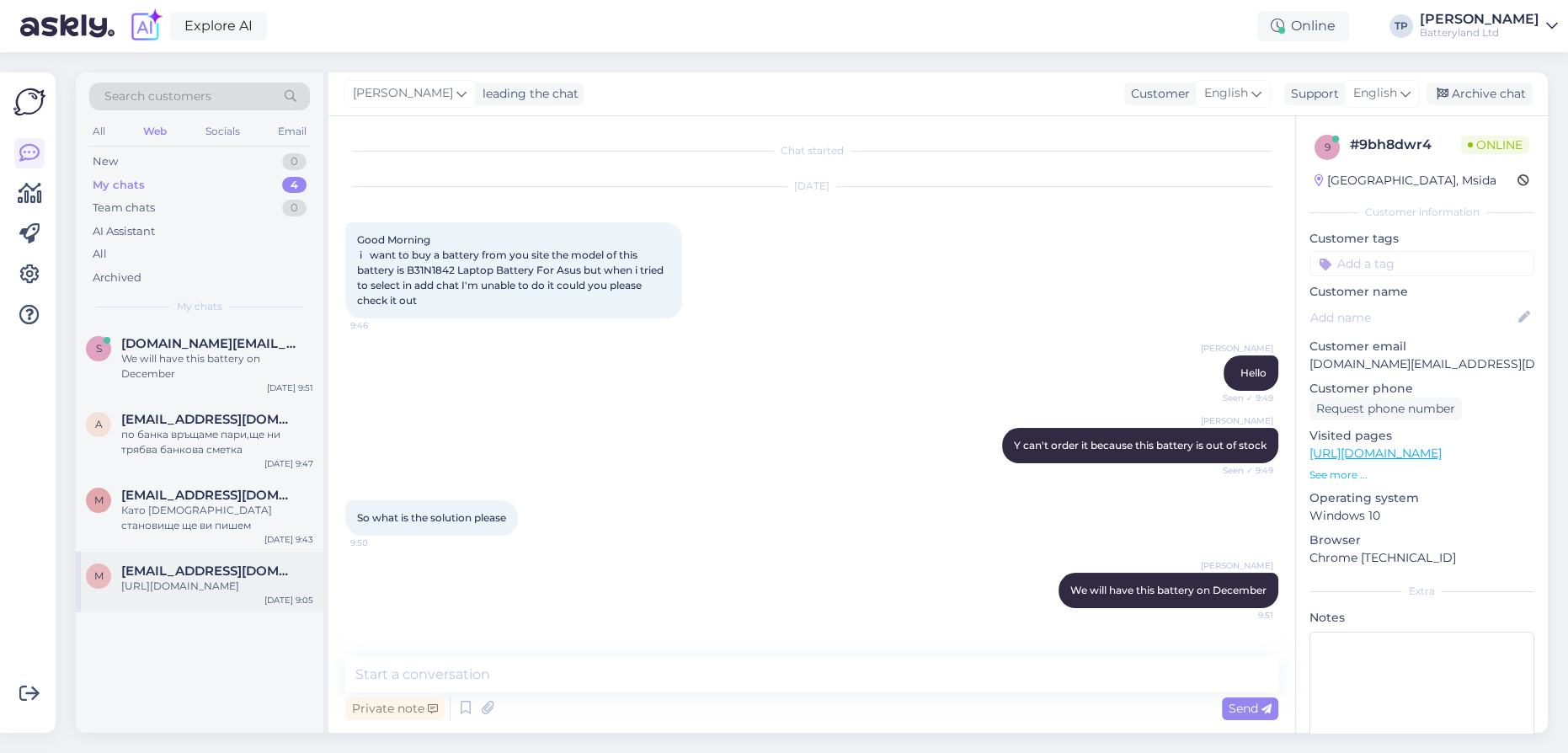
click at [243, 564] on span "[EMAIL_ADDRESS][DOMAIN_NAME]" at bounding box center [208, 571] width 175 height 16
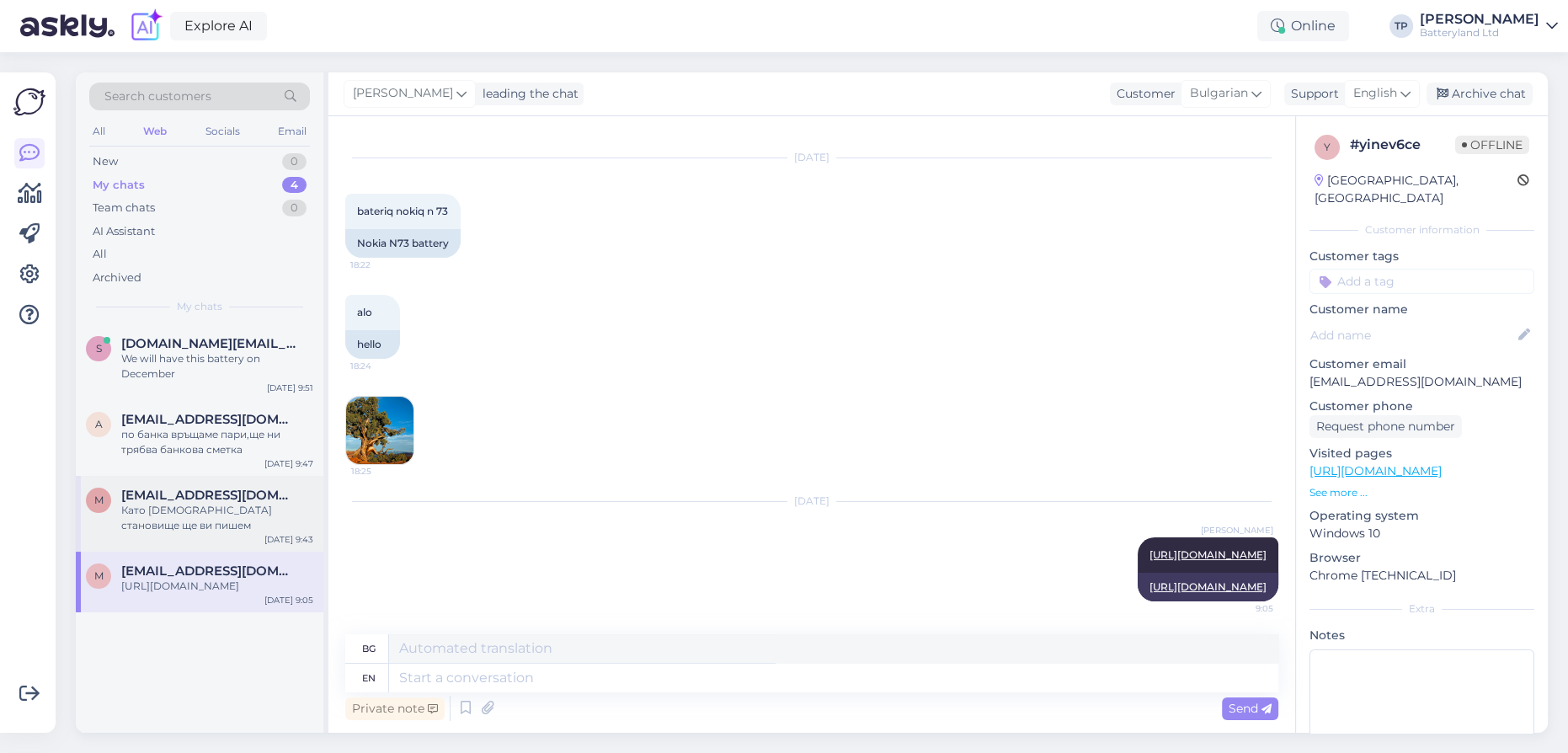
click at [231, 487] on div "[EMAIL_ADDRESS][DOMAIN_NAME] Като [DEMOGRAPHIC_DATA] становище ще ви пишем" at bounding box center [217, 510] width 192 height 46
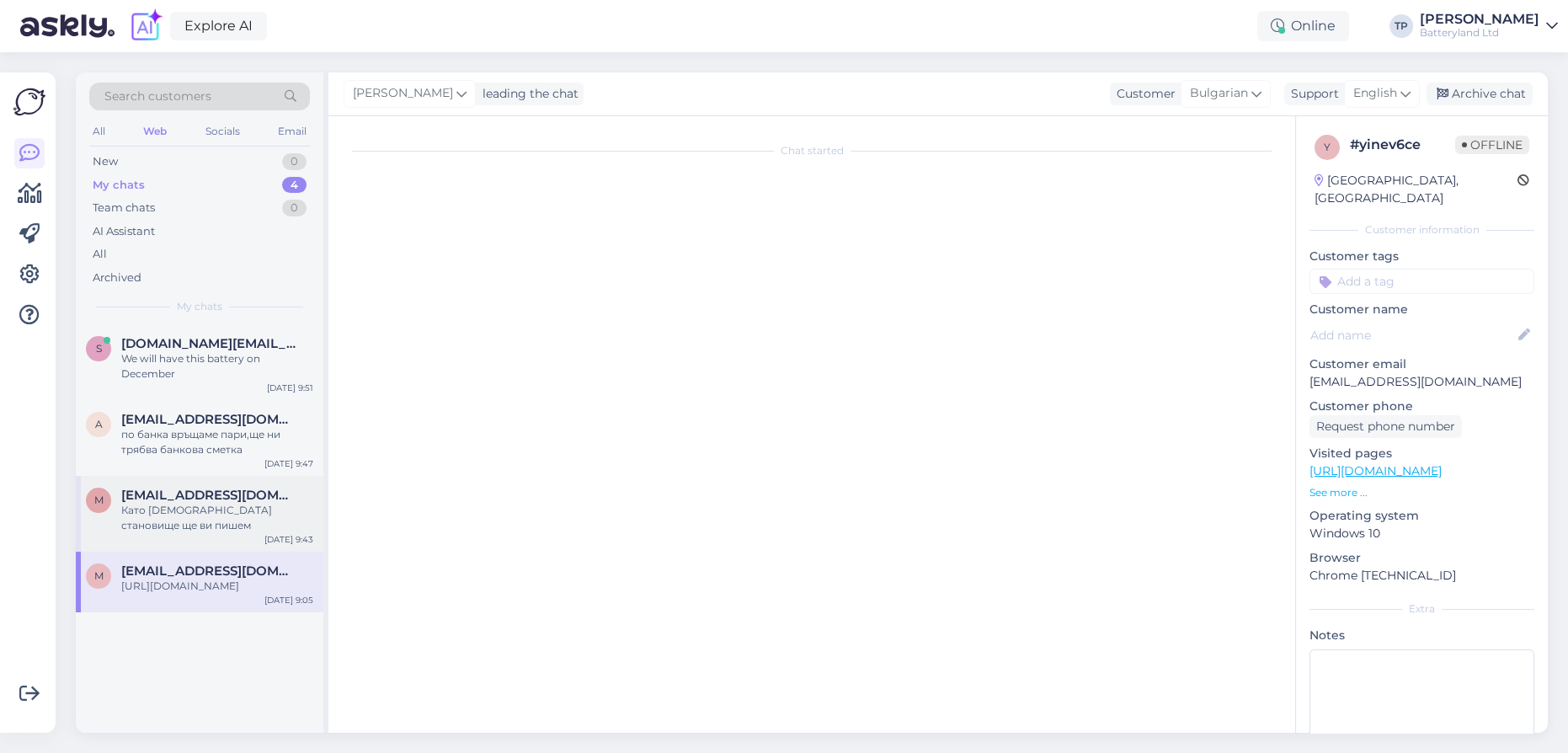
scroll to position [1426, 0]
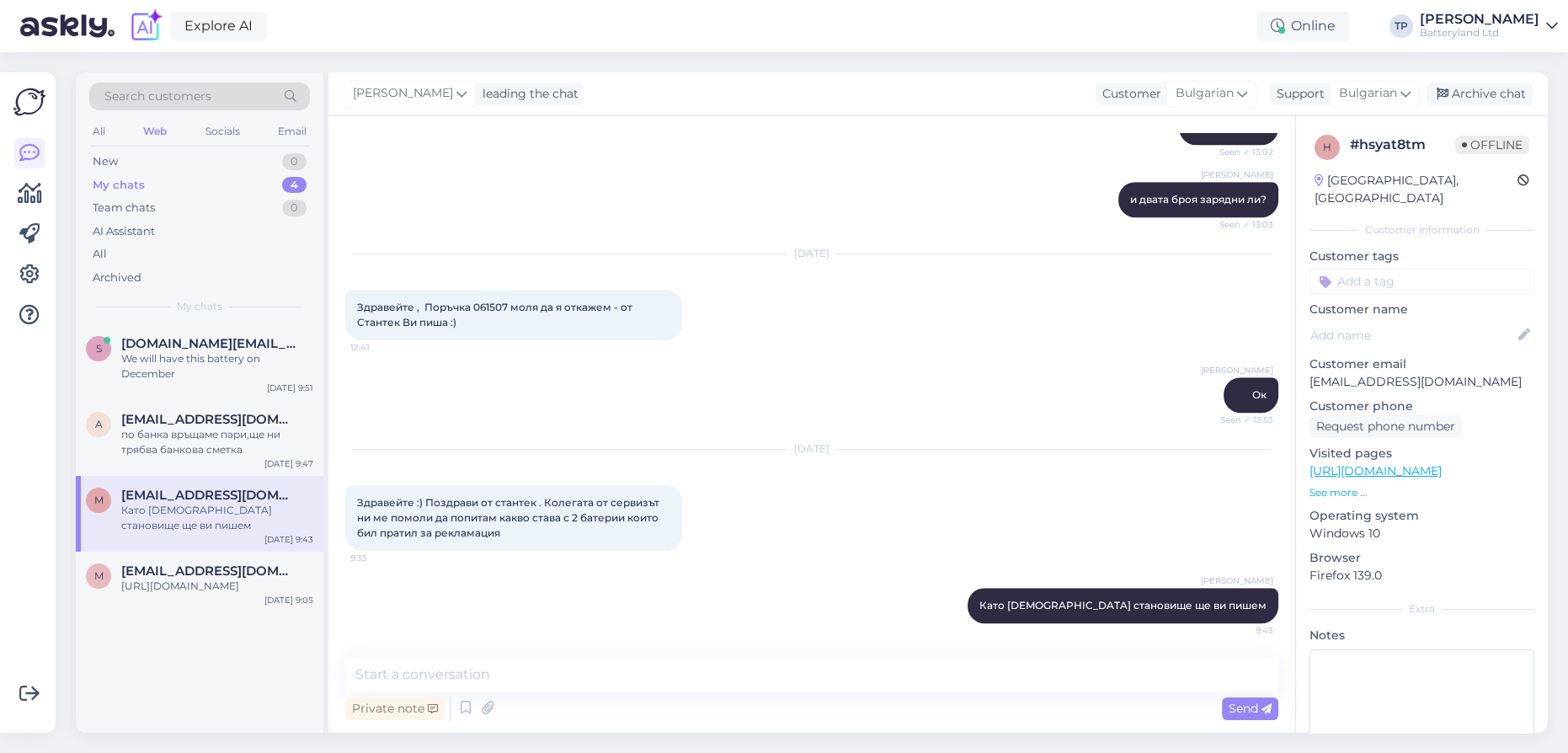
click at [774, 83] on div "[PERSON_NAME] leading the chat Customer Bulgarian Support Bulgarian en English …" at bounding box center [938, 94] width 1219 height 44
